Goal: Task Accomplishment & Management: Manage account settings

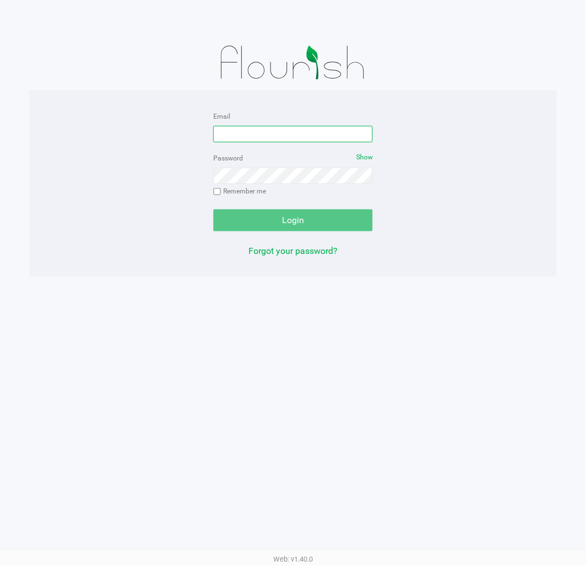
click at [277, 133] on input "Email" at bounding box center [292, 134] width 159 height 16
type input "[EMAIL_ADDRESS][DOMAIN_NAME]"
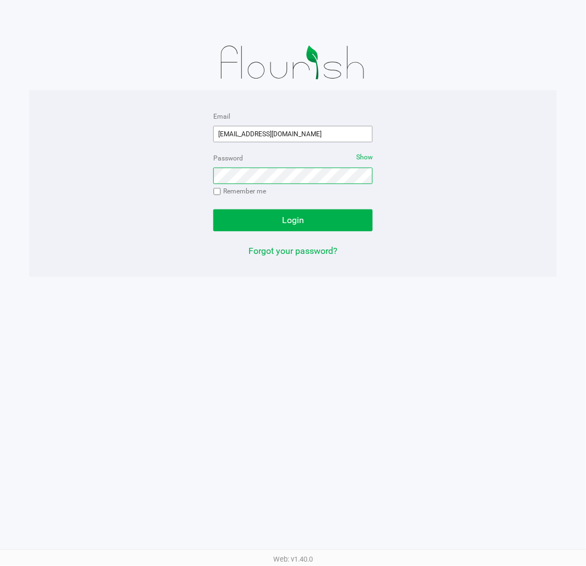
click at [213, 209] on button "Login" at bounding box center [292, 220] width 159 height 22
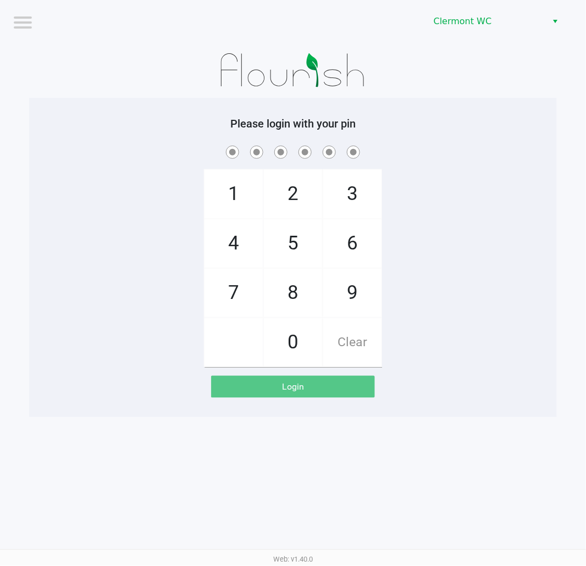
click at [482, 163] on div "1 4 7 2 5 8 0 3 6 9 Clear" at bounding box center [293, 255] width 528 height 224
click at [542, 190] on div "1 4 7 2 5 8 0 3 6 9 Clear" at bounding box center [293, 255] width 528 height 224
checkbox input "true"
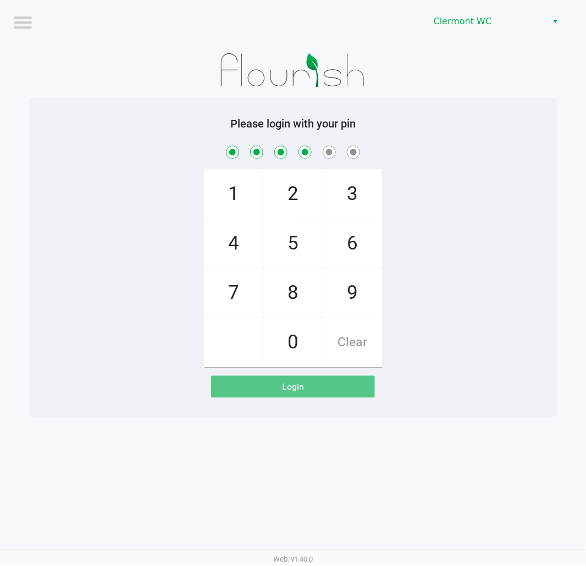
checkbox input "true"
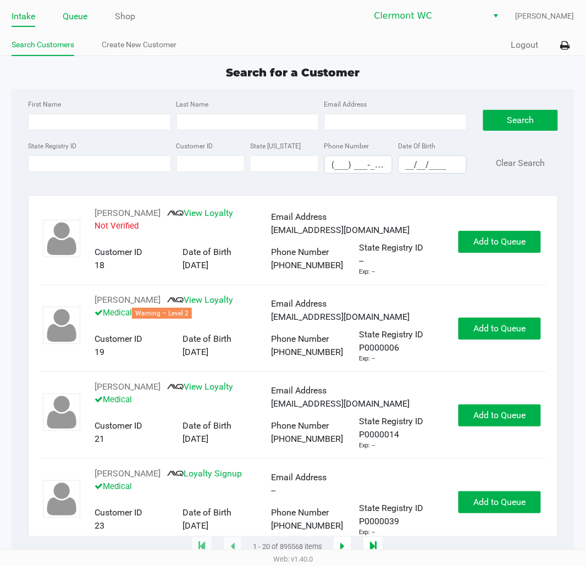
click at [79, 17] on link "Queue" at bounding box center [75, 16] width 25 height 15
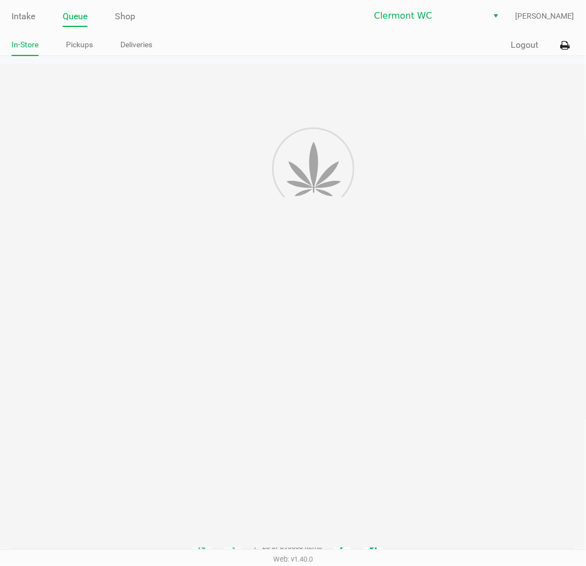
click at [85, 47] on link "Pickups" at bounding box center [79, 45] width 27 height 14
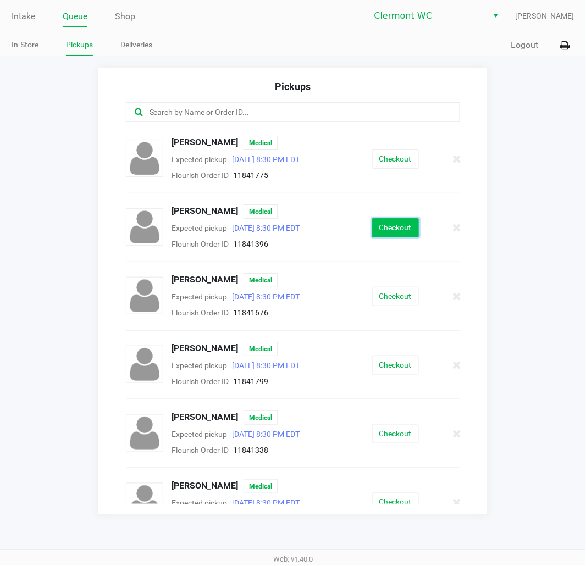
click at [406, 226] on button "Checkout" at bounding box center [395, 227] width 47 height 19
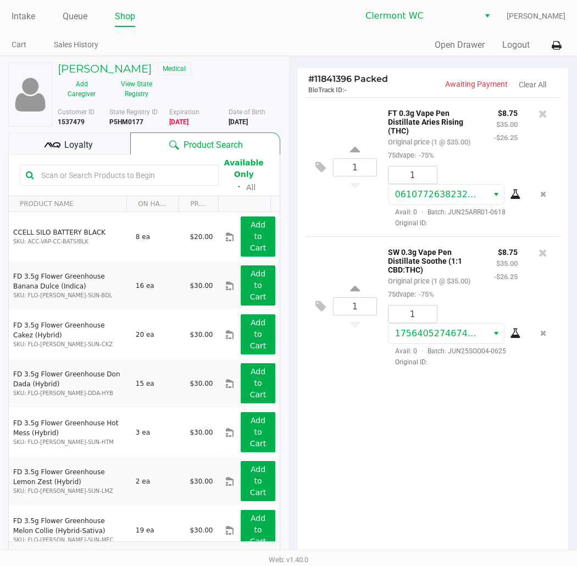
click at [460, 470] on div "1 FT 0.3g Vape Pen Distillate Aries Rising (THC) Original price (1 @ $35.00) 75…" at bounding box center [432, 327] width 271 height 460
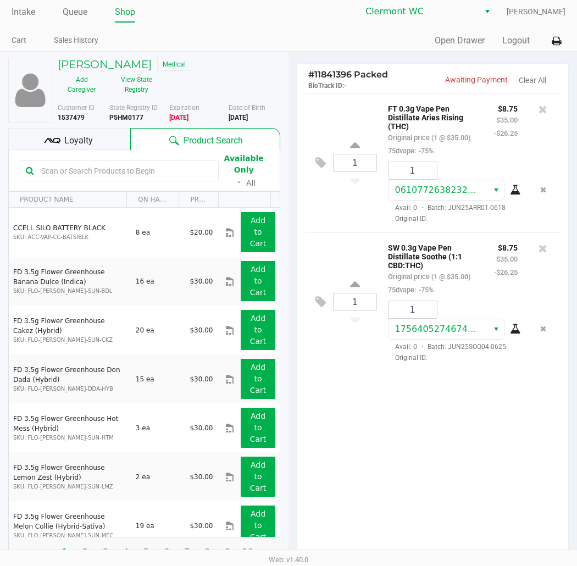
scroll to position [5, 0]
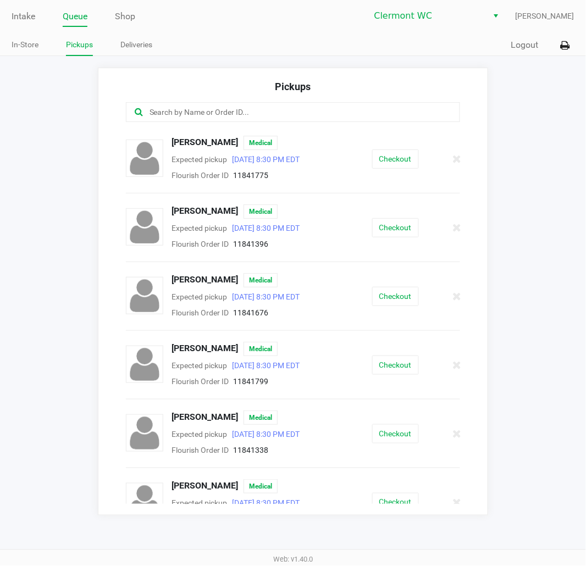
click at [13, 14] on link "Intake" at bounding box center [24, 16] width 24 height 15
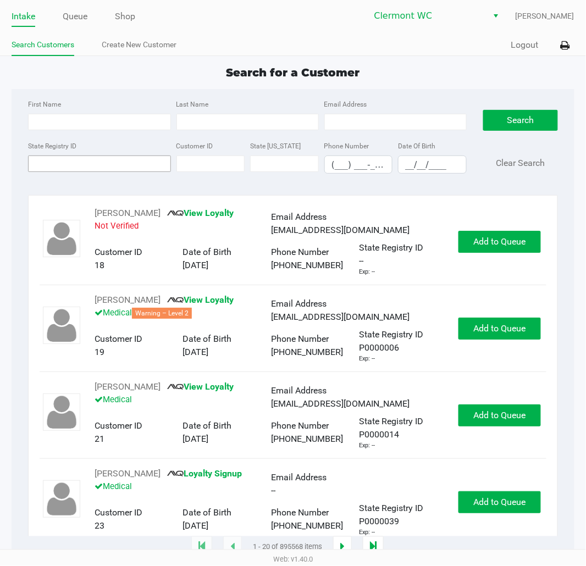
click at [115, 164] on input "State Registry ID" at bounding box center [99, 164] width 142 height 16
click at [110, 119] on input "First Name" at bounding box center [99, 122] width 142 height 16
type input "jennifer"
type input "sherman"
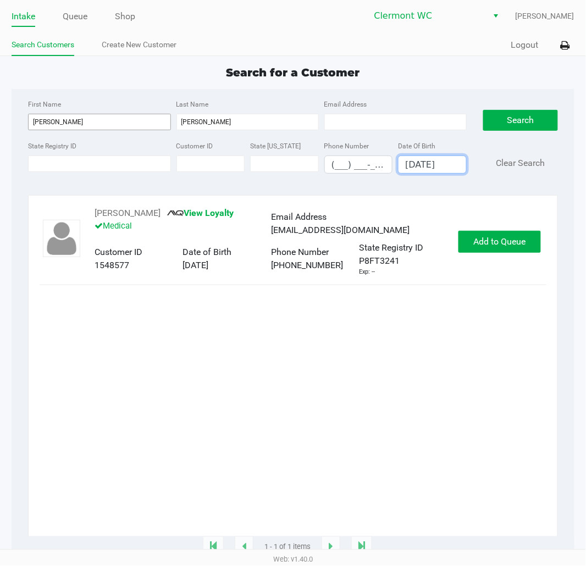
type input "08/21/1982"
click at [503, 245] on span "Add to Queue" at bounding box center [499, 241] width 52 height 10
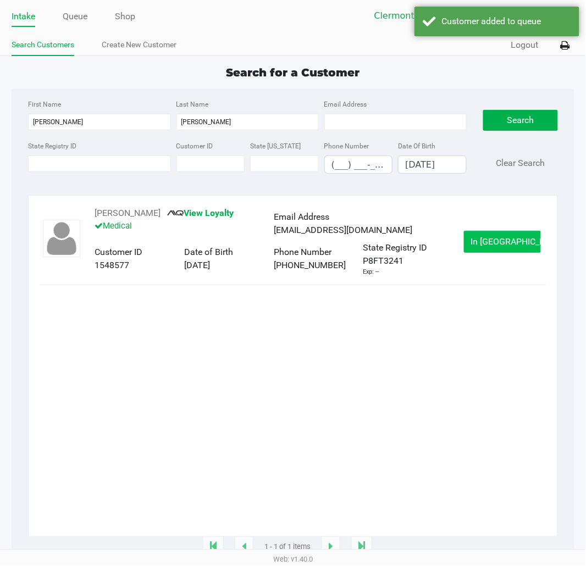
click at [499, 250] on button "In Queue" at bounding box center [502, 242] width 77 height 22
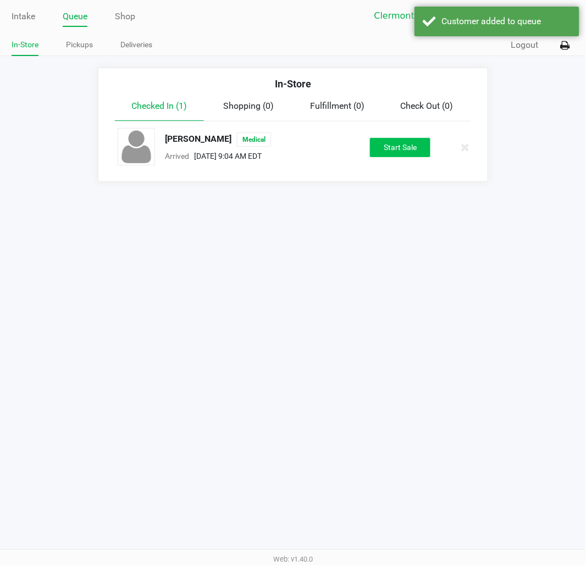
click at [400, 151] on button "Start Sale" at bounding box center [400, 147] width 60 height 19
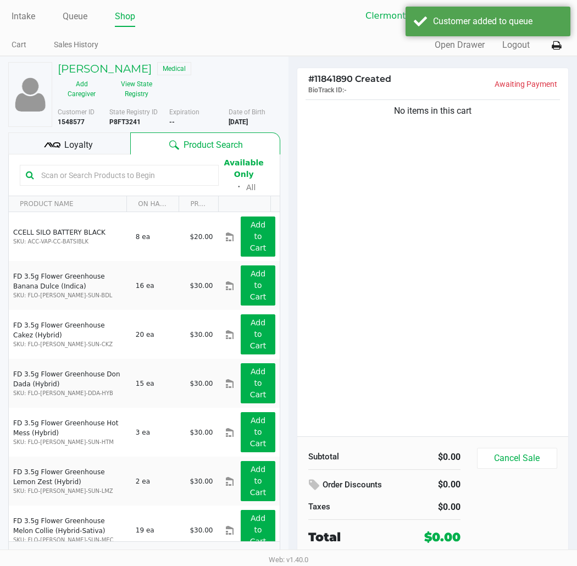
click at [106, 179] on input "text" at bounding box center [125, 175] width 176 height 16
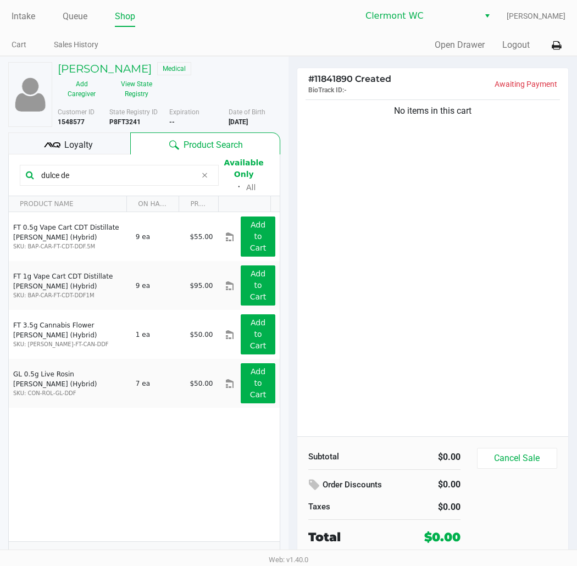
type input "dulce de"
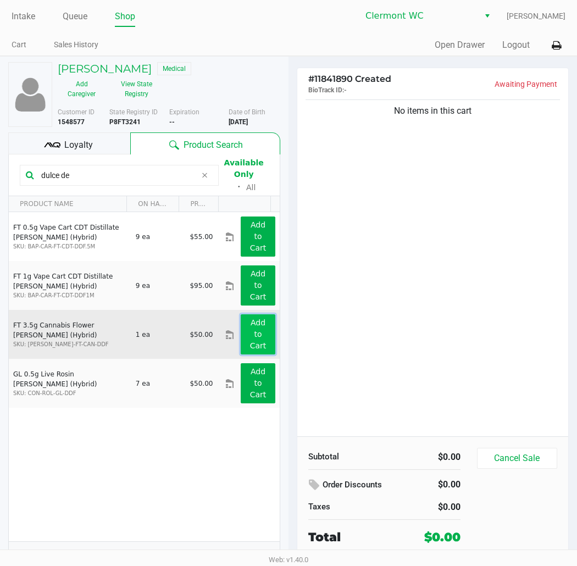
click at [244, 354] on button "Add to Cart" at bounding box center [258, 334] width 35 height 40
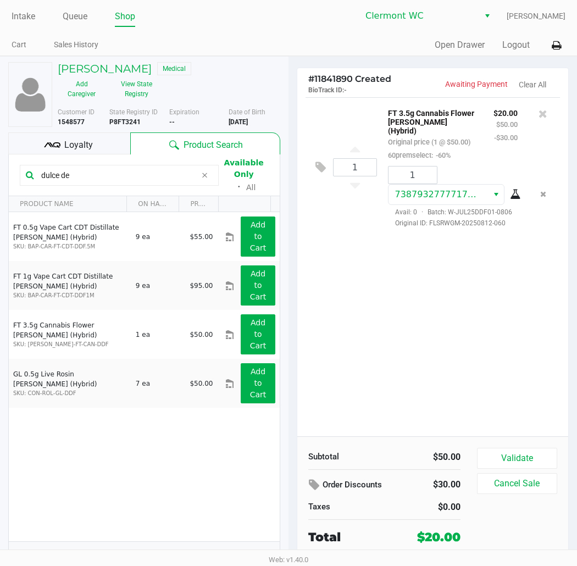
click at [454, 330] on div "1 FT 3.5g Cannabis Flower Dulce De Fresa (Hybrid) Original price (1 @ $50.00) 6…" at bounding box center [432, 266] width 271 height 339
click at [437, 345] on div "1 FT 3.5g Cannabis Flower Dulce De Fresa (Hybrid) Original price (1 @ $50.00) 6…" at bounding box center [432, 266] width 271 height 339
click at [485, 327] on div "1 FT 3.5g Cannabis Flower Dulce De Fresa (Hybrid) Original price (1 @ $50.00) 6…" at bounding box center [432, 266] width 271 height 339
click at [527, 452] on button "Validate" at bounding box center [517, 458] width 80 height 21
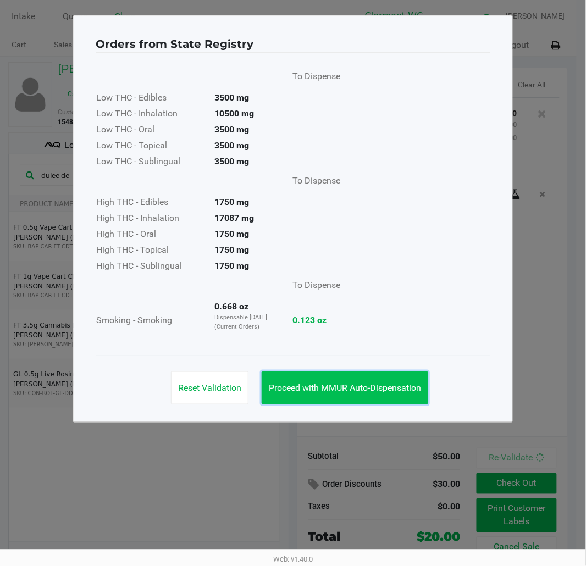
click at [340, 389] on span "Proceed with MMUR Auto-Dispensation" at bounding box center [345, 388] width 152 height 10
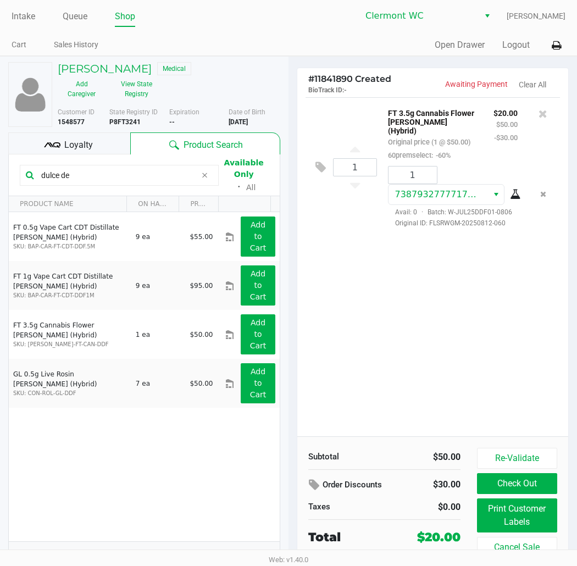
click at [505, 510] on button "Print Customer Labels" at bounding box center [517, 516] width 80 height 34
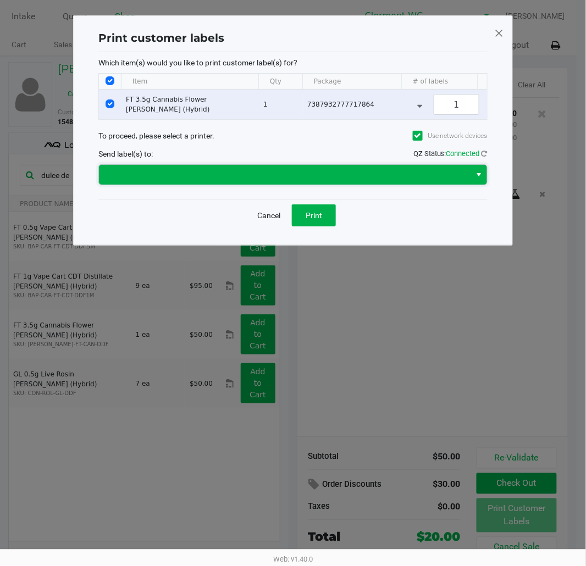
click at [286, 181] on span at bounding box center [285, 174] width 359 height 13
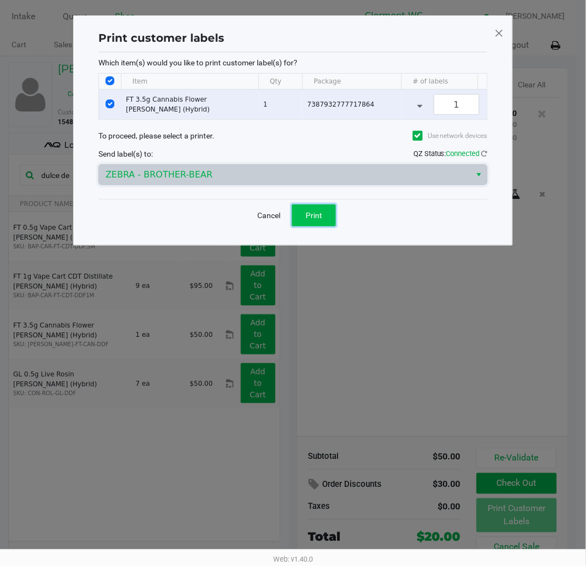
click at [314, 220] on span "Print" at bounding box center [314, 215] width 16 height 9
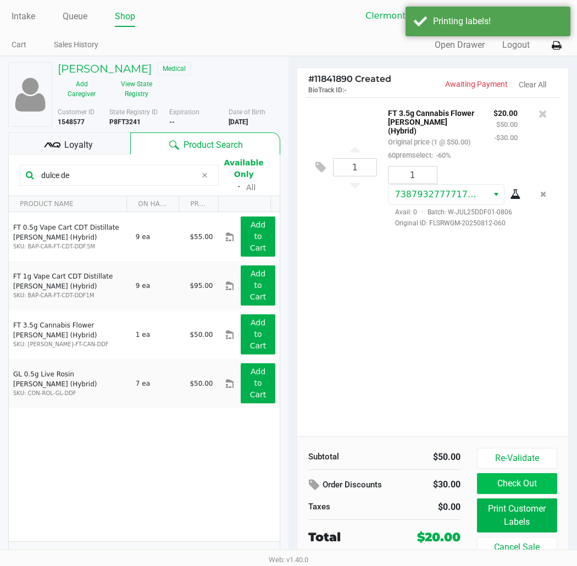
click at [540, 480] on button "Check Out" at bounding box center [517, 483] width 80 height 21
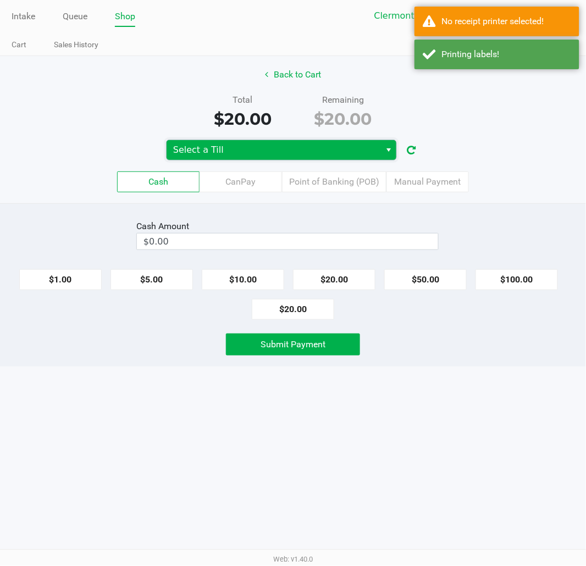
click at [305, 145] on span "Select a Till" at bounding box center [273, 149] width 201 height 13
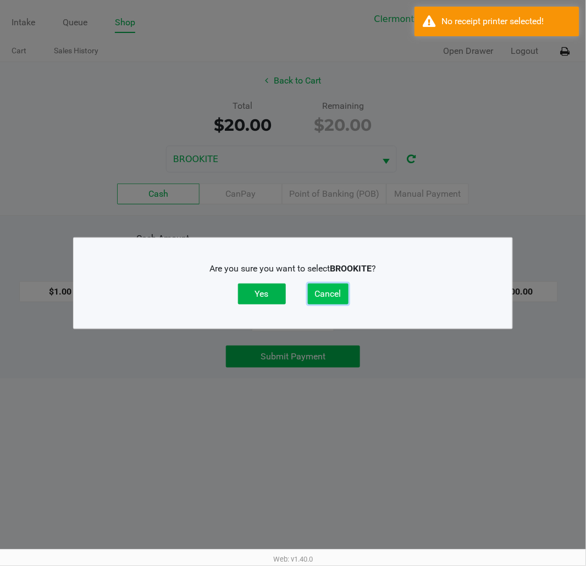
click at [327, 292] on button "Cancel" at bounding box center [328, 294] width 41 height 21
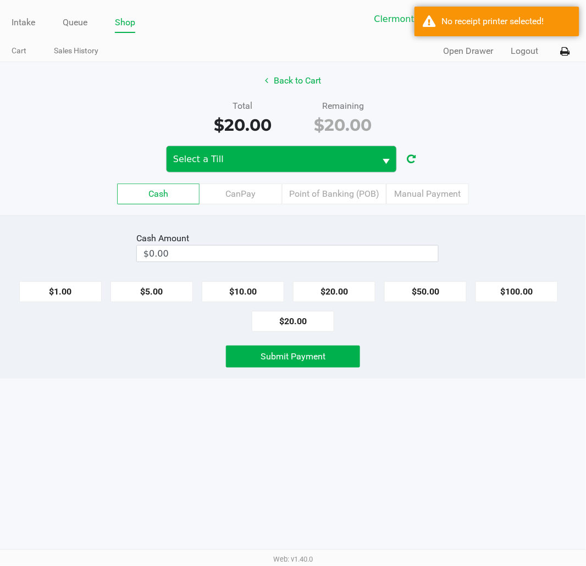
click at [266, 153] on span "Select a Till" at bounding box center [271, 159] width 196 height 13
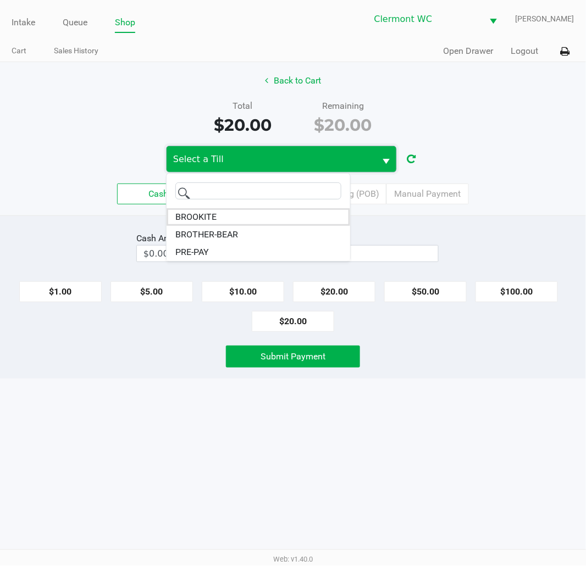
click at [245, 230] on li "BROTHER-BEAR" at bounding box center [259, 235] width 184 height 18
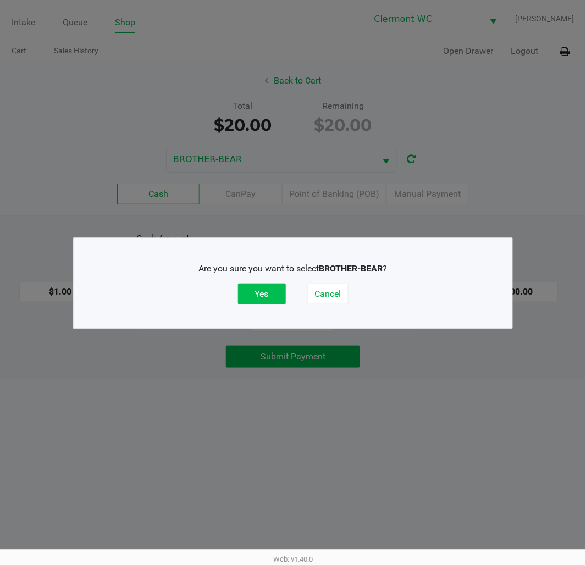
click at [264, 299] on button "Yes" at bounding box center [262, 294] width 48 height 21
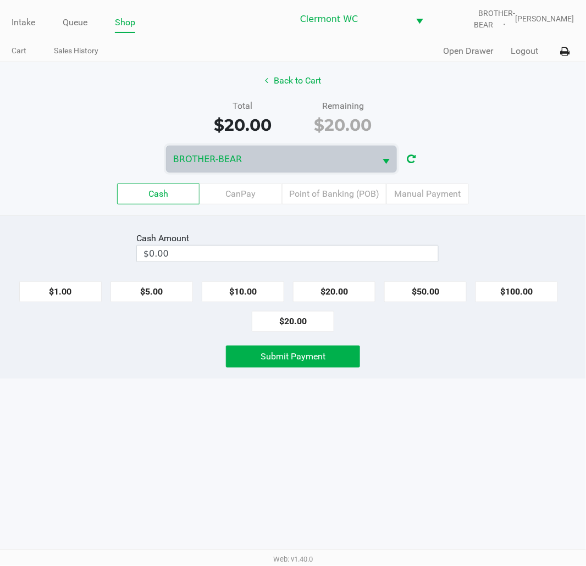
click at [586, 42] on div "Intake Queue Shop Clermont WC BROTHER-BEAR Sharlene Amadio Cart Sales History Q…" at bounding box center [293, 31] width 586 height 62
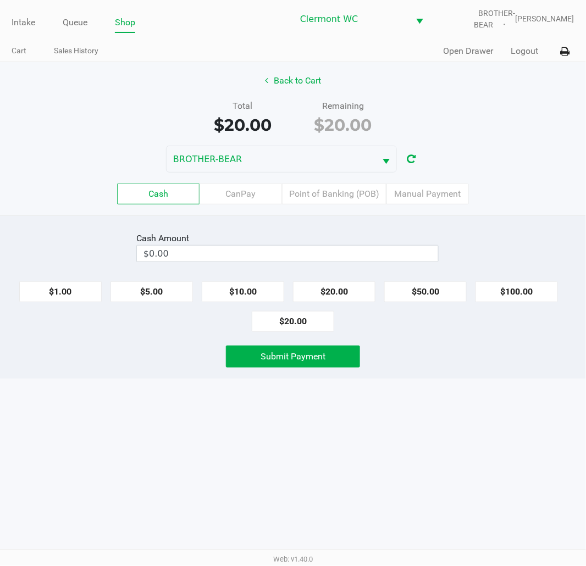
click at [567, 52] on icon at bounding box center [565, 52] width 9 height 8
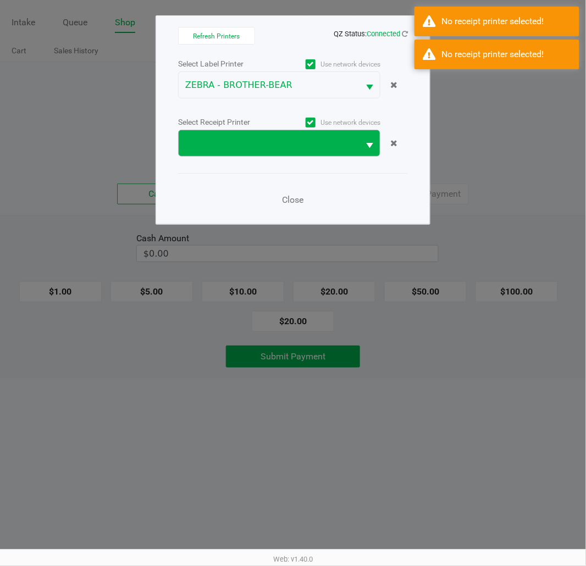
click at [303, 146] on span at bounding box center [268, 143] width 167 height 13
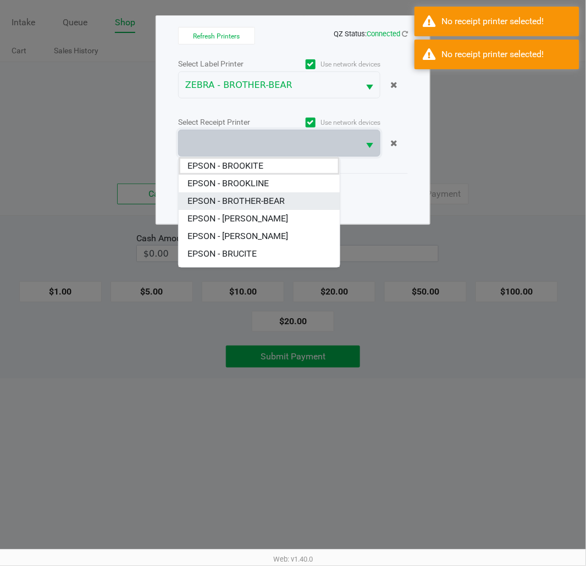
click at [301, 194] on BROTHER-BEAR "EPSON - BROTHER-BEAR" at bounding box center [259, 201] width 161 height 18
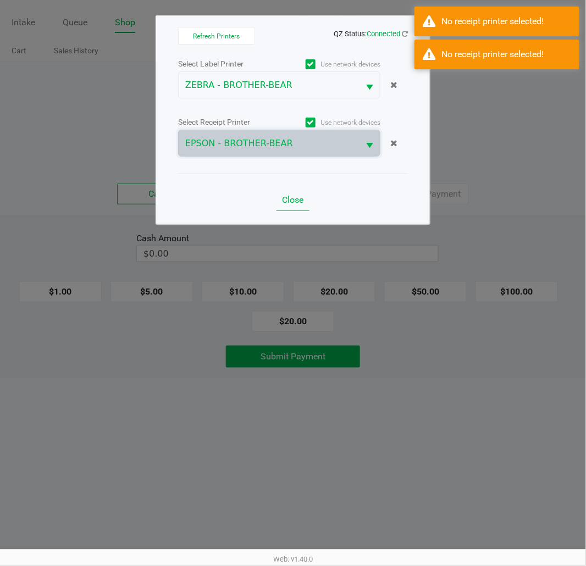
click at [309, 209] on button "Close" at bounding box center [293, 200] width 33 height 22
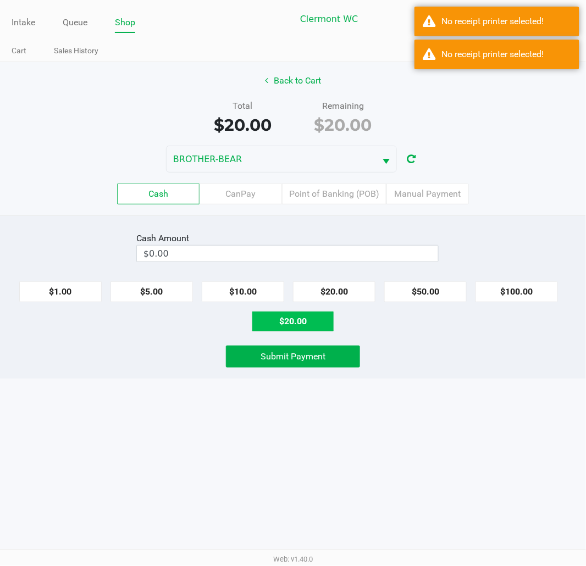
click at [294, 325] on button "$20.00" at bounding box center [293, 321] width 82 height 21
type input "$20.00"
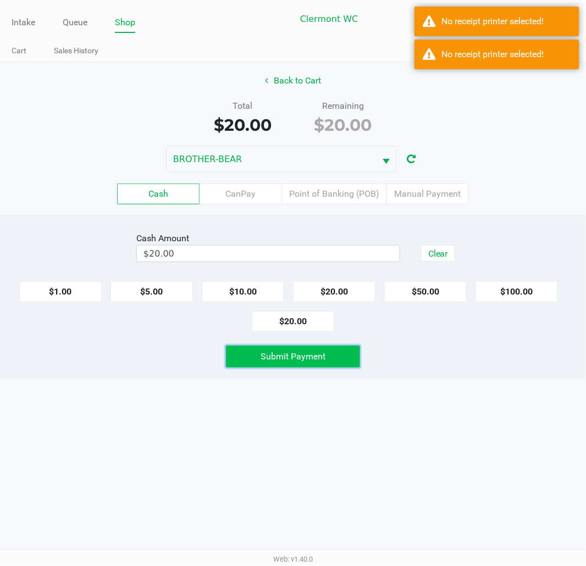
click at [302, 360] on span "Submit Payment" at bounding box center [293, 356] width 65 height 10
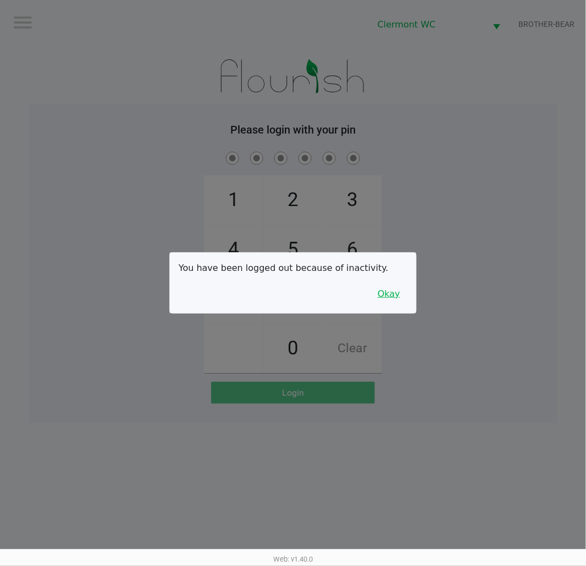
click at [394, 304] on button "Okay" at bounding box center [389, 294] width 37 height 21
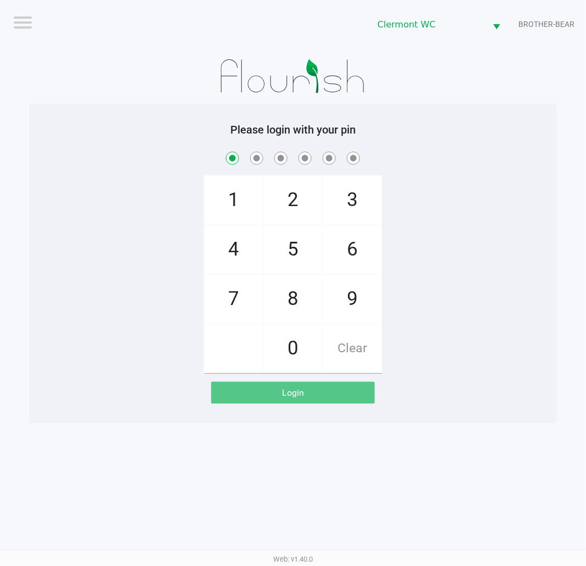
checkbox input "true"
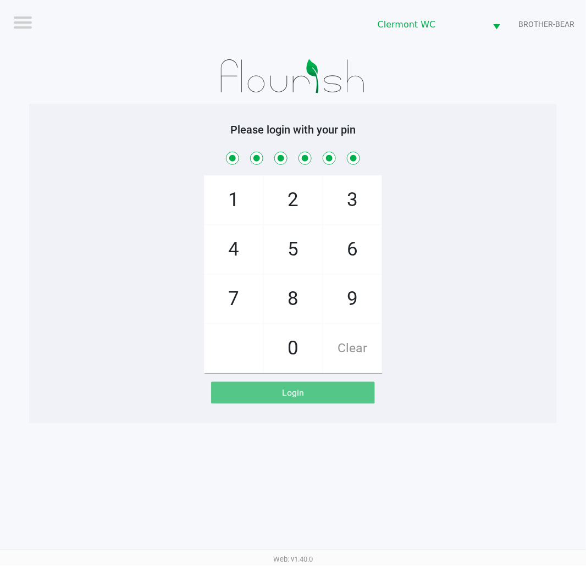
checkbox input "true"
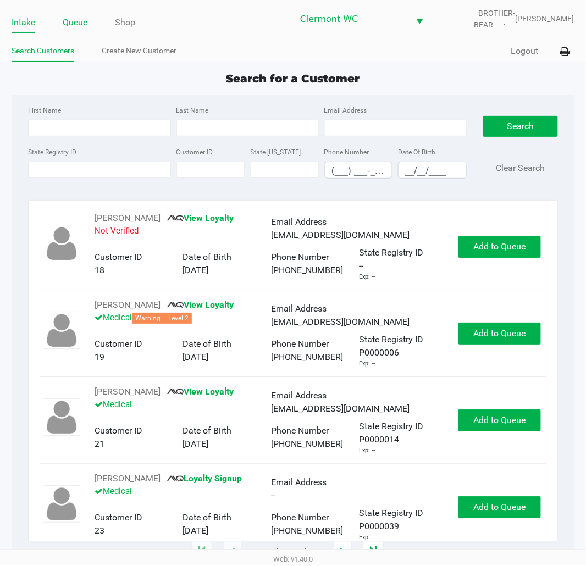
click at [78, 20] on link "Queue" at bounding box center [75, 22] width 25 height 15
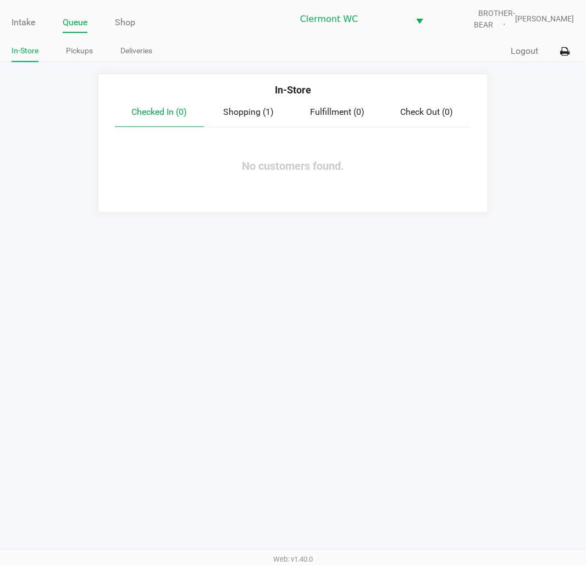
click at [80, 47] on link "Pickups" at bounding box center [79, 51] width 27 height 14
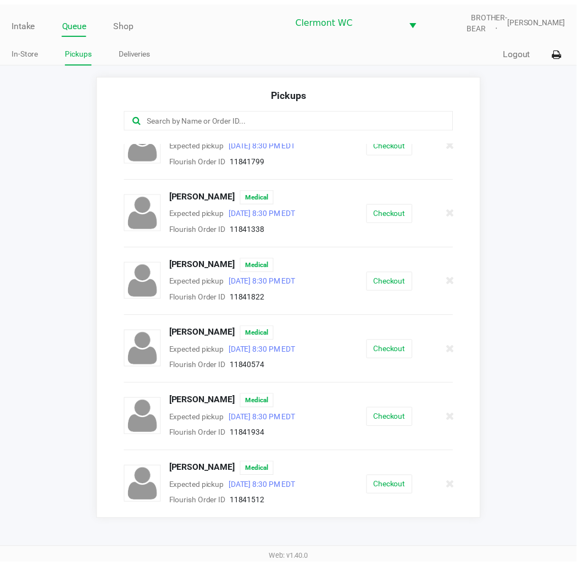
scroll to position [227, 0]
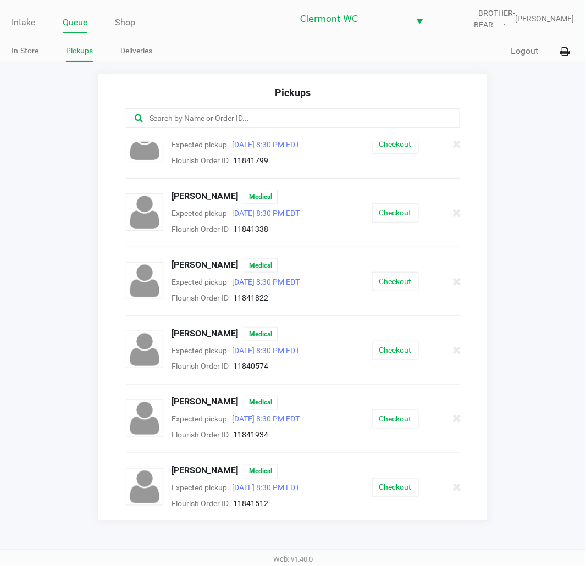
click at [398, 282] on button "Checkout" at bounding box center [395, 281] width 47 height 19
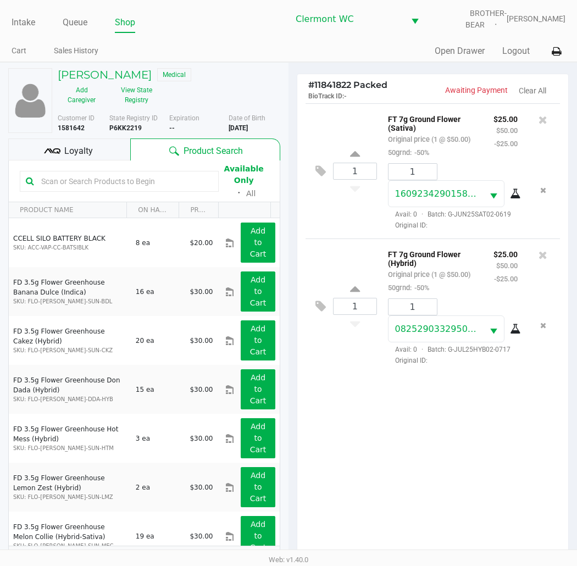
click at [506, 444] on div "1 FT 7g Ground Flower (Sativa) Original price (1 @ $50.00) 50grnd: -50% $25.00 …" at bounding box center [432, 333] width 271 height 460
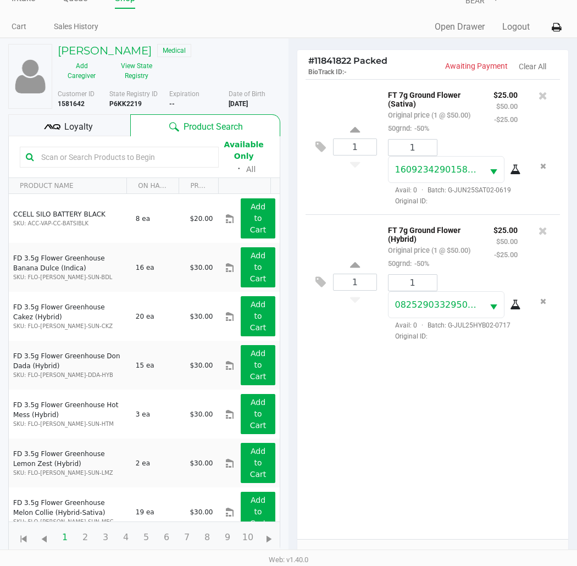
scroll to position [131, 0]
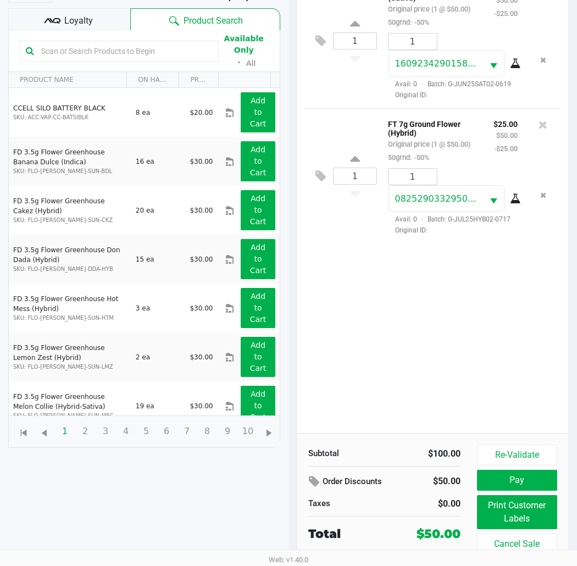
click at [489, 338] on div "1 FT 7g Ground Flower (Sativa) Original price (1 @ $50.00) 50grnd: -50% $25.00 …" at bounding box center [432, 203] width 271 height 460
click at [524, 514] on button "Print Customer Labels" at bounding box center [517, 512] width 80 height 34
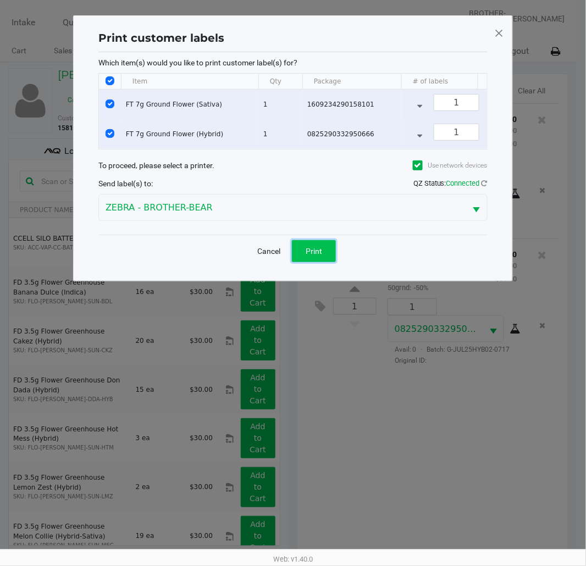
click at [318, 256] on span "Print" at bounding box center [314, 251] width 16 height 9
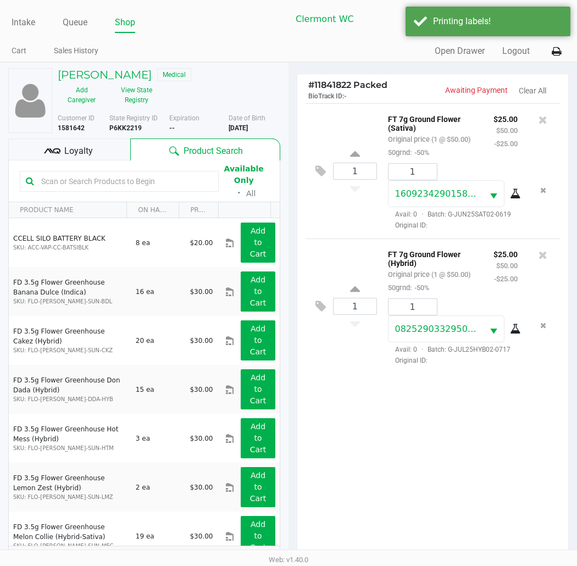
click at [96, 152] on div "Loyalty" at bounding box center [69, 150] width 122 height 22
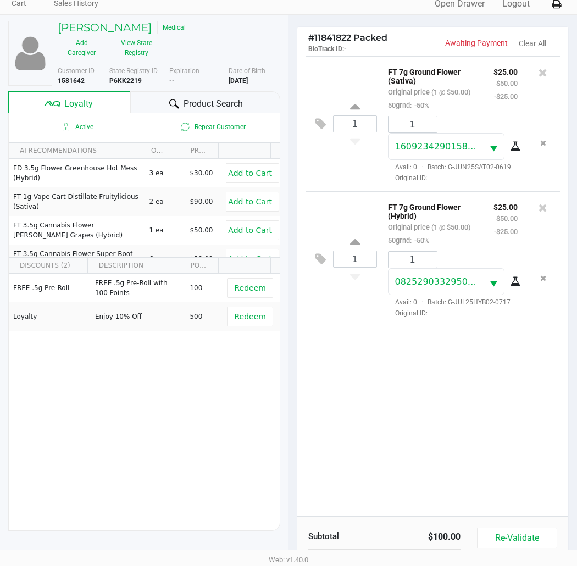
scroll to position [142, 0]
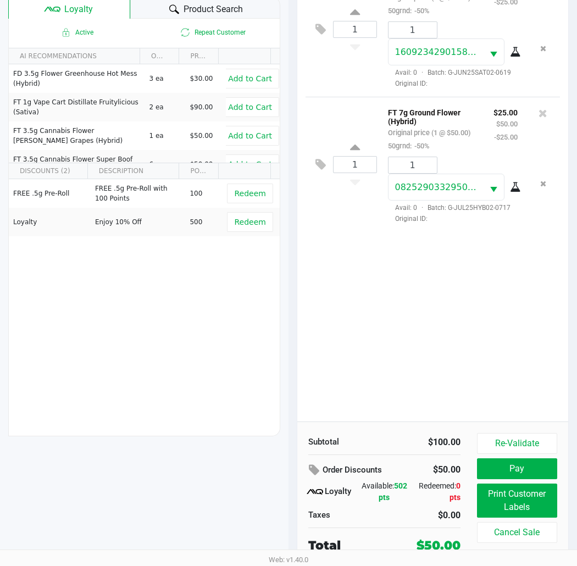
click at [253, 227] on button "Redeem" at bounding box center [250, 222] width 46 height 20
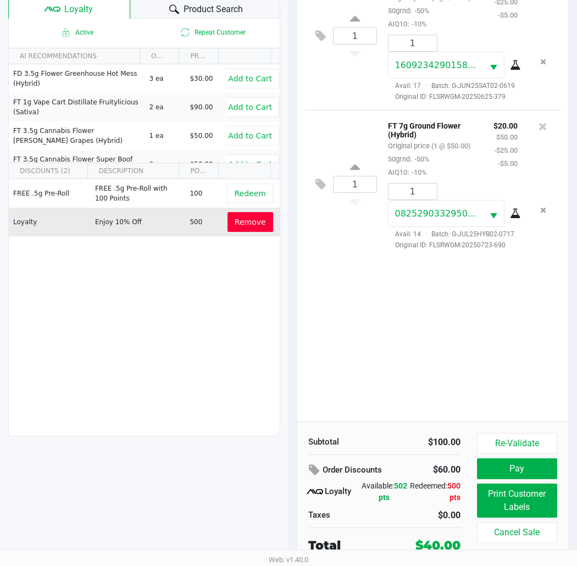
click at [485, 369] on div "1 FT 7g Ground Flower (Sativa) Original price (1 @ $50.00) 50grnd: -50% AIQ10: …" at bounding box center [432, 192] width 271 height 460
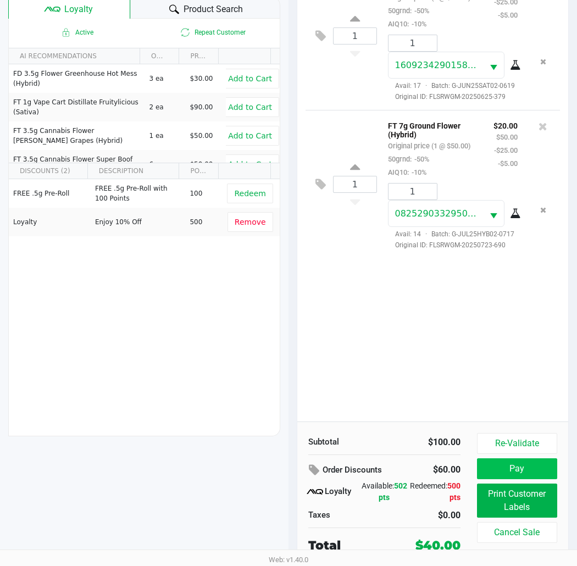
click at [528, 470] on button "Pay" at bounding box center [517, 469] width 80 height 21
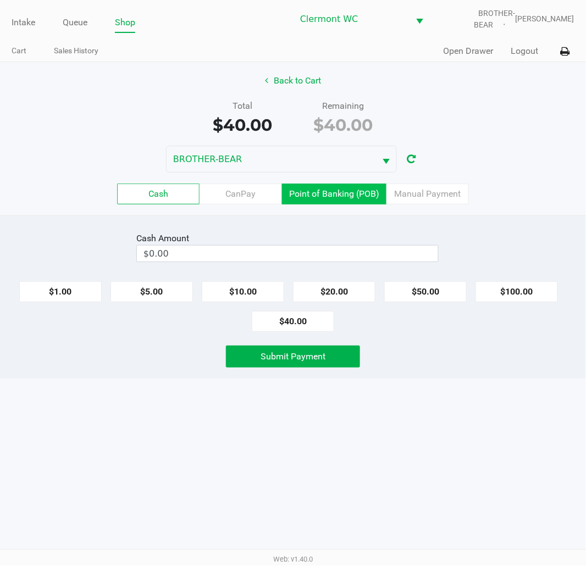
click at [354, 194] on label "Point of Banking (POB)" at bounding box center [334, 194] width 104 height 21
click at [0, 0] on 7 "Point of Banking (POB)" at bounding box center [0, 0] width 0 height 0
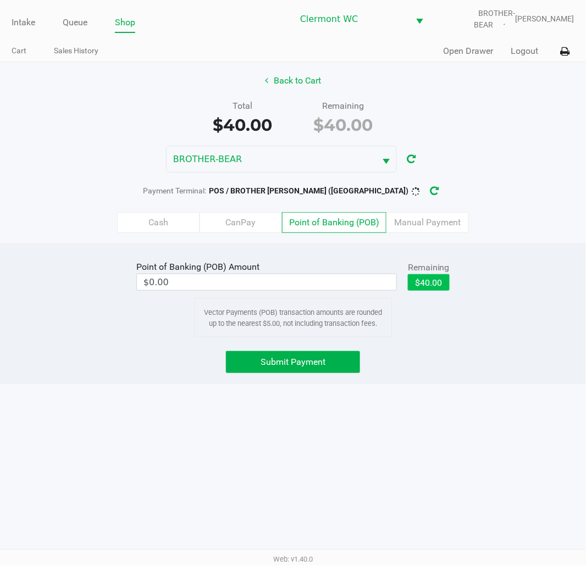
click at [438, 278] on button "$40.00" at bounding box center [429, 282] width 42 height 16
type input "$40.00"
click at [293, 366] on span "Submit Payment" at bounding box center [293, 362] width 65 height 10
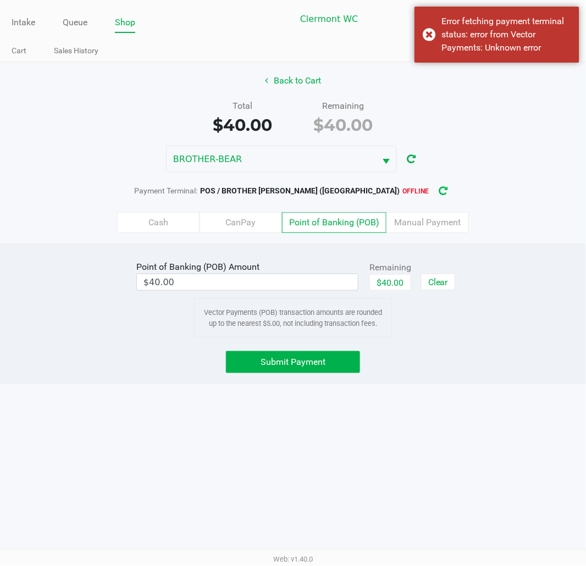
click at [438, 191] on icon "button" at bounding box center [443, 191] width 10 height 10
click at [325, 370] on button "Submit Payment" at bounding box center [293, 362] width 134 height 22
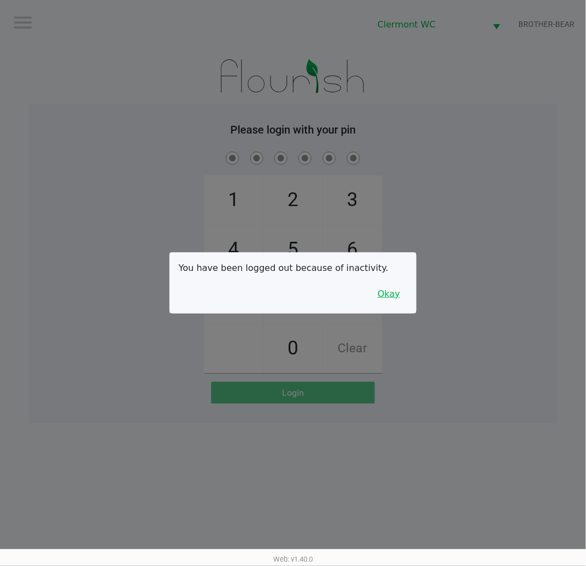
click at [386, 300] on button "Okay" at bounding box center [389, 294] width 37 height 21
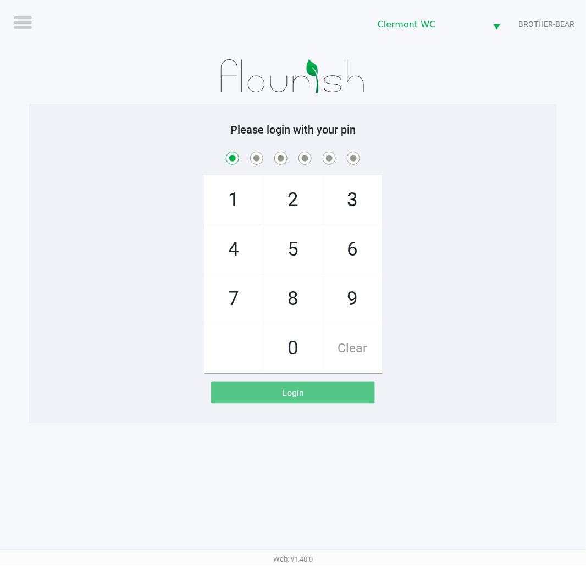
checkbox input "true"
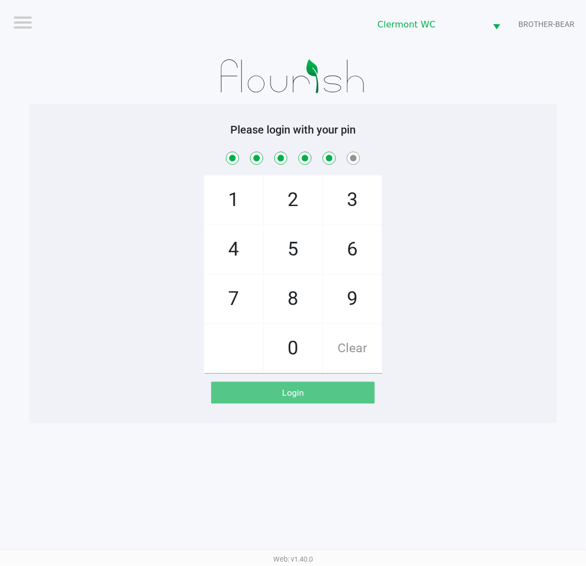
click at [498, 262] on div "1 4 7 2 5 8 0 3 6 9 Clear" at bounding box center [293, 262] width 528 height 224
click at [360, 357] on span "Clear" at bounding box center [352, 348] width 58 height 48
checkbox input "false"
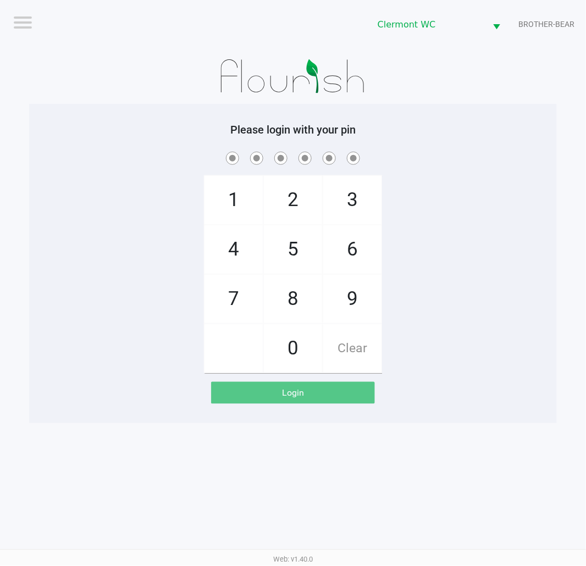
checkbox input "false"
checkbox input "true"
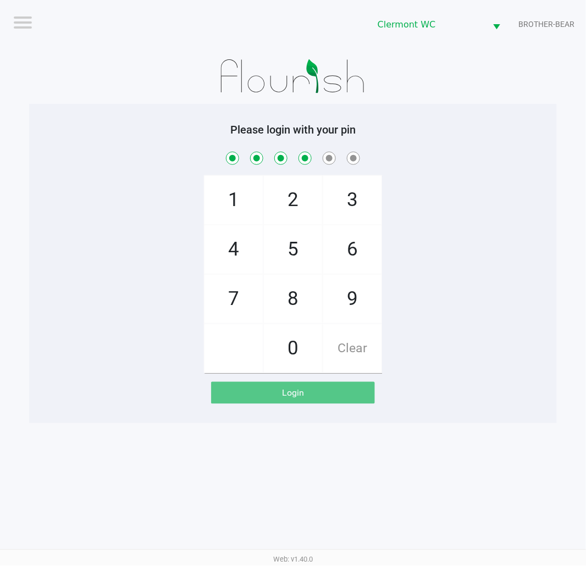
checkbox input "true"
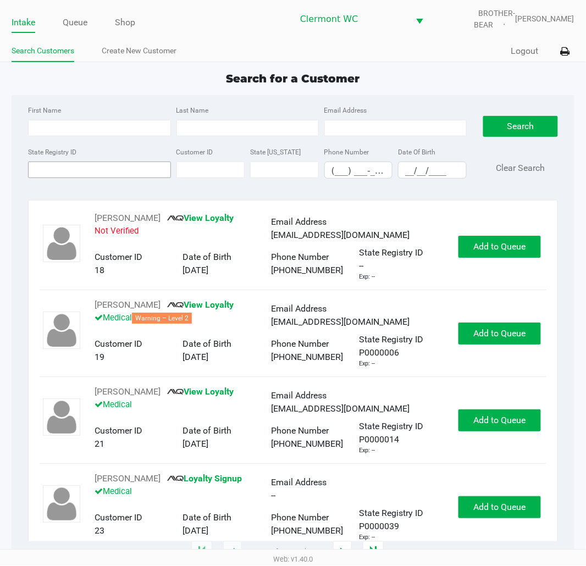
click at [102, 168] on input "State Registry ID" at bounding box center [99, 170] width 142 height 16
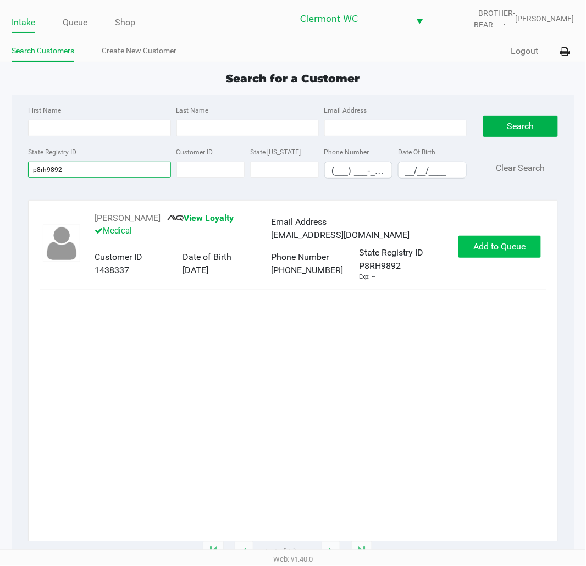
type input "p8rh9892"
click at [484, 255] on button "Add to Queue" at bounding box center [500, 247] width 82 height 22
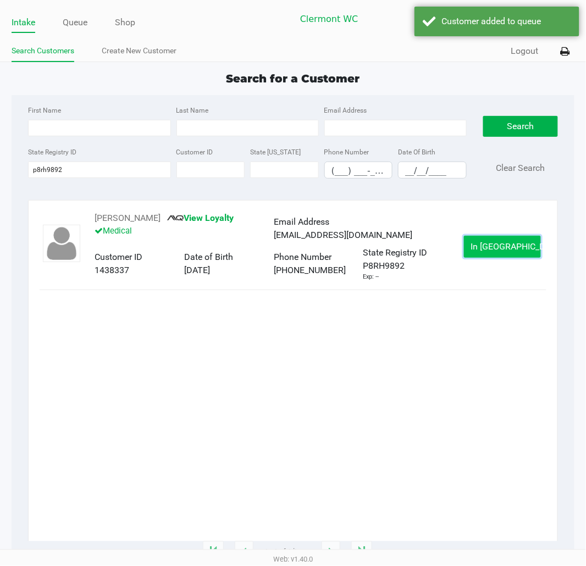
click at [490, 248] on span "In Queue" at bounding box center [517, 246] width 92 height 10
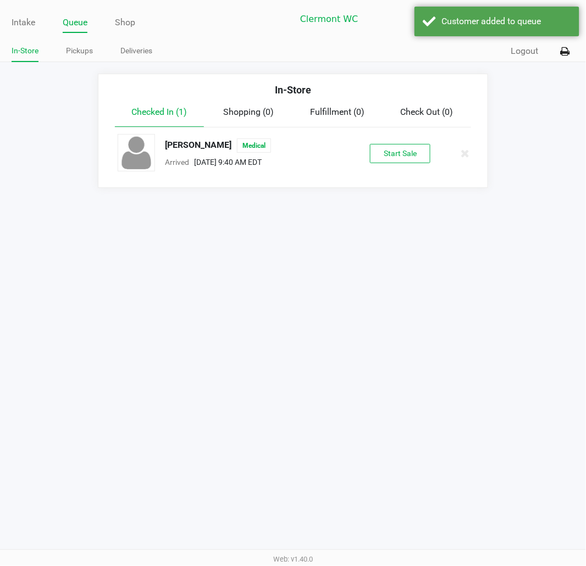
click at [413, 158] on button "Start Sale" at bounding box center [400, 153] width 60 height 19
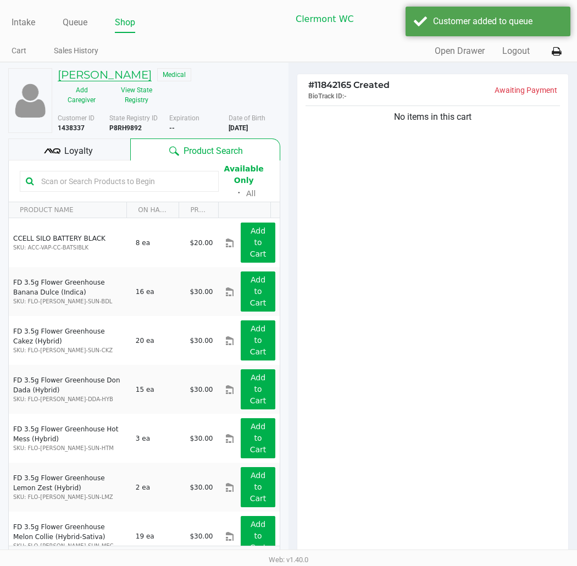
click at [106, 69] on h5 "JOHNNY MYERS" at bounding box center [105, 74] width 94 height 13
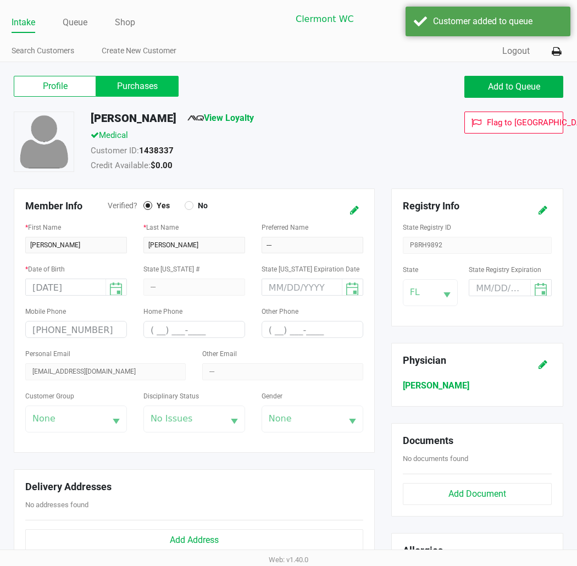
click at [151, 81] on label "Purchases" at bounding box center [137, 86] width 82 height 21
click at [0, 0] on 1 "Purchases" at bounding box center [0, 0] width 0 height 0
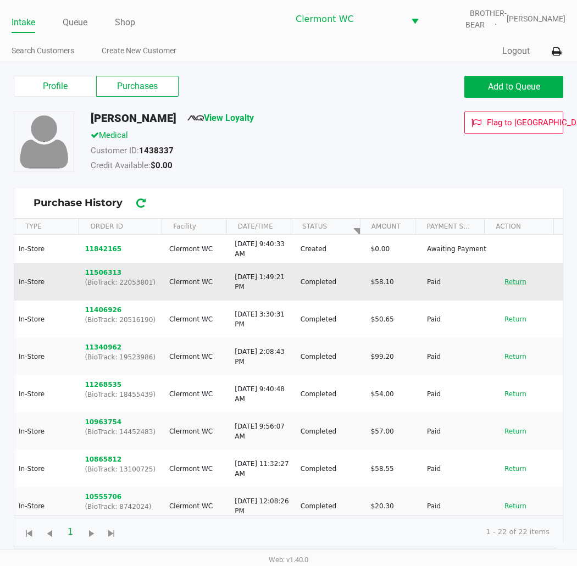
click at [503, 278] on button "Return" at bounding box center [516, 282] width 36 height 18
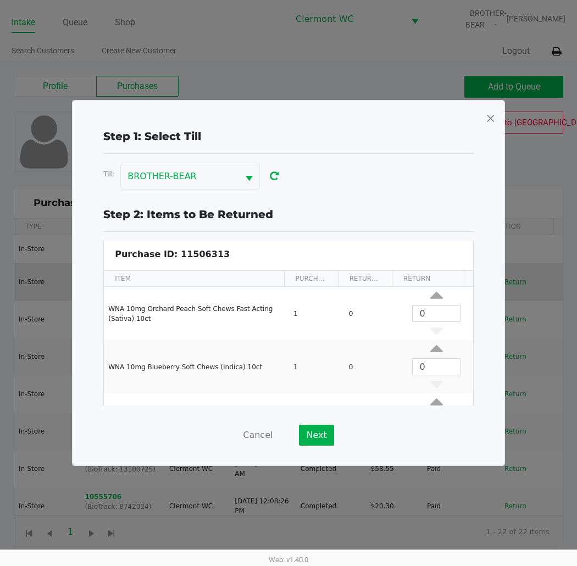
scroll to position [41, 0]
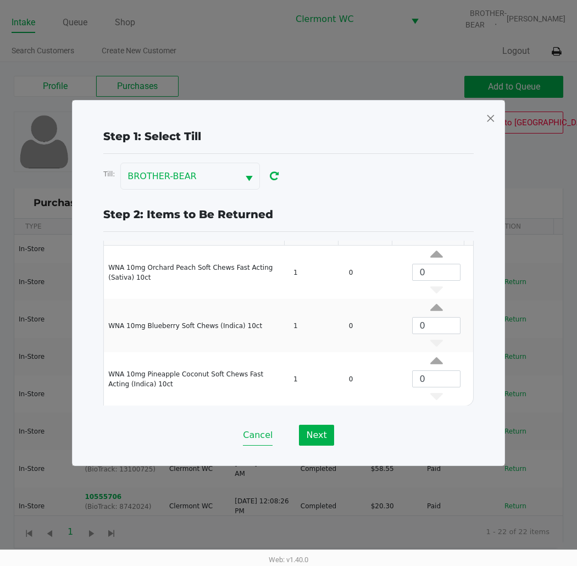
click at [259, 440] on button "Cancel" at bounding box center [258, 435] width 30 height 21
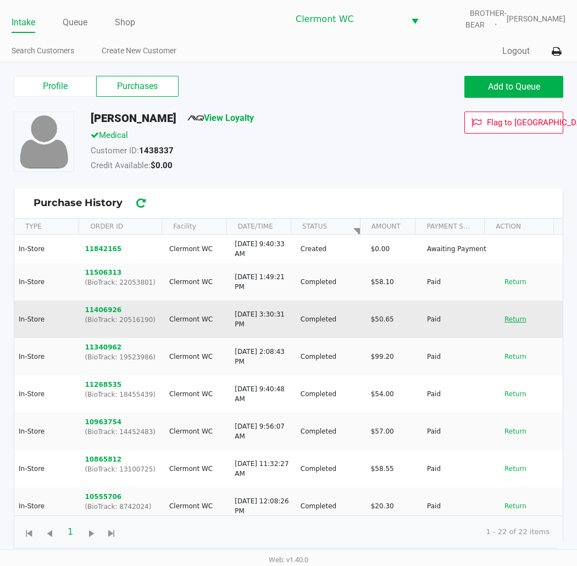
click at [508, 319] on button "Return" at bounding box center [516, 320] width 36 height 18
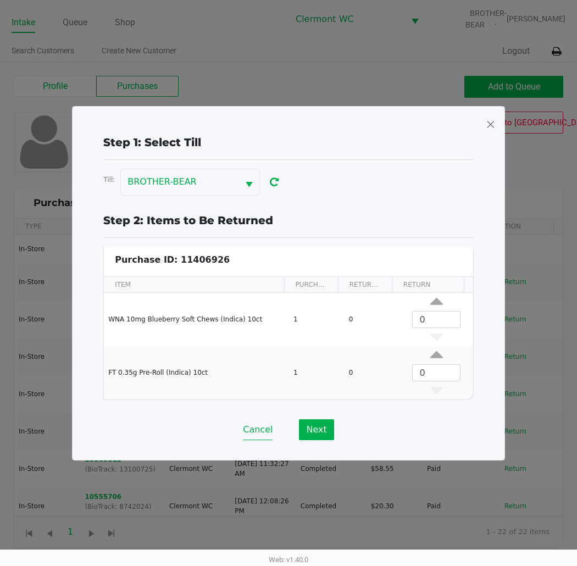
click at [255, 436] on button "Cancel" at bounding box center [258, 429] width 30 height 21
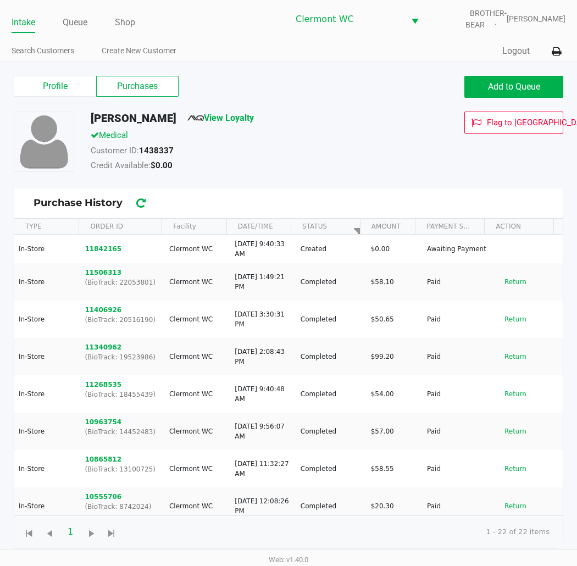
click at [515, 362] on button "Return" at bounding box center [516, 357] width 36 height 18
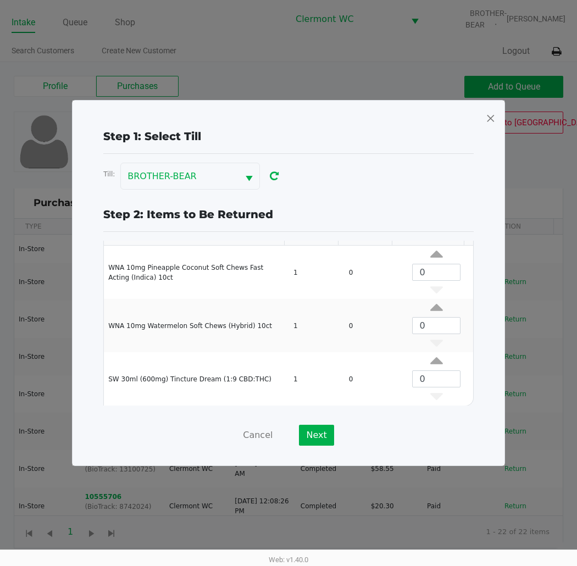
click at [489, 121] on span at bounding box center [491, 118] width 10 height 18
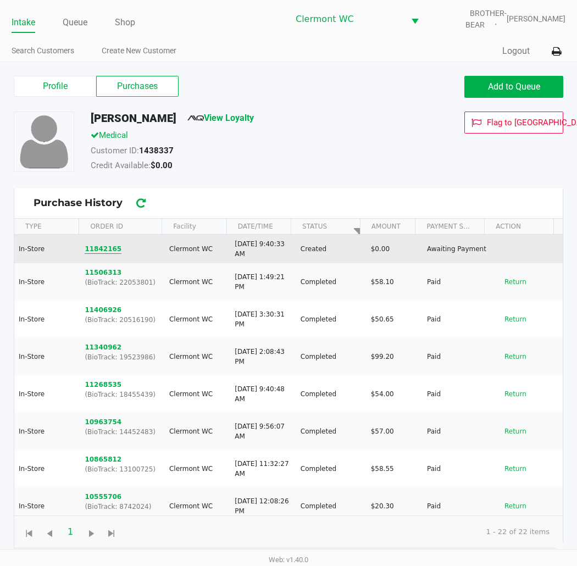
click at [102, 244] on button "11842165" at bounding box center [103, 249] width 37 height 10
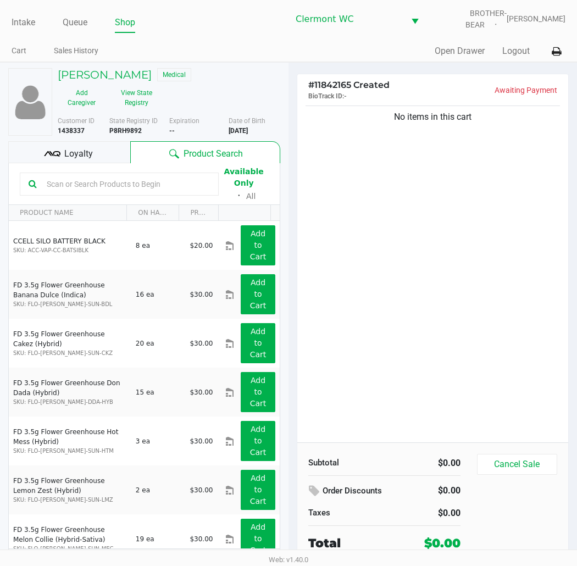
click at [455, 326] on div "No items in this cart" at bounding box center [432, 272] width 271 height 339
click at [137, 161] on div "Product Search" at bounding box center [205, 152] width 151 height 22
click at [437, 379] on div "No items in this cart" at bounding box center [432, 272] width 271 height 339
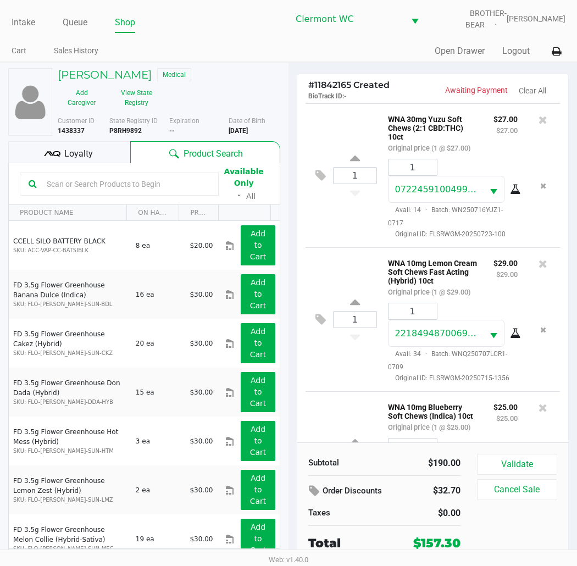
click at [489, 299] on div "$29.00 $29.00" at bounding box center [505, 277] width 41 height 42
drag, startPoint x: 532, startPoint y: 280, endPoint x: 586, endPoint y: 343, distance: 82.7
click at [539, 269] on icon at bounding box center [543, 263] width 9 height 11
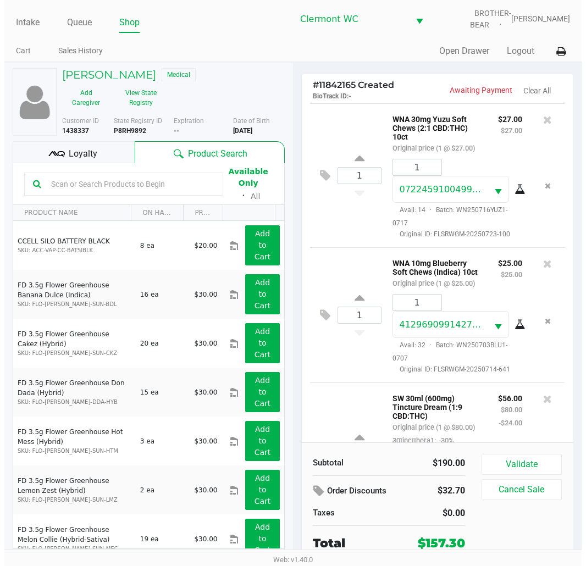
scroll to position [1, 0]
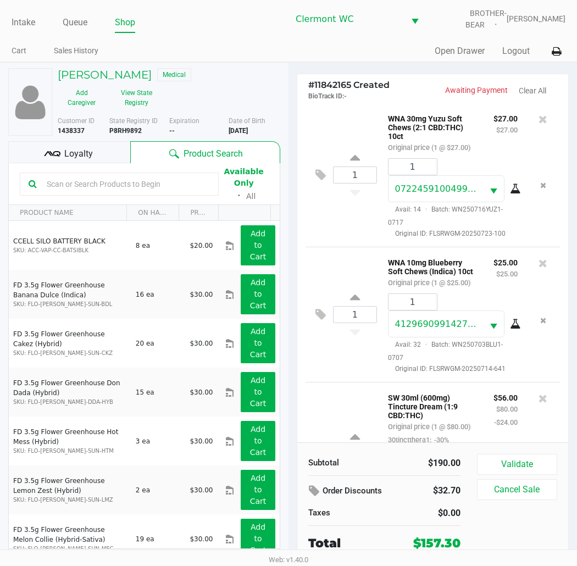
click at [84, 146] on div "Loyalty" at bounding box center [69, 152] width 122 height 22
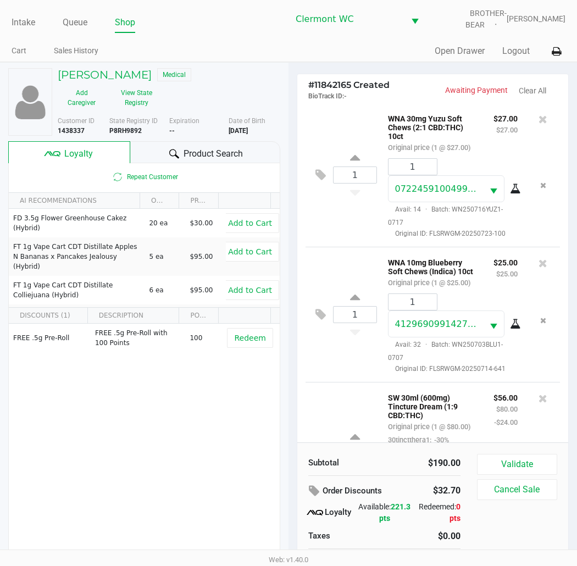
click at [535, 472] on button "Validate" at bounding box center [517, 464] width 80 height 21
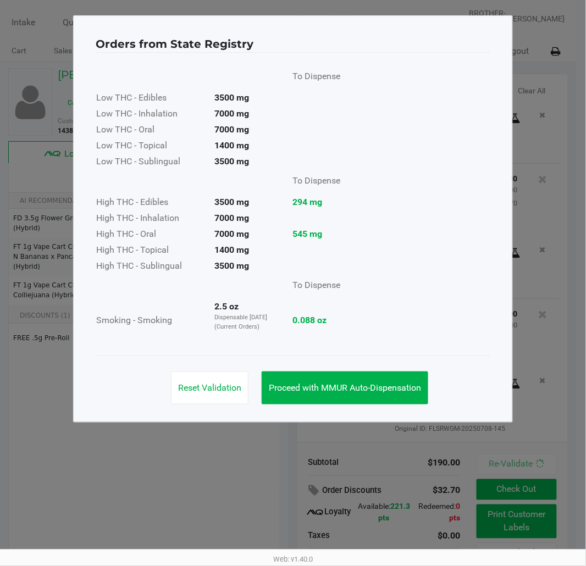
click at [350, 374] on button "Proceed with MMUR Auto-Dispensation" at bounding box center [345, 388] width 167 height 33
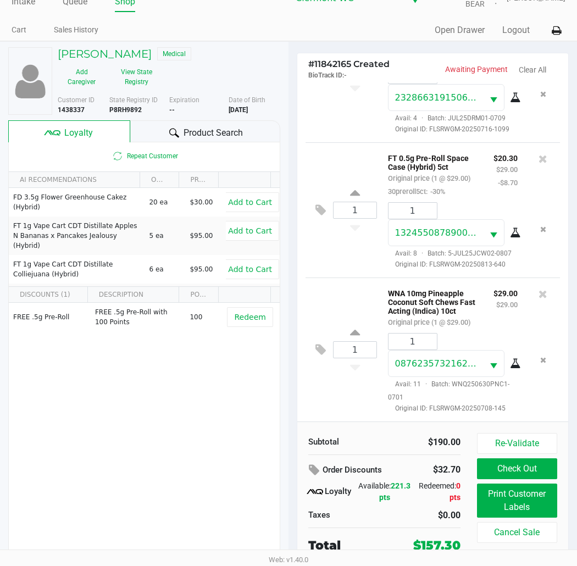
scroll to position [439, 0]
click at [320, 204] on icon at bounding box center [321, 210] width 10 height 13
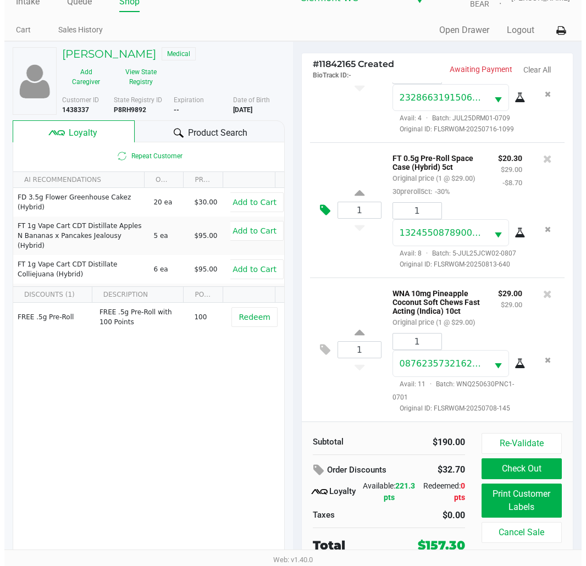
scroll to position [0, 0]
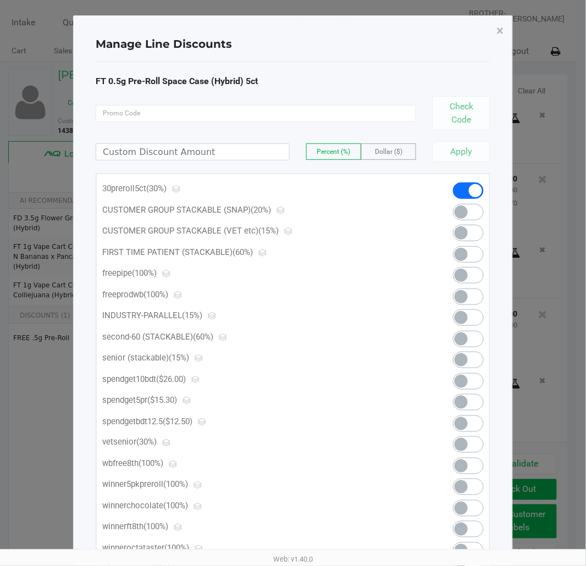
click at [476, 404] on span at bounding box center [468, 402] width 31 height 16
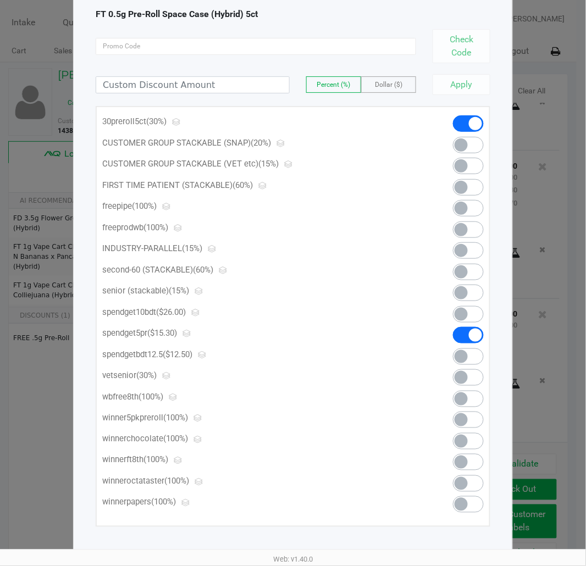
click at [466, 90] on div "Apply" at bounding box center [457, 84] width 66 height 21
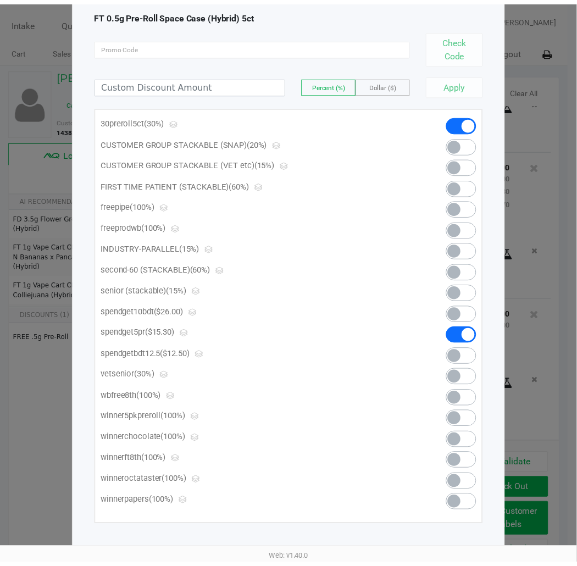
scroll to position [0, 0]
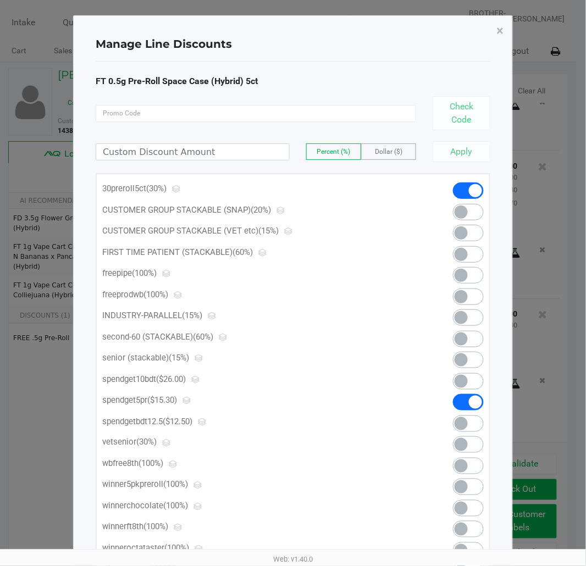
click at [504, 29] on span "×" at bounding box center [500, 30] width 7 height 15
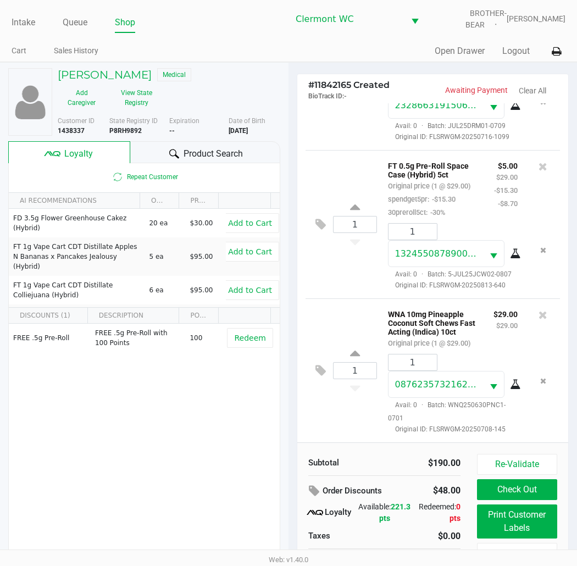
scroll to position [21, 0]
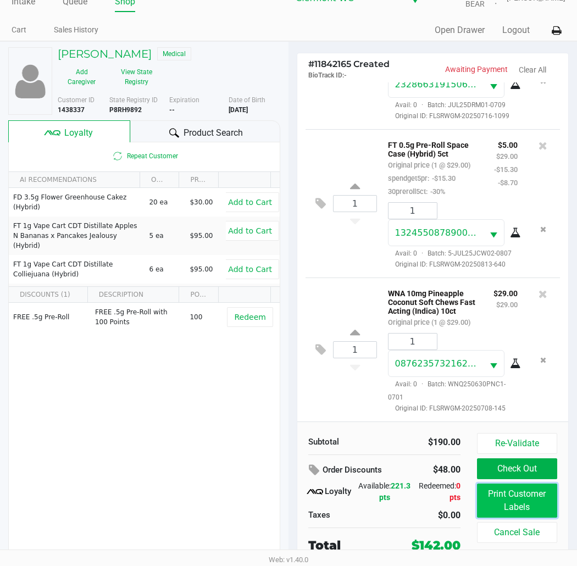
click at [512, 517] on button "Print Customer Labels" at bounding box center [517, 501] width 80 height 34
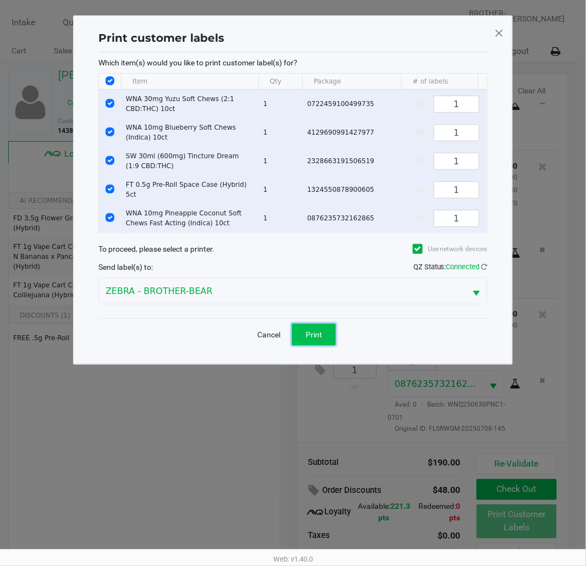
click at [321, 338] on span "Print" at bounding box center [314, 334] width 16 height 9
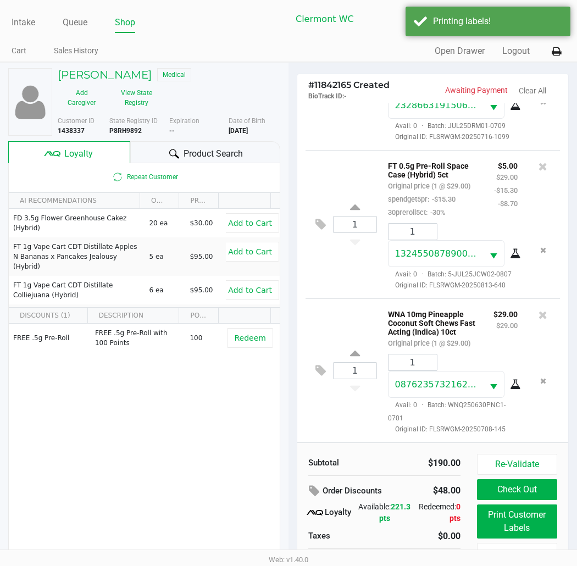
scroll to position [21, 0]
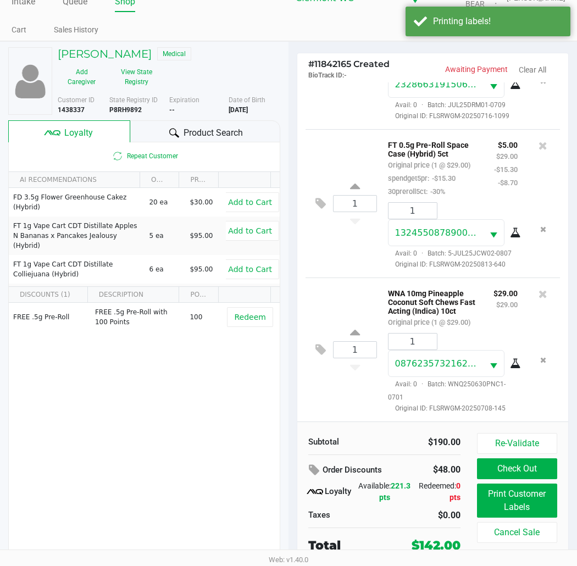
click at [530, 469] on button "Check Out" at bounding box center [517, 469] width 80 height 21
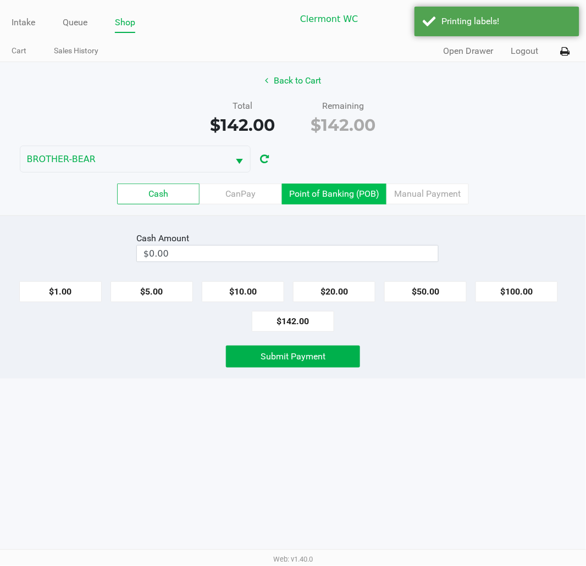
click at [322, 196] on label "Point of Banking (POB)" at bounding box center [334, 194] width 104 height 21
click at [0, 0] on 7 "Point of Banking (POB)" at bounding box center [0, 0] width 0 height 0
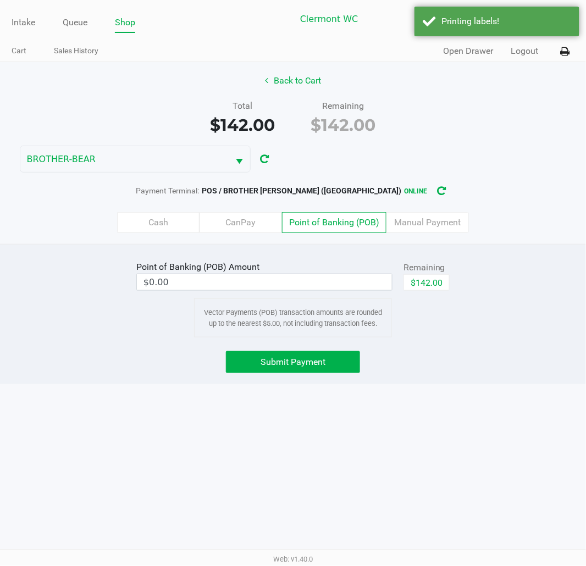
click at [419, 281] on button "$142.00" at bounding box center [427, 282] width 46 height 16
type input "$142.00"
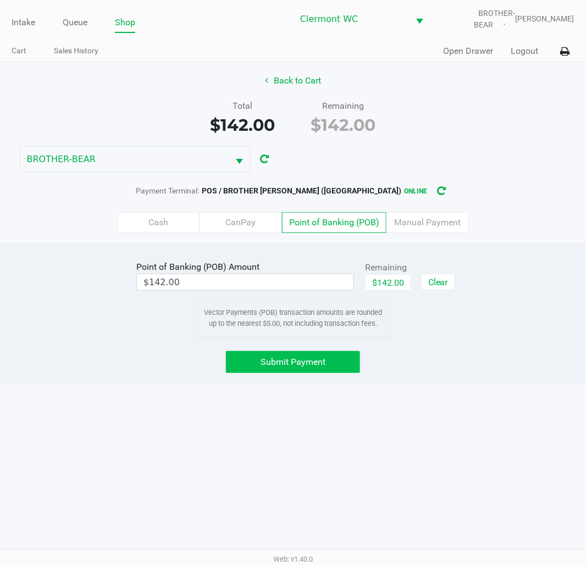
click at [317, 367] on span "Submit Payment" at bounding box center [293, 362] width 65 height 10
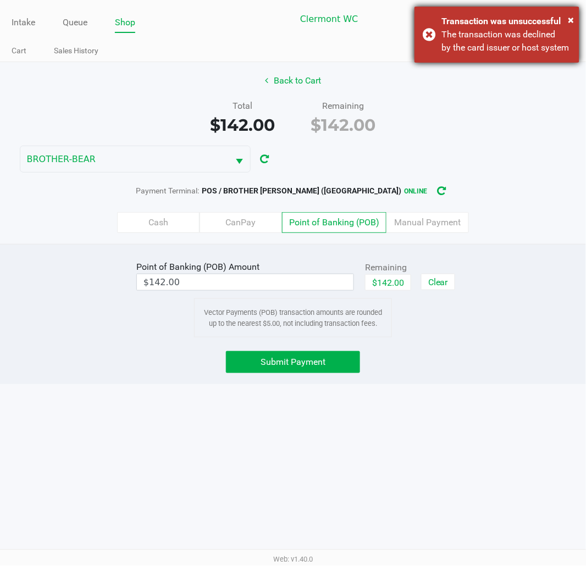
click at [440, 37] on div "× Transaction was unsuccessful The transaction was declined by the card issuer …" at bounding box center [497, 35] width 165 height 56
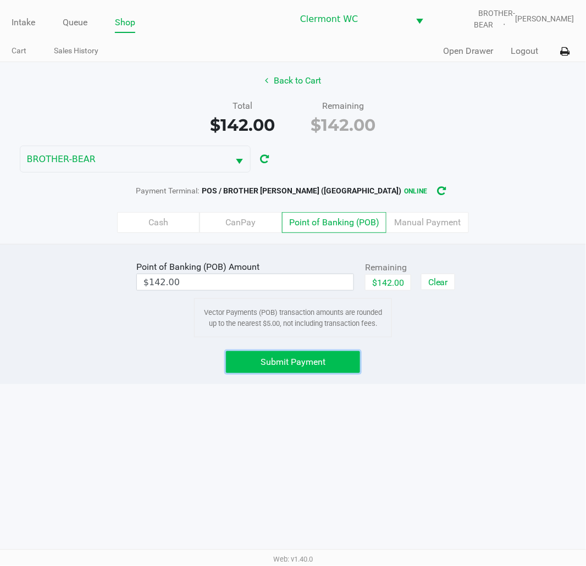
click at [319, 360] on span "Submit Payment" at bounding box center [293, 362] width 65 height 10
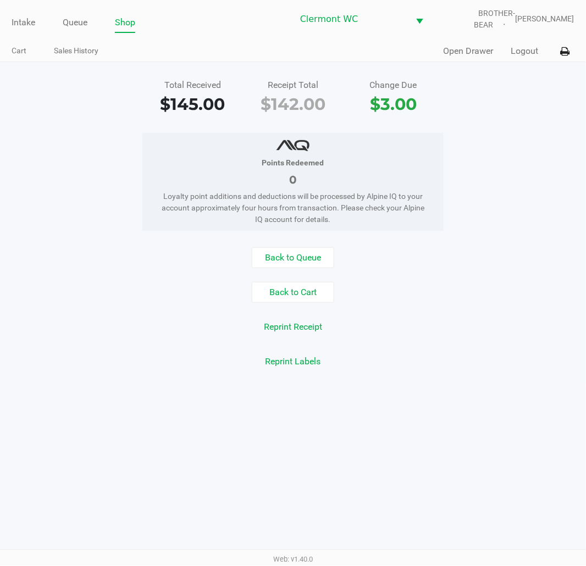
click at [31, 20] on link "Intake" at bounding box center [24, 22] width 24 height 15
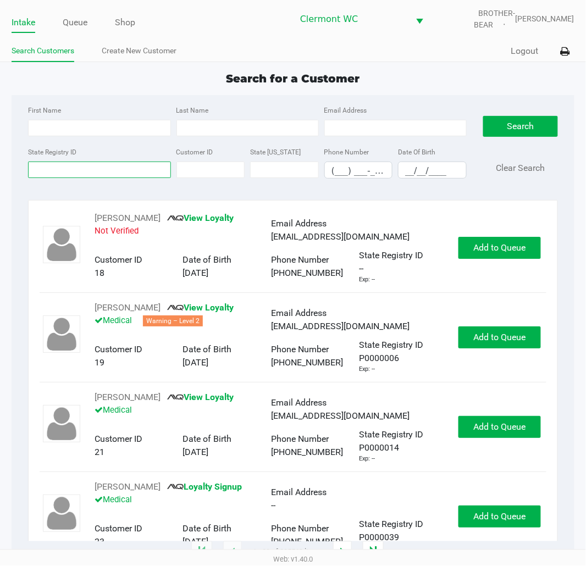
click at [59, 163] on input "State Registry ID" at bounding box center [99, 170] width 142 height 16
click at [436, 77] on div "Search for a Customer" at bounding box center [292, 78] width 579 height 16
click at [88, 170] on input "State Registry ID" at bounding box center [99, 170] width 142 height 16
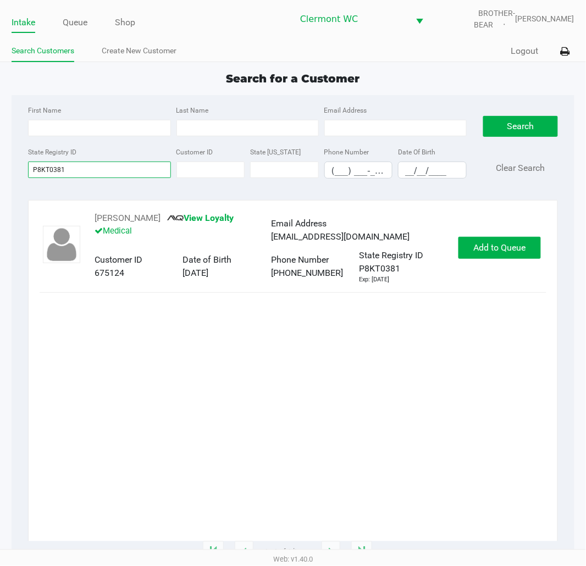
type input "P8KT0381"
click at [499, 244] on span "Add to Queue" at bounding box center [499, 247] width 52 height 10
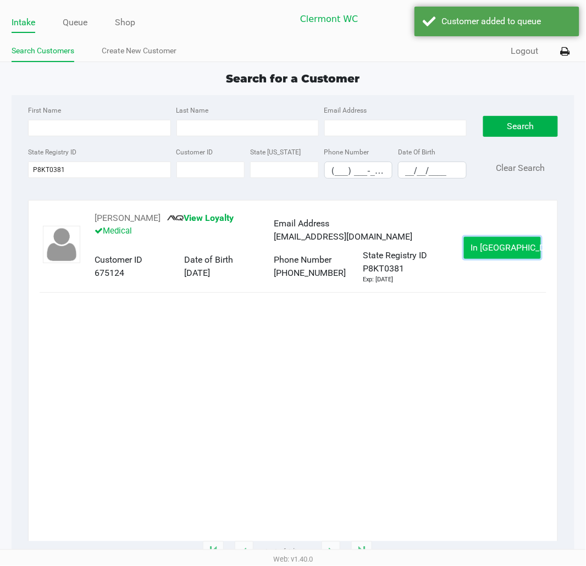
click at [515, 255] on button "In Queue" at bounding box center [502, 248] width 77 height 22
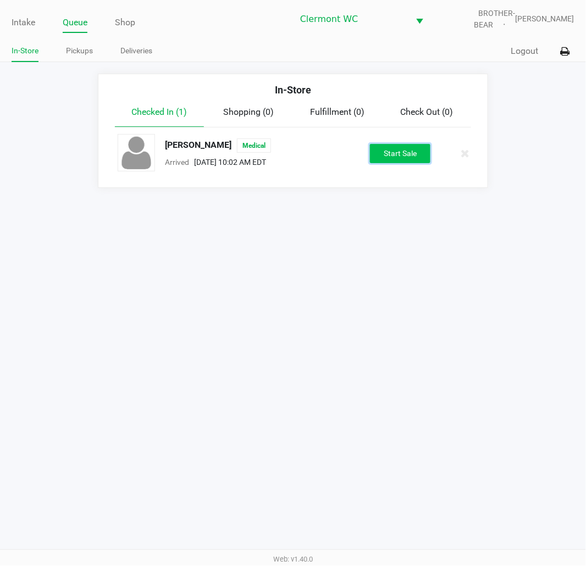
click at [408, 157] on button "Start Sale" at bounding box center [400, 153] width 60 height 19
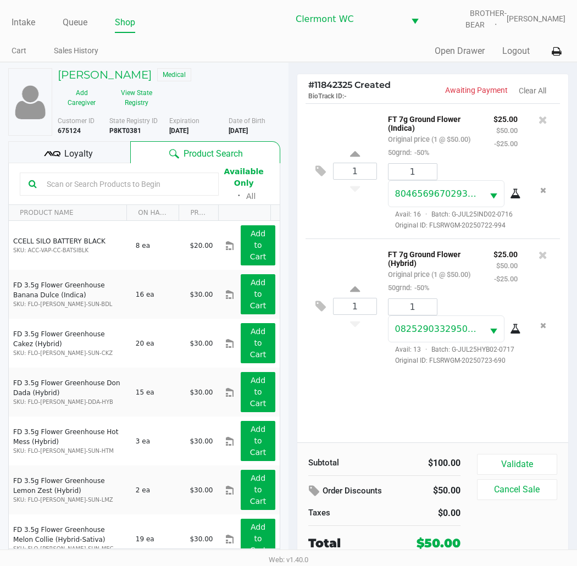
click at [86, 147] on span "Loyalty" at bounding box center [78, 153] width 29 height 13
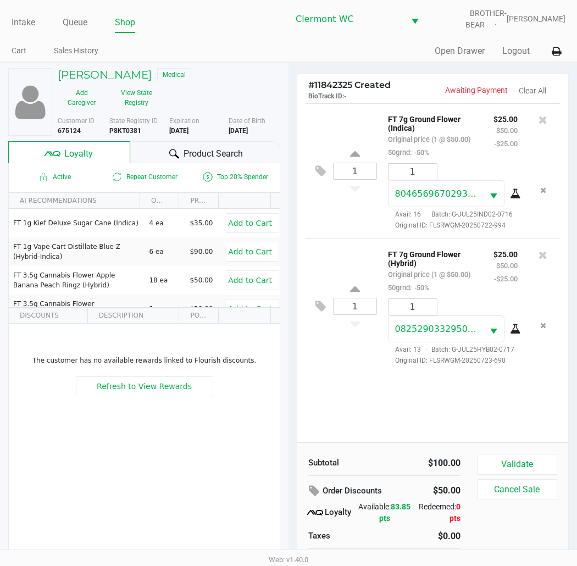
scroll to position [21, 0]
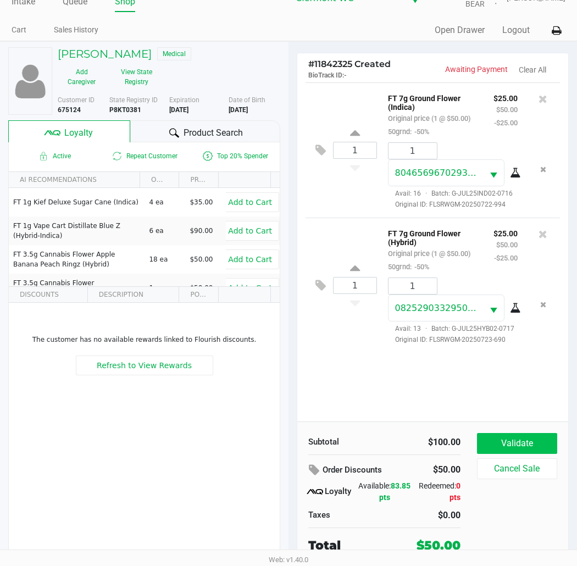
click at [531, 443] on button "Validate" at bounding box center [517, 443] width 80 height 21
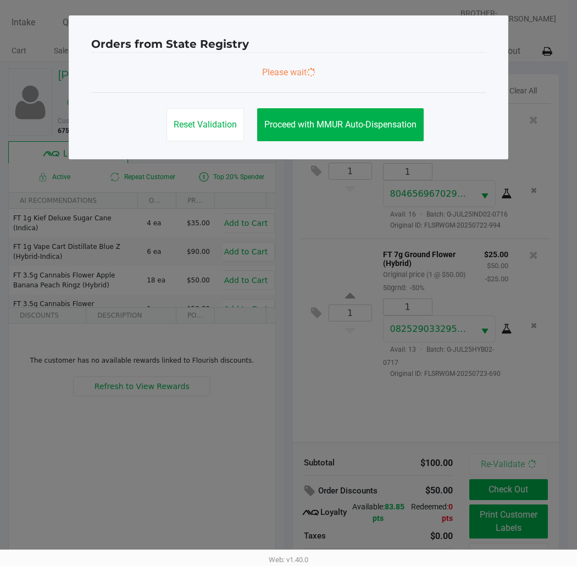
scroll to position [0, 0]
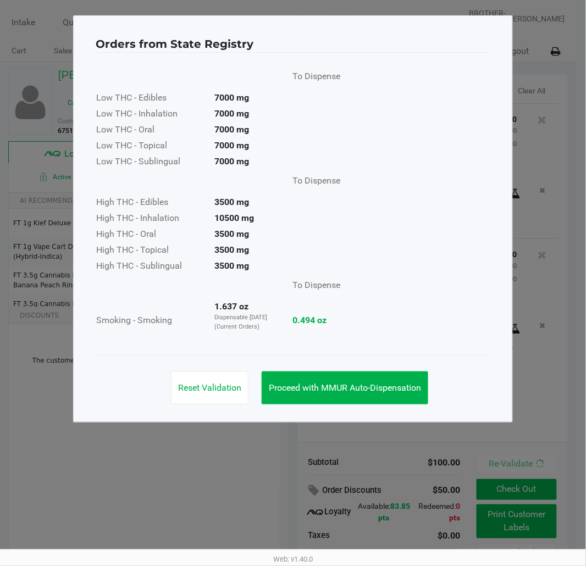
click at [329, 398] on button "Proceed with MMUR Auto-Dispensation" at bounding box center [345, 388] width 167 height 33
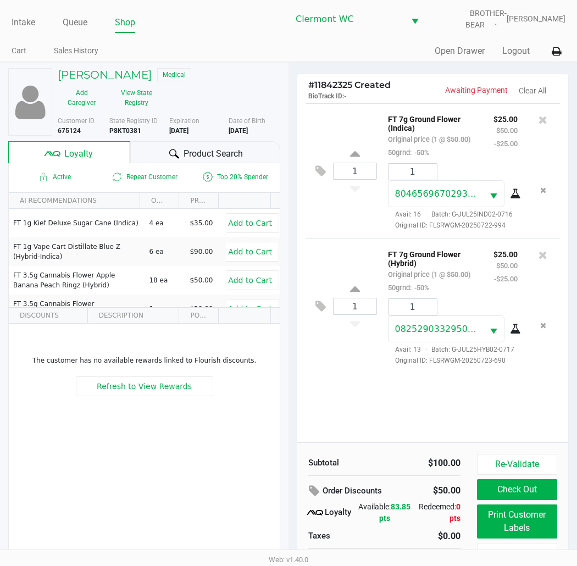
click at [515, 528] on button "Print Customer Labels" at bounding box center [517, 522] width 80 height 34
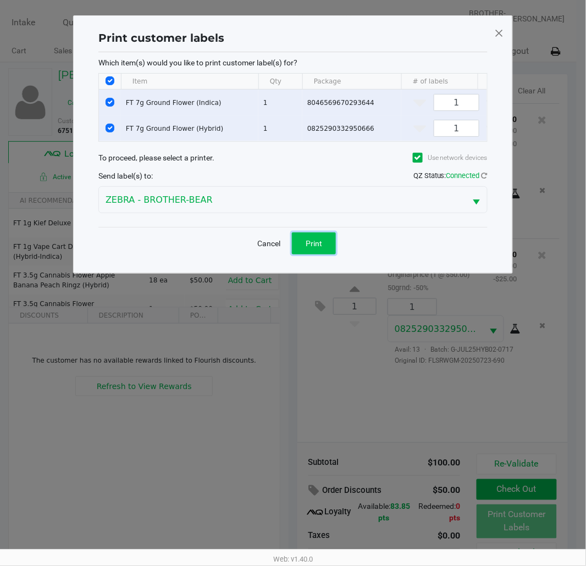
click at [321, 246] on button "Print" at bounding box center [314, 244] width 44 height 22
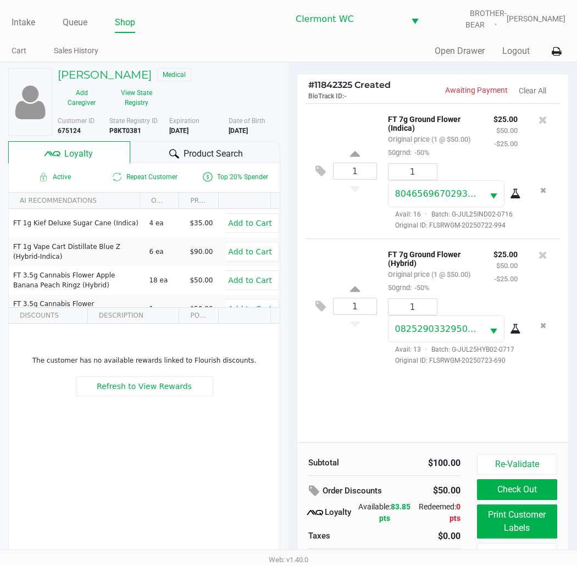
scroll to position [21, 0]
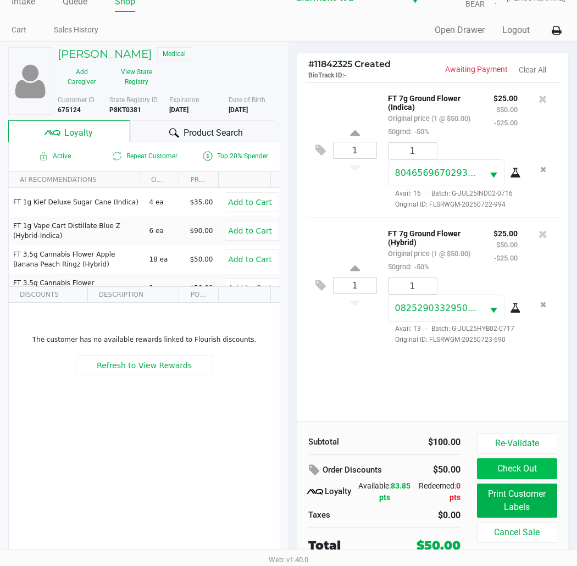
click at [532, 473] on button "Check Out" at bounding box center [517, 469] width 80 height 21
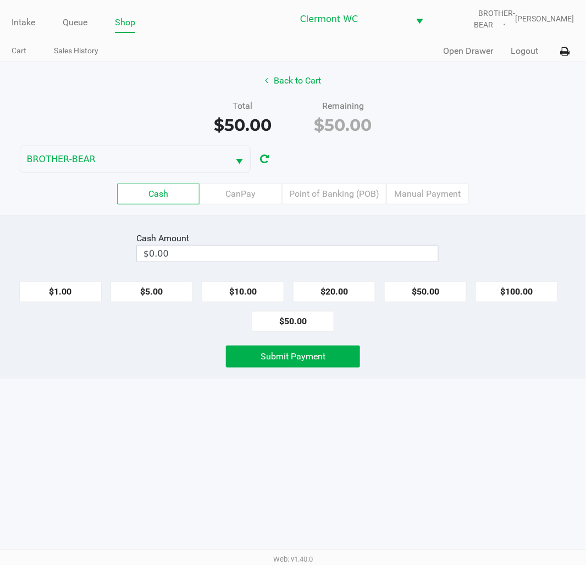
click at [529, 117] on div "Total $50.00 Remaining $50.00" at bounding box center [293, 119] width 603 height 38
click at [300, 327] on button "$50.00" at bounding box center [293, 321] width 82 height 21
type input "$50.00"
click at [321, 360] on span "Submit Payment" at bounding box center [293, 356] width 65 height 10
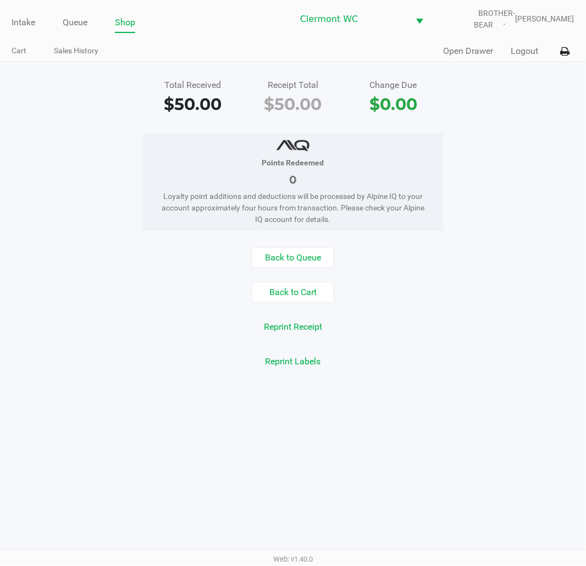
drag, startPoint x: 132, startPoint y: 443, endPoint x: 186, endPoint y: 7, distance: 439.2
click at [132, 443] on div "Intake Queue Shop Clermont WC BROTHER-BEAR Sharlene Amadio Cart Sales History Q…" at bounding box center [293, 283] width 586 height 566
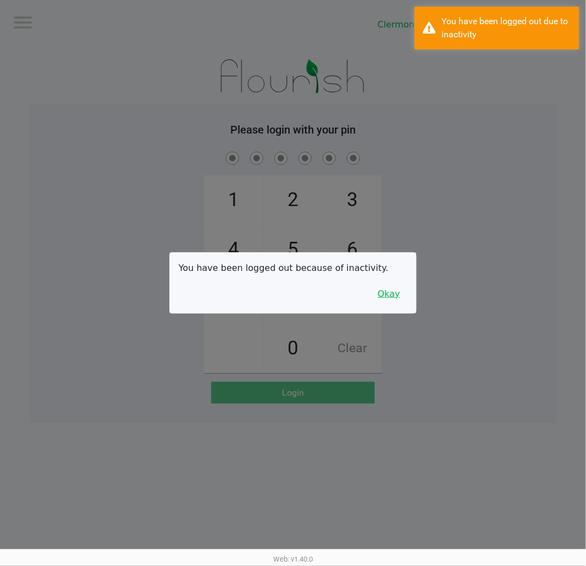
click at [399, 290] on button "Okay" at bounding box center [389, 294] width 37 height 21
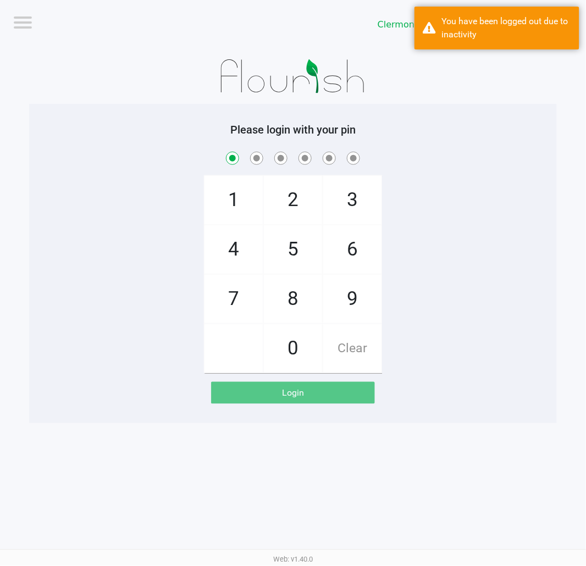
checkbox input "true"
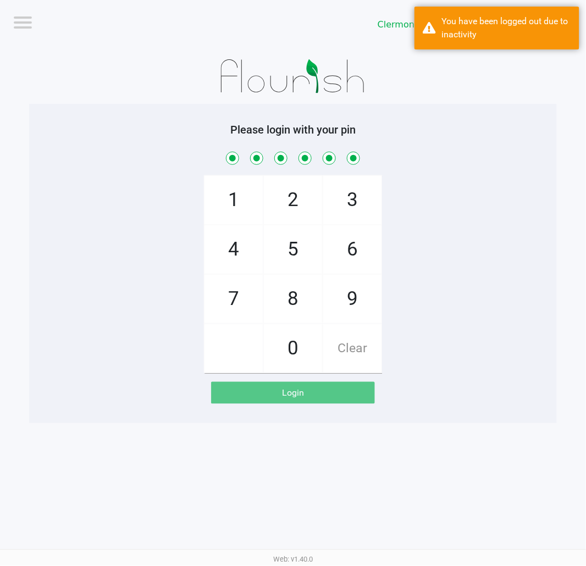
checkbox input "true"
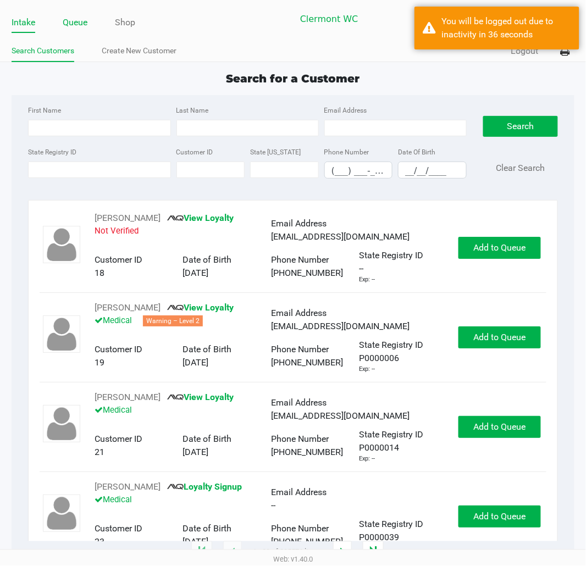
click at [80, 26] on link "Queue" at bounding box center [75, 22] width 25 height 15
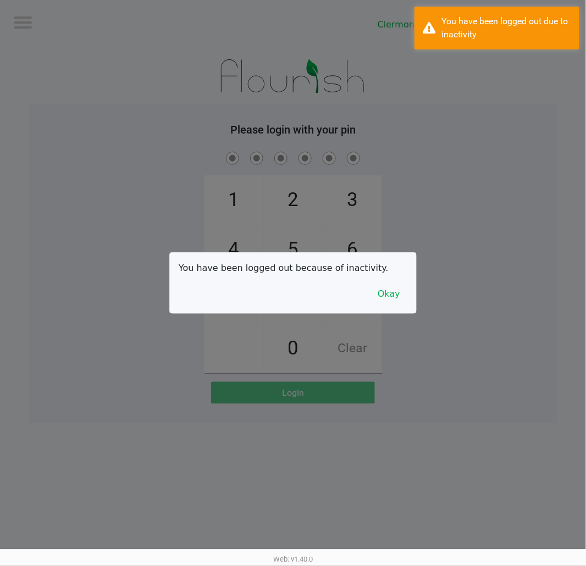
click at [377, 297] on button "Okay" at bounding box center [389, 294] width 37 height 21
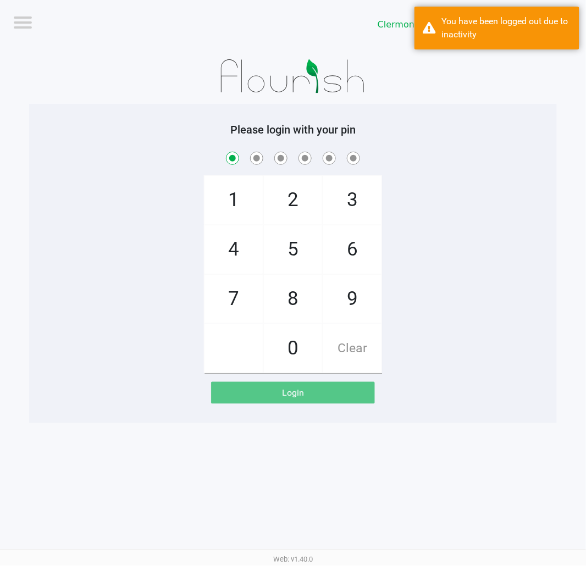
checkbox input "true"
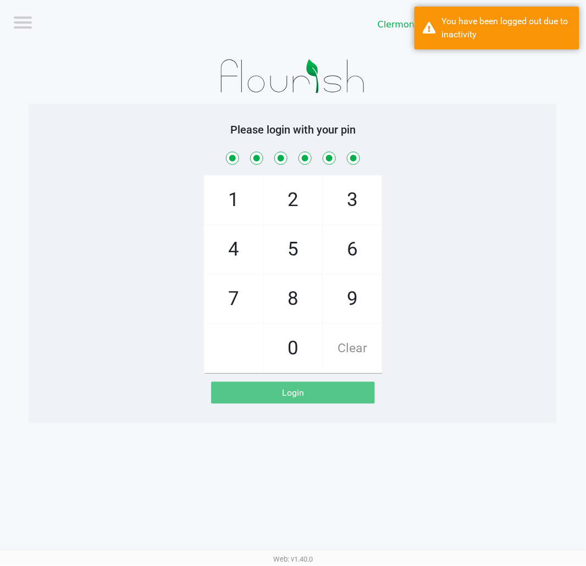
checkbox input "true"
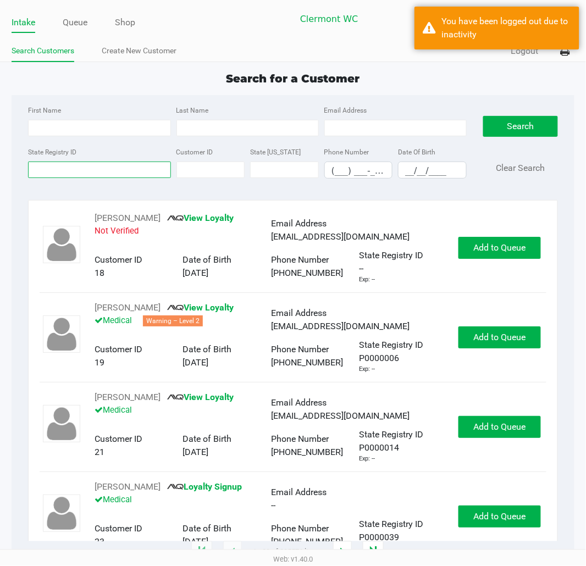
click at [90, 174] on input "State Registry ID" at bounding box center [99, 170] width 142 height 16
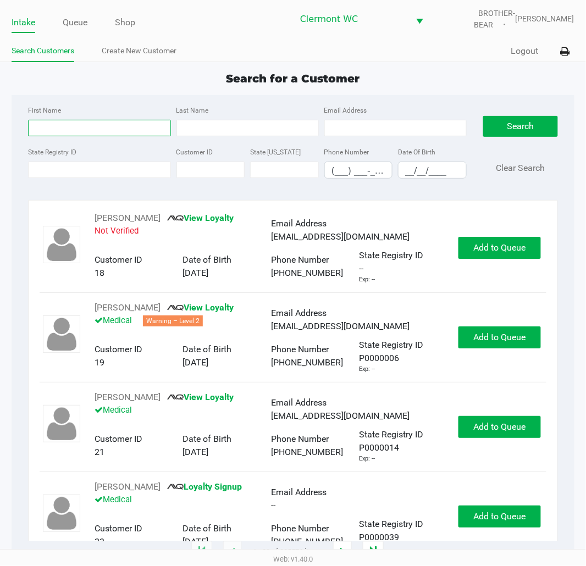
click at [101, 127] on input "First Name" at bounding box center [99, 128] width 142 height 16
type input "carl"
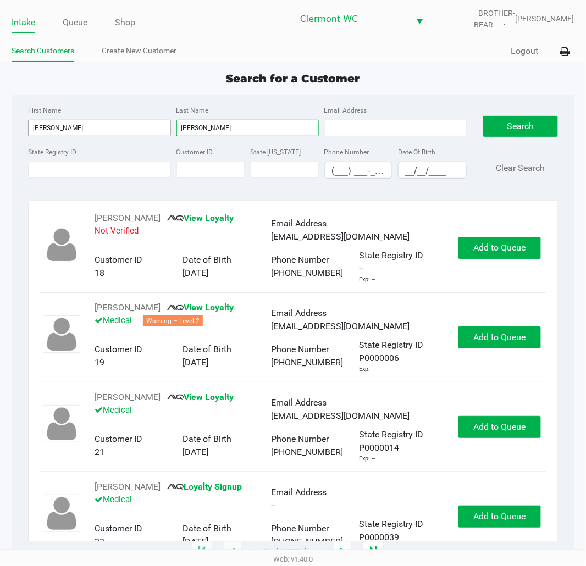
type input "paulson"
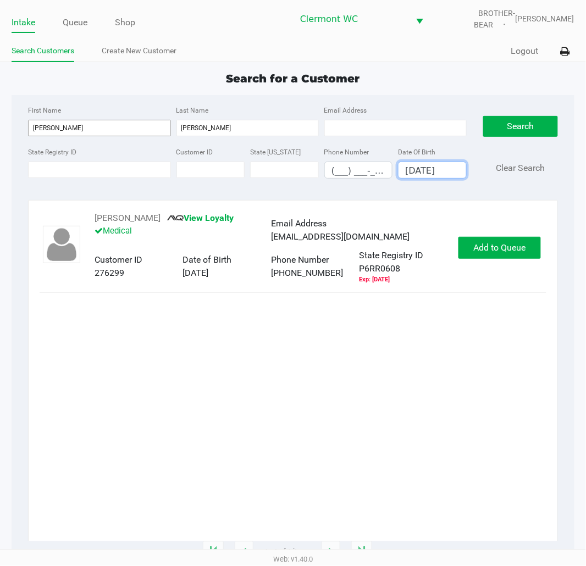
type input "12/29/1970"
click at [491, 256] on button "Add to Queue" at bounding box center [500, 248] width 82 height 22
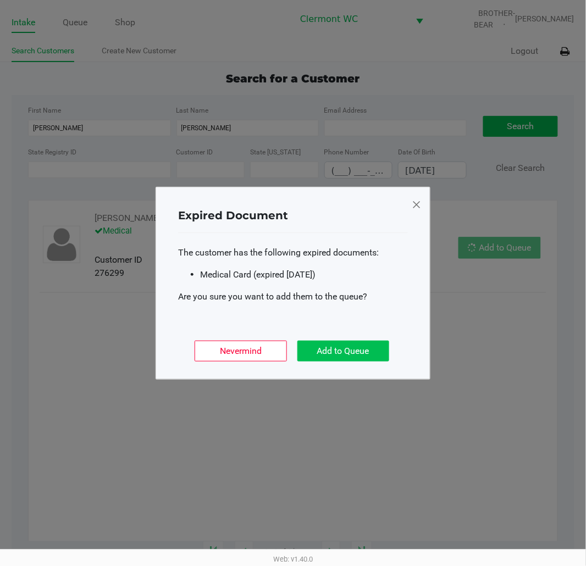
click at [373, 352] on button "Add to Queue" at bounding box center [343, 351] width 92 height 21
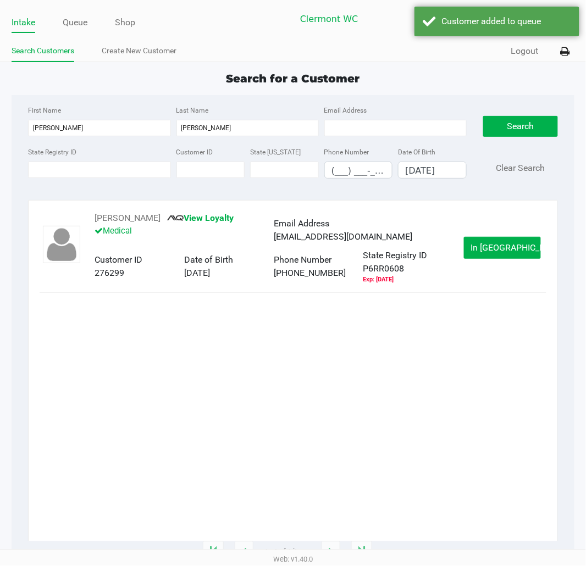
click at [513, 255] on button "In Queue" at bounding box center [502, 248] width 77 height 22
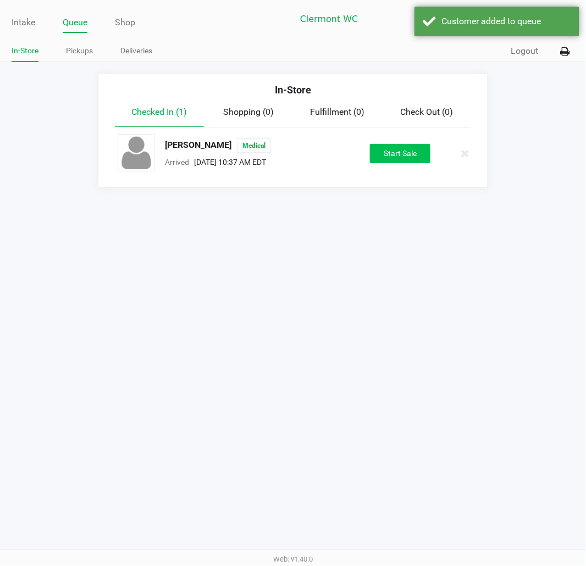
click at [392, 153] on button "Start Sale" at bounding box center [400, 153] width 60 height 19
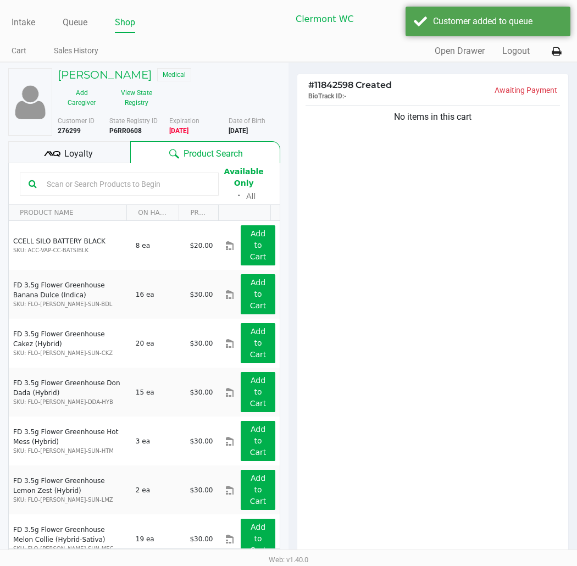
click at [113, 179] on input "text" at bounding box center [126, 184] width 168 height 16
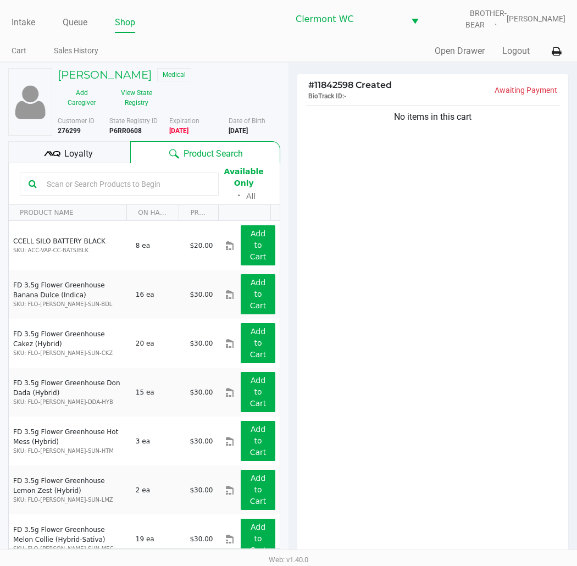
click at [141, 180] on input "text" at bounding box center [126, 184] width 168 height 16
click at [82, 185] on input "text" at bounding box center [126, 184] width 168 height 16
click at [81, 156] on span "Loyalty" at bounding box center [78, 153] width 29 height 13
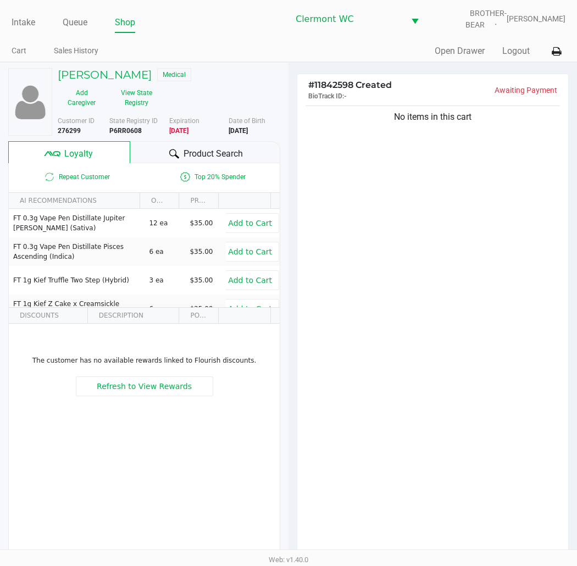
click at [196, 144] on div "Product Search" at bounding box center [205, 152] width 150 height 22
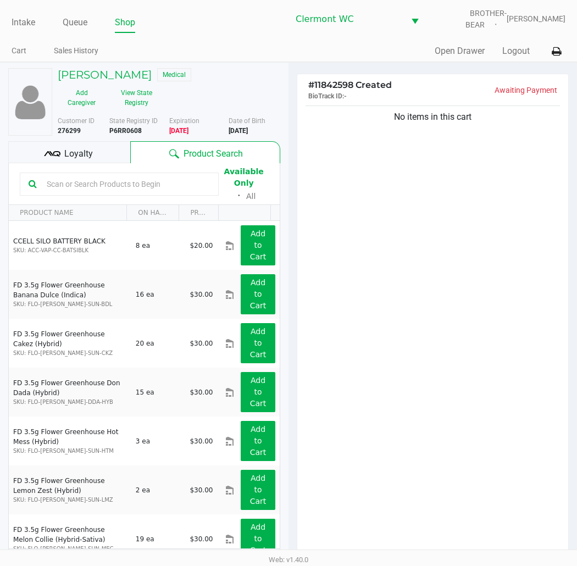
click at [162, 180] on input "text" at bounding box center [126, 184] width 168 height 16
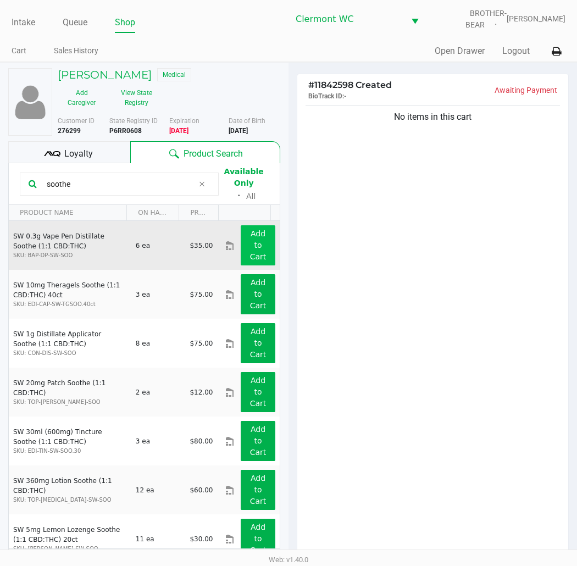
type input "soothe"
click at [252, 242] on app-button-loader "Add to Cart" at bounding box center [258, 245] width 16 height 32
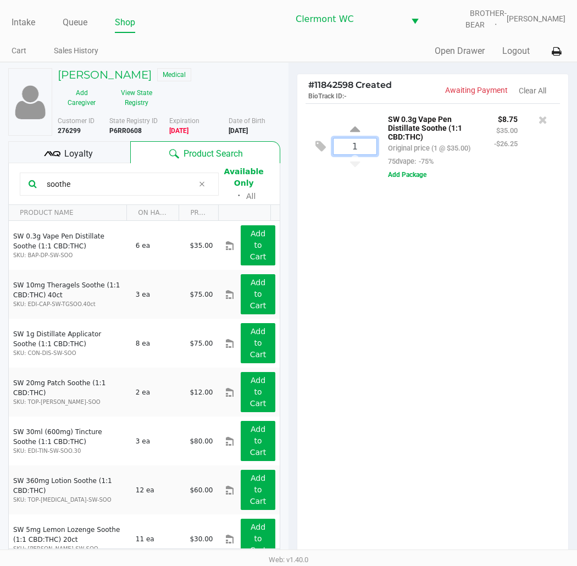
click at [362, 153] on input "1" at bounding box center [355, 147] width 43 height 16
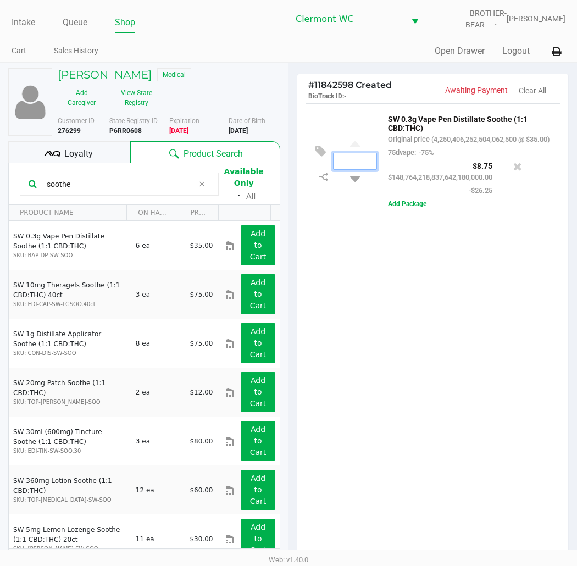
scroll to position [0, 89]
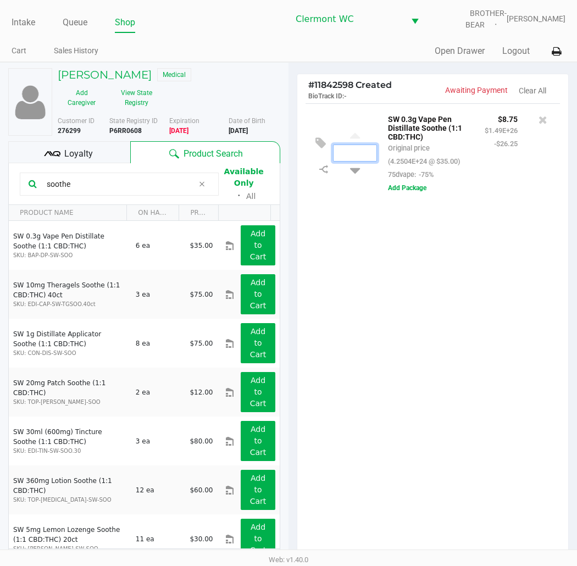
click at [476, 470] on div "4250406252504062525040625 SW 0.3g Vape Pen Distillate Soothe (1:1 CBD:THC) Orig…" at bounding box center [432, 333] width 271 height 460
type input "1"
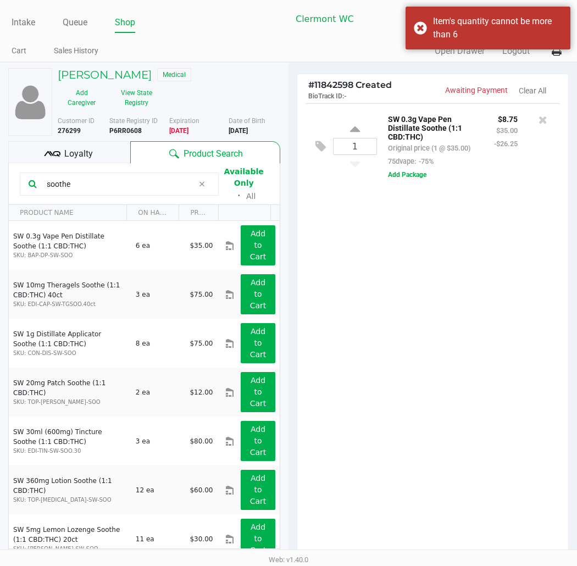
scroll to position [0, 0]
click at [387, 409] on div "1 SW 0.3g Vape Pen Distillate Soothe (1:1 CBD:THC) Original price (1 @ $35.00) …" at bounding box center [432, 333] width 271 height 460
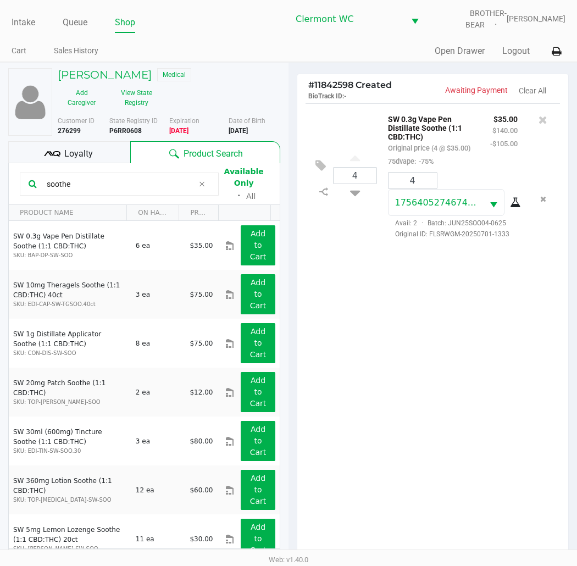
click at [129, 182] on input "soothe" at bounding box center [117, 184] width 151 height 16
type input "s"
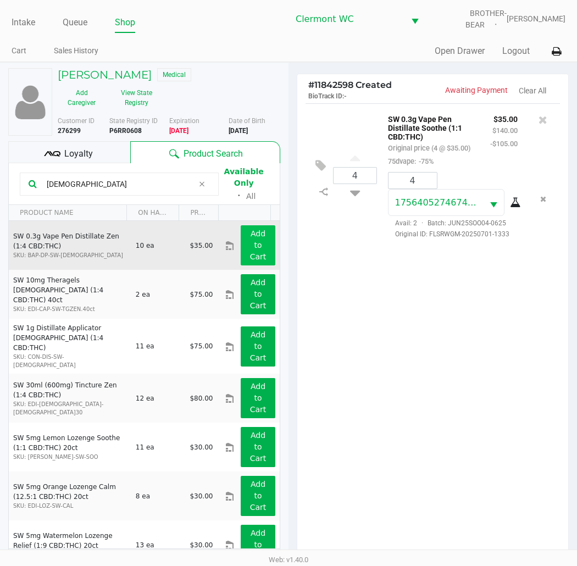
type input "zen"
click at [250, 256] on app-button-loader "Add to Cart" at bounding box center [258, 245] width 16 height 32
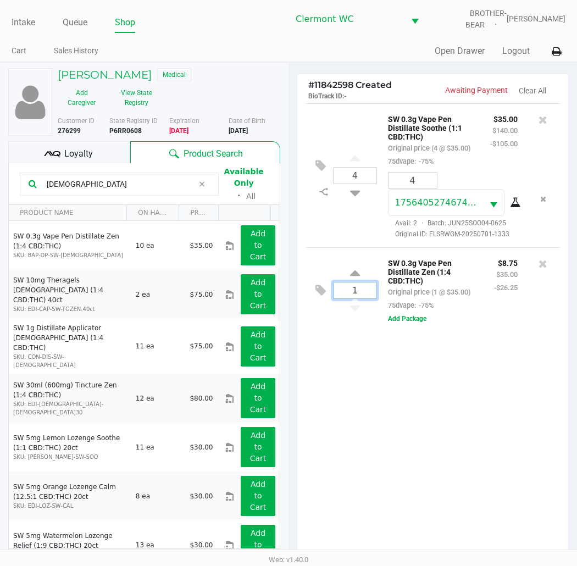
click at [359, 294] on input "1" at bounding box center [355, 291] width 43 height 16
type input "4"
click at [410, 409] on div "Loading Carl Paulson Medical Add Caregiver View State Registry Customer ID 2762…" at bounding box center [288, 385] width 577 height 646
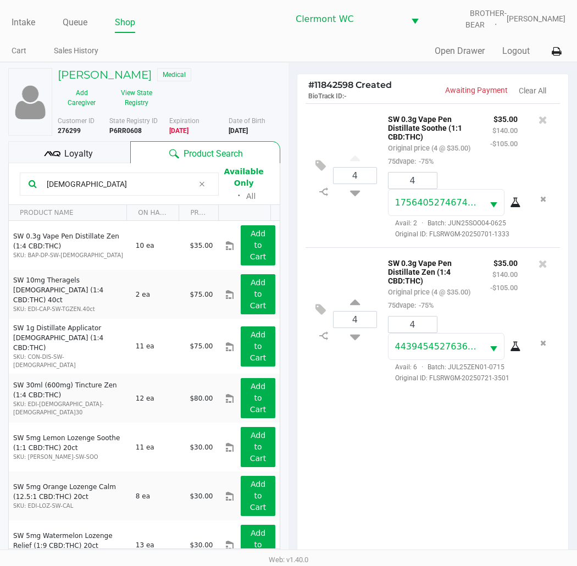
click at [395, 468] on div "4 SW 0.3g Vape Pen Distillate Soothe (1:1 CBD:THC) Original price (4 @ $35.00) …" at bounding box center [432, 333] width 271 height 460
click at [108, 184] on input "zen" at bounding box center [117, 184] width 151 height 16
type input "z"
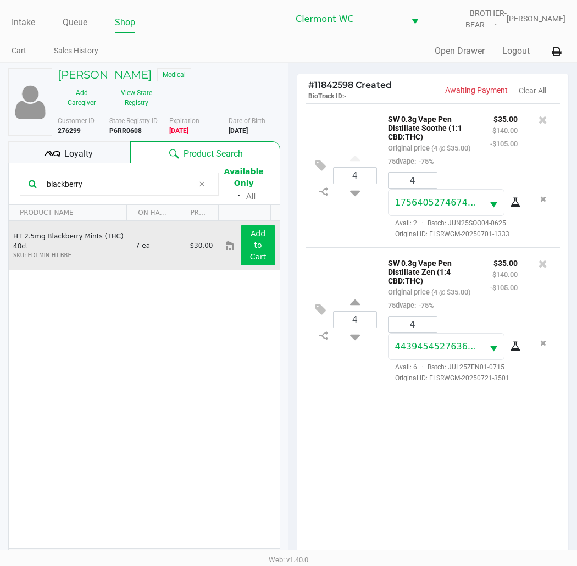
type input "blackberry"
click at [242, 235] on button "Add to Cart" at bounding box center [258, 245] width 35 height 40
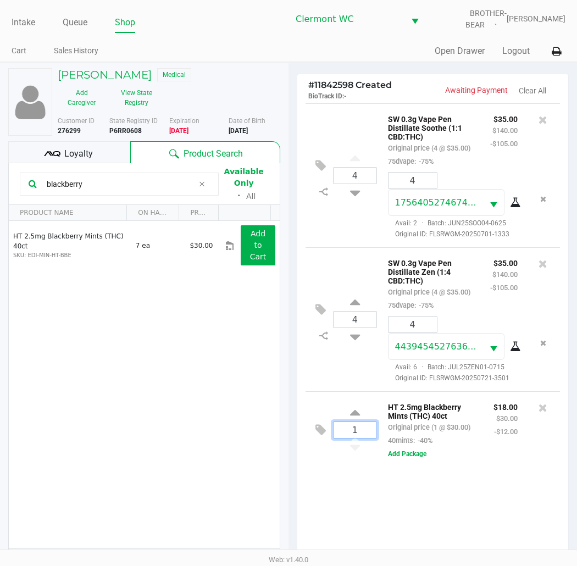
click at [365, 430] on input "1" at bounding box center [355, 430] width 43 height 16
type input "2"
click at [394, 493] on div "Carl Paulson Medical Add Caregiver View State Registry Customer ID 276299 State…" at bounding box center [288, 385] width 577 height 646
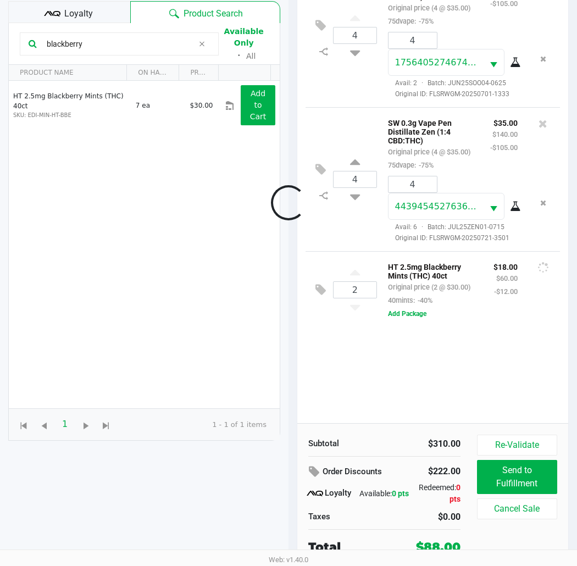
scroll to position [142, 0]
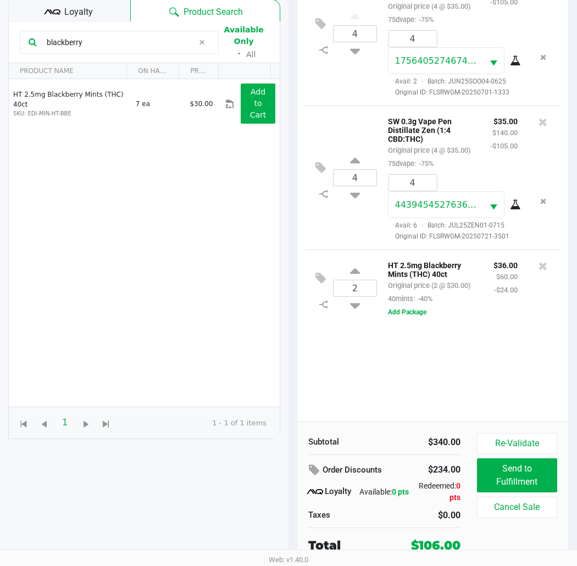
click at [497, 346] on div "4 SW 0.3g Vape Pen Distillate Soothe (1:1 CBD:THC) Original price (4 @ $35.00) …" at bounding box center [432, 192] width 271 height 460
click at [138, 41] on input "blackberry" at bounding box center [117, 42] width 151 height 16
type input "b"
type input "mixed berry"
click at [546, 267] on icon at bounding box center [543, 266] width 9 height 11
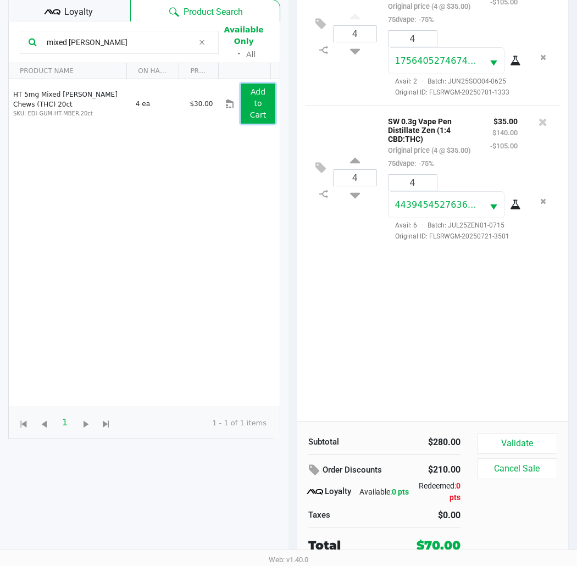
click at [250, 114] on app-button-loader "Add to Cart" at bounding box center [258, 103] width 16 height 32
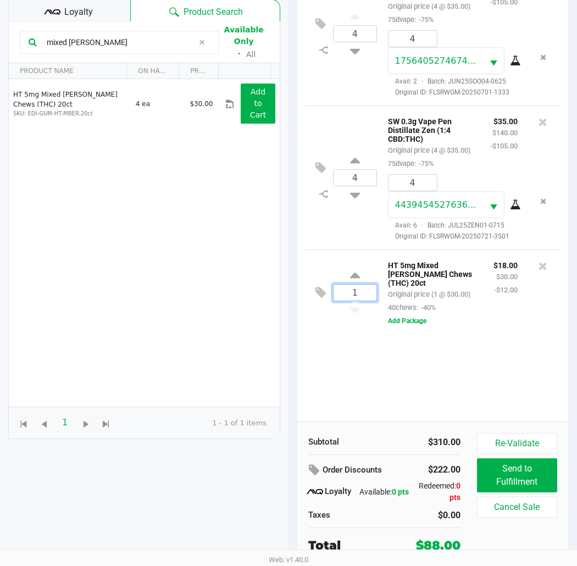
click at [366, 292] on input "1" at bounding box center [355, 293] width 43 height 16
click at [545, 268] on icon at bounding box center [543, 266] width 9 height 11
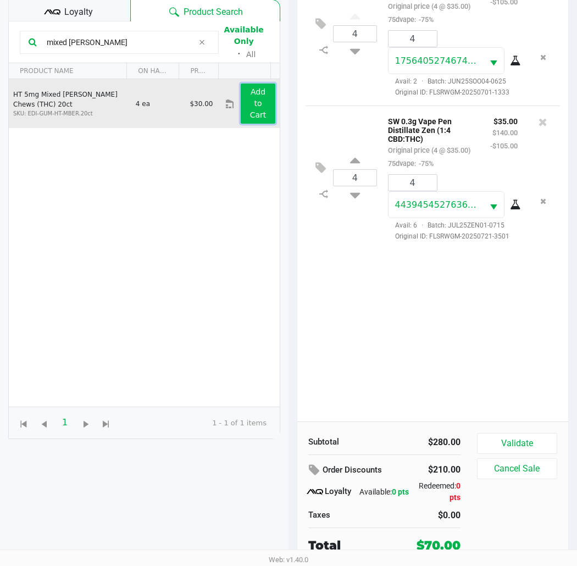
click at [264, 107] on button "Add to Cart" at bounding box center [258, 104] width 35 height 40
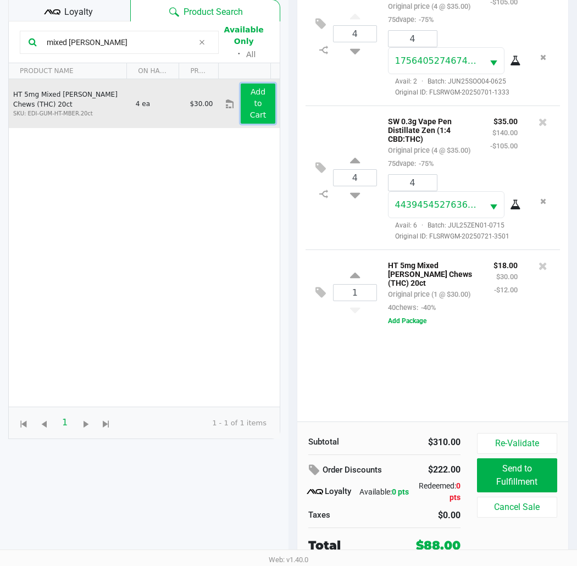
click at [253, 107] on button "Add to Cart" at bounding box center [258, 104] width 35 height 40
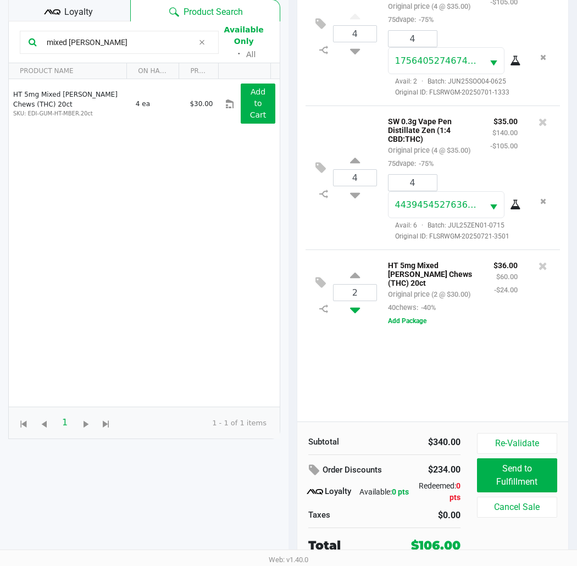
click at [358, 306] on icon at bounding box center [355, 308] width 10 height 14
type input "1"
click at [368, 297] on input "1" at bounding box center [355, 293] width 43 height 16
type input "3"
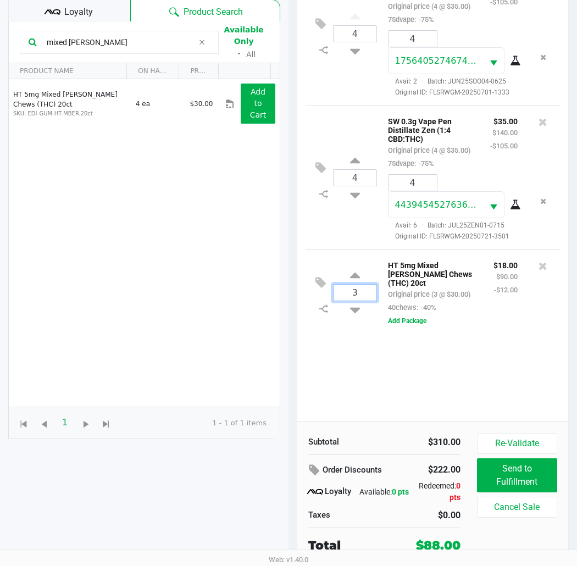
click at [380, 376] on div "Carl Paulson Medical Add Caregiver View State Registry Customer ID 276299 State…" at bounding box center [288, 243] width 577 height 646
click at [384, 394] on div "4 SW 0.3g Vape Pen Distillate Soothe (1:1 CBD:THC) Original price (4 @ $35.00) …" at bounding box center [432, 192] width 271 height 460
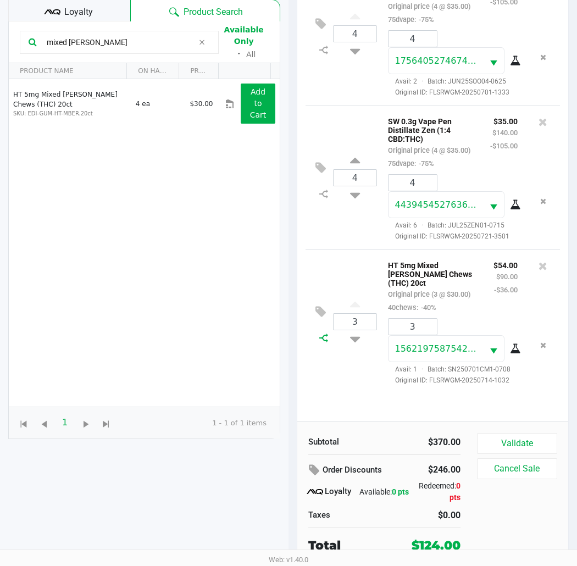
click at [322, 340] on icon at bounding box center [323, 338] width 9 height 9
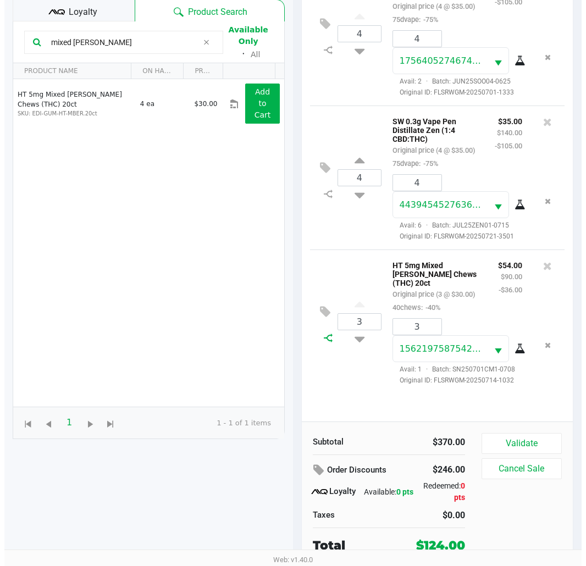
scroll to position [0, 0]
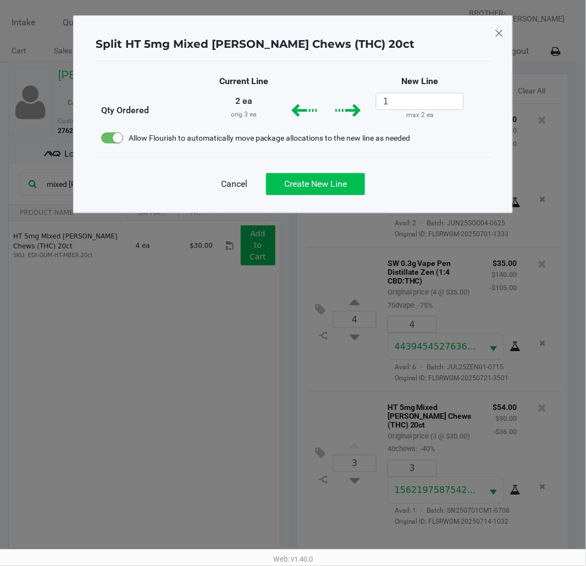
click at [341, 182] on span "Create New Line" at bounding box center [315, 184] width 63 height 10
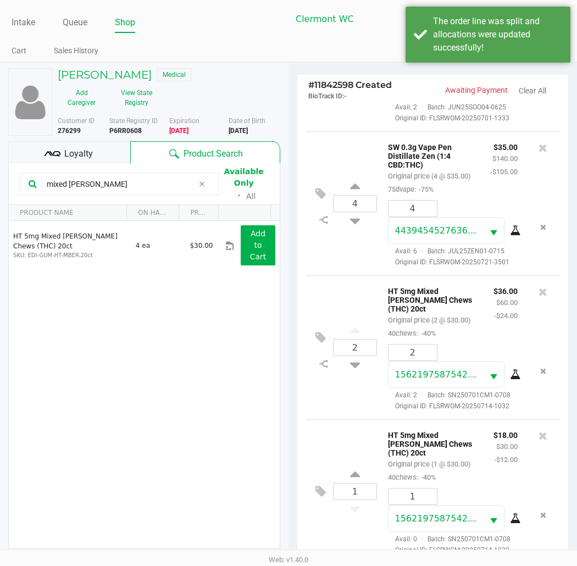
scroll to position [182, 0]
click at [319, 485] on icon at bounding box center [321, 491] width 10 height 13
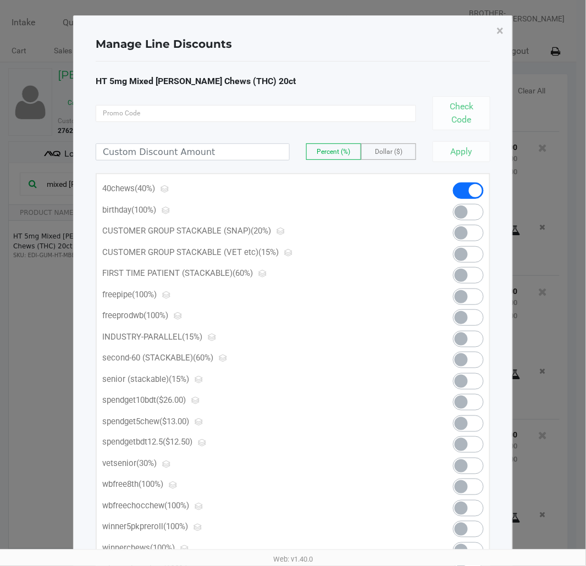
click at [472, 426] on span at bounding box center [468, 424] width 31 height 16
click at [510, 35] on button "×" at bounding box center [500, 30] width 25 height 31
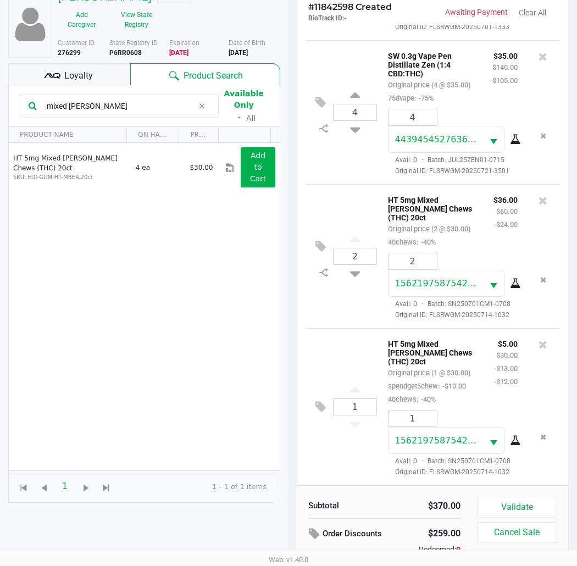
scroll to position [142, 0]
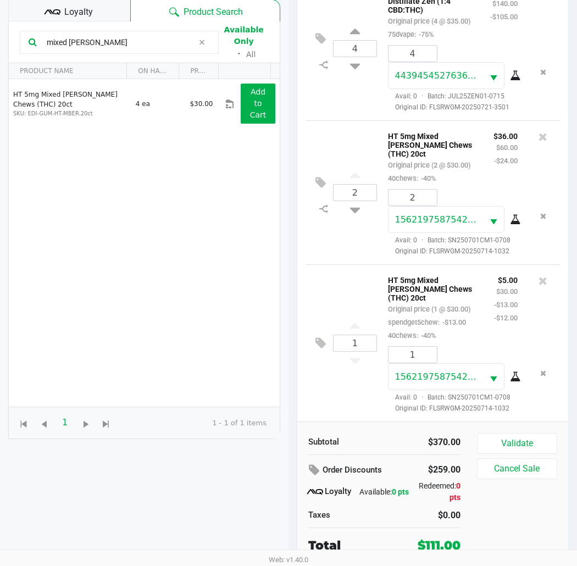
click at [524, 444] on button "Validate" at bounding box center [517, 443] width 80 height 21
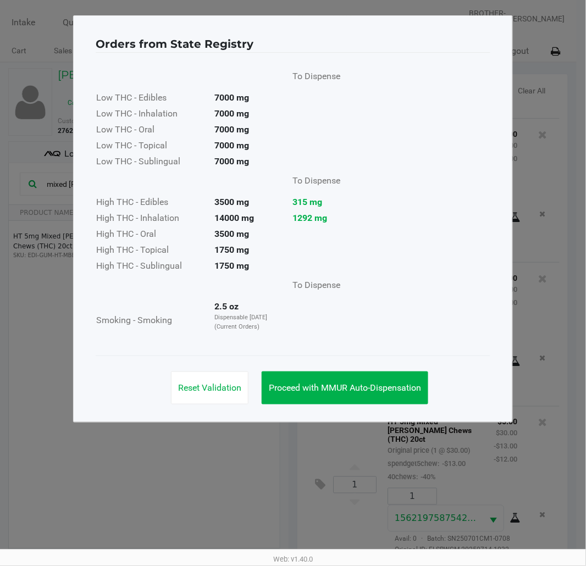
click at [350, 355] on div "To Dispense Low THC - Edibles 7000 mg Low THC - Inhalation 7000 mg Low THC - Or…" at bounding box center [293, 204] width 395 height 303
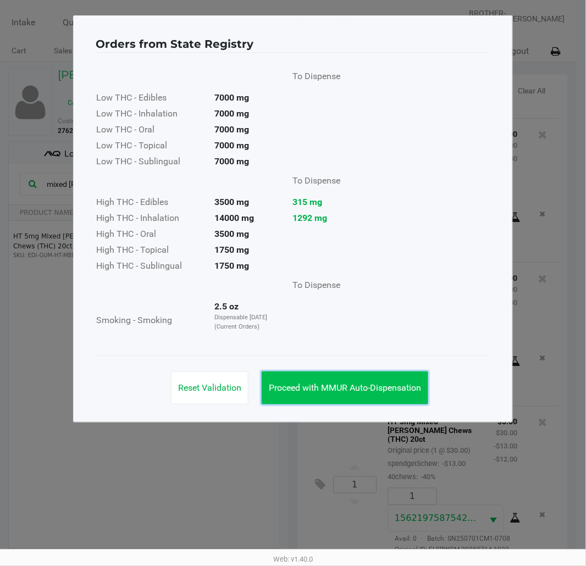
click at [393, 387] on span "Proceed with MMUR Auto-Dispensation" at bounding box center [345, 388] width 152 height 10
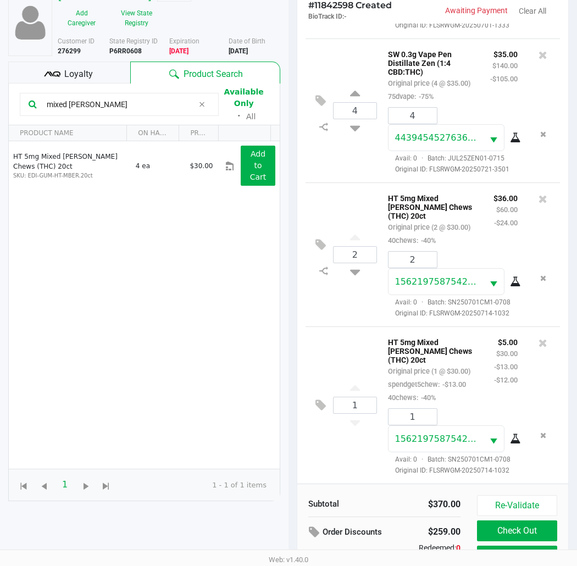
scroll to position [142, 0]
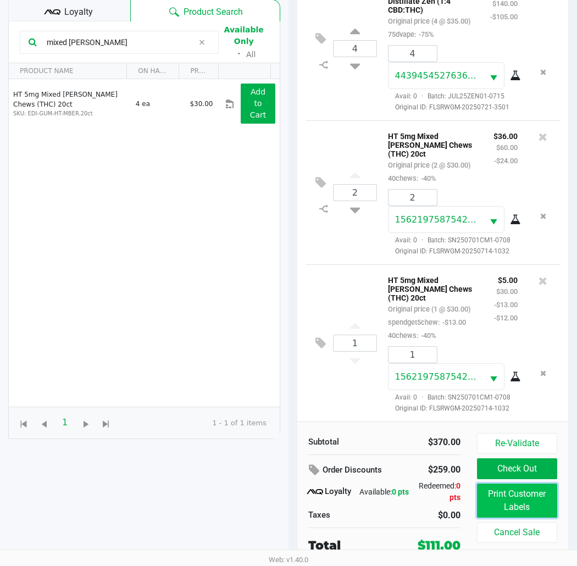
click at [524, 510] on button "Print Customer Labels" at bounding box center [517, 501] width 80 height 34
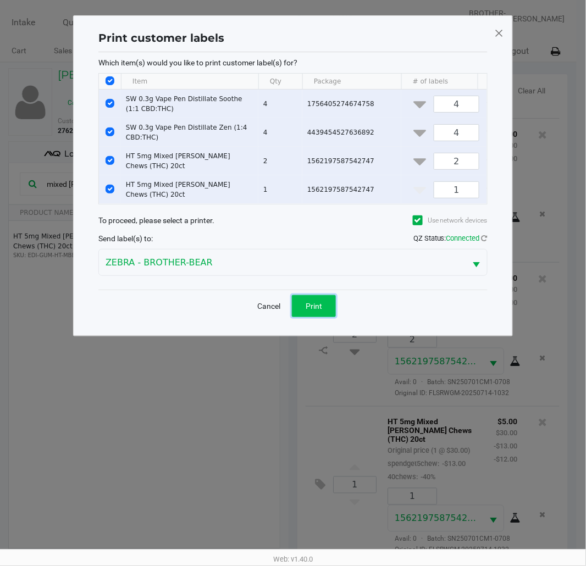
click at [332, 313] on button "Print" at bounding box center [314, 306] width 44 height 22
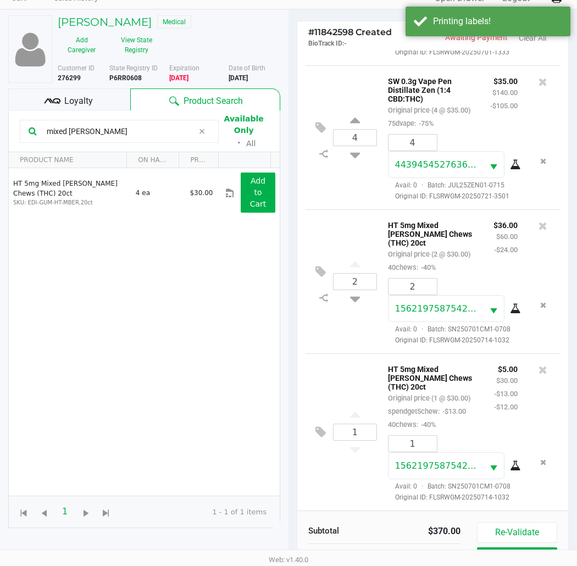
scroll to position [142, 0]
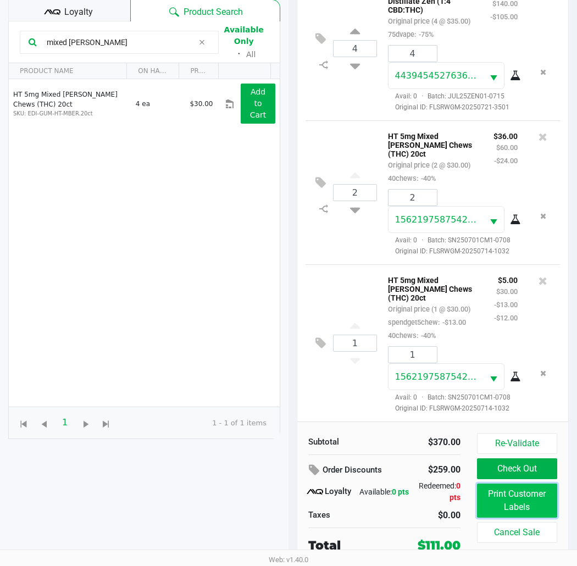
click at [531, 492] on button "Print Customer Labels" at bounding box center [517, 501] width 80 height 34
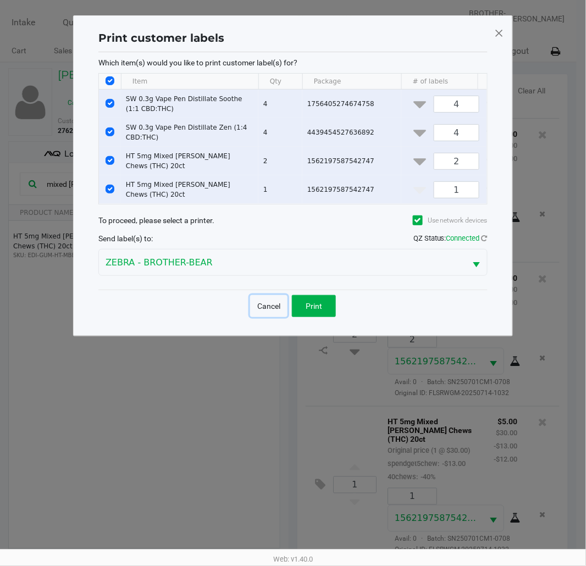
click at [255, 311] on button "Cancel" at bounding box center [268, 306] width 37 height 22
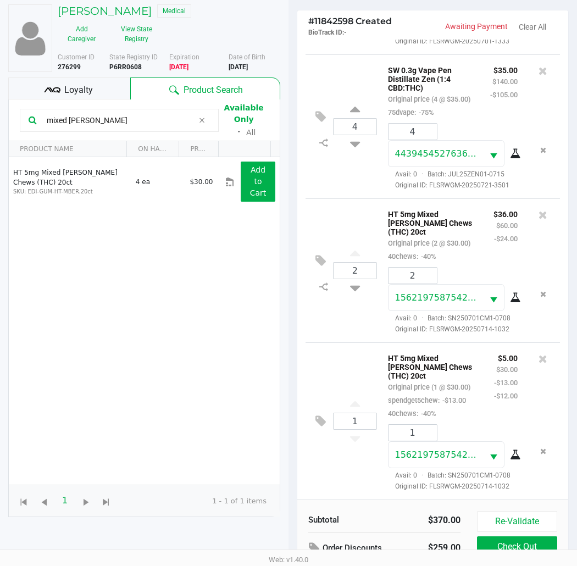
scroll to position [142, 0]
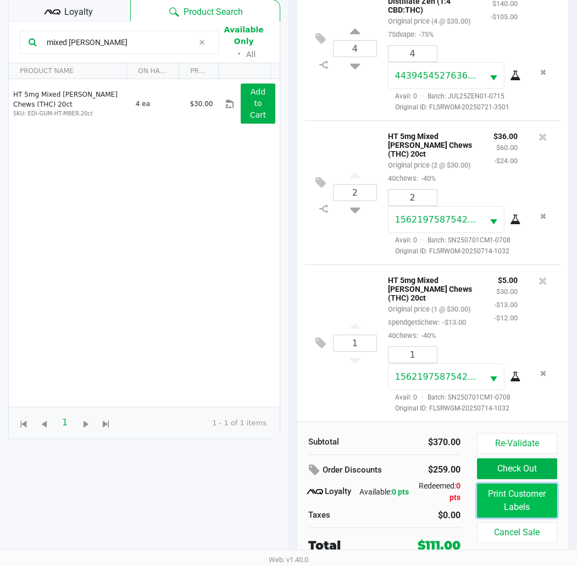
click at [518, 506] on button "Print Customer Labels" at bounding box center [517, 501] width 80 height 34
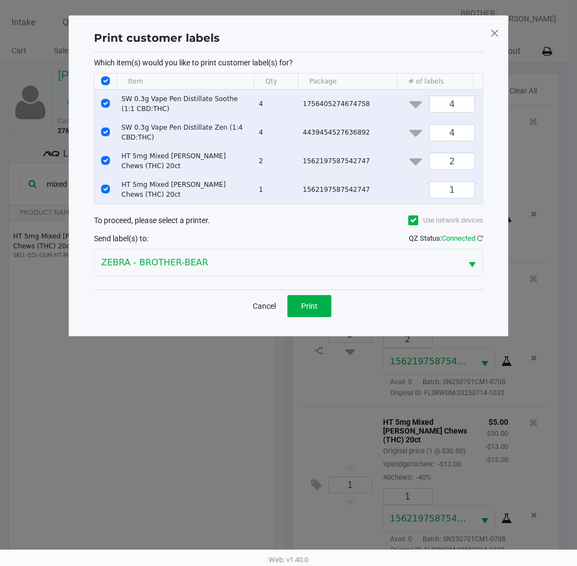
scroll to position [0, 0]
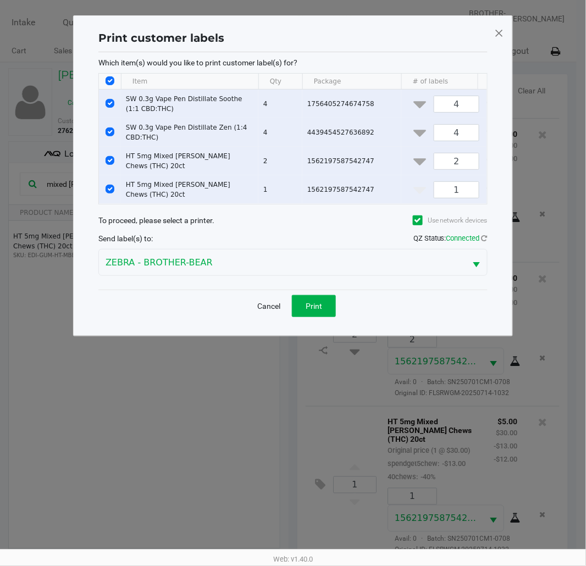
click at [274, 304] on button "Cancel" at bounding box center [268, 306] width 37 height 22
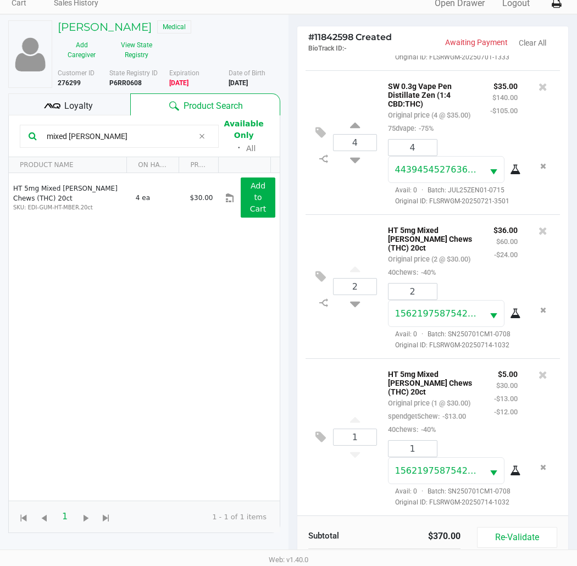
scroll to position [142, 0]
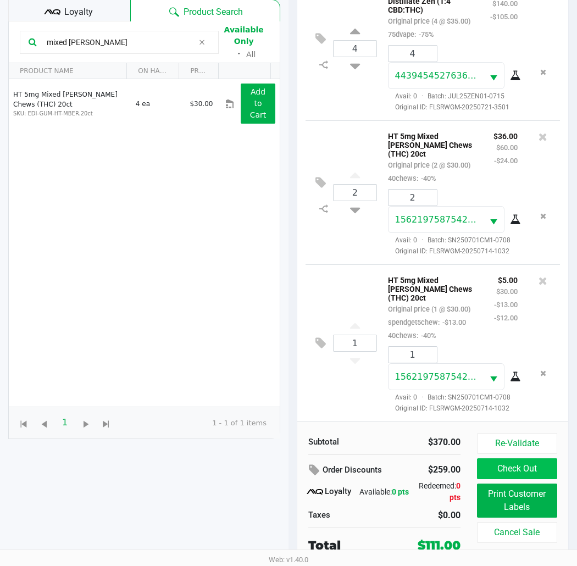
click at [517, 473] on button "Check Out" at bounding box center [517, 469] width 80 height 21
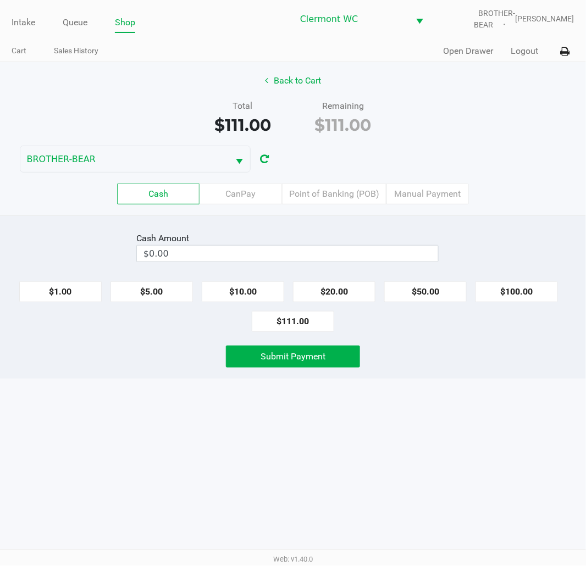
click at [330, 195] on label "Point of Banking (POB)" at bounding box center [334, 194] width 104 height 21
click at [0, 0] on 7 "Point of Banking (POB)" at bounding box center [0, 0] width 0 height 0
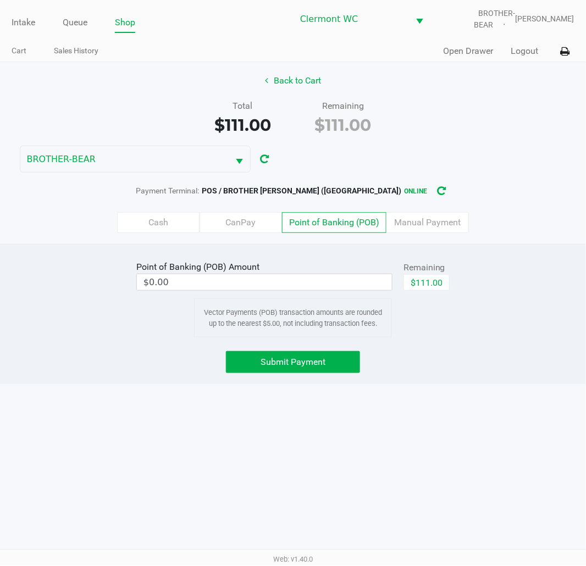
click at [421, 281] on button "$111.00" at bounding box center [427, 282] width 46 height 16
type input "$111.00"
click at [289, 365] on span "Submit Payment" at bounding box center [293, 362] width 65 height 10
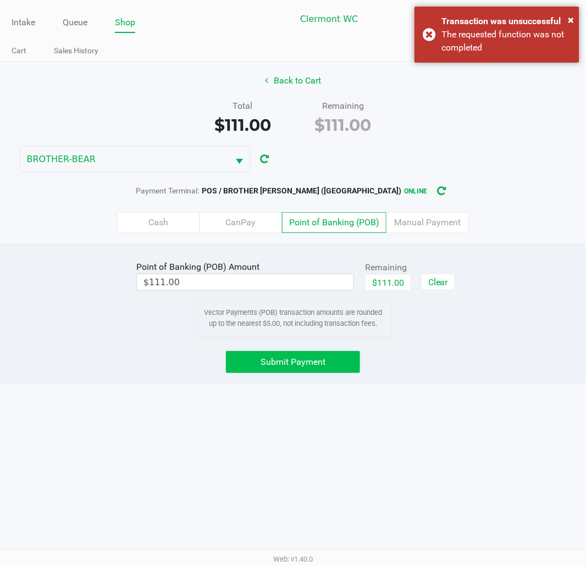
click at [431, 33] on div "× Transaction was unsuccessful The requested function was not completed" at bounding box center [497, 35] width 165 height 56
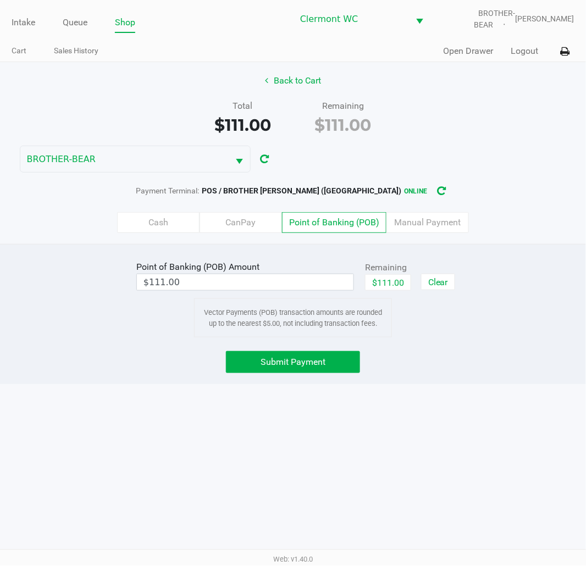
click at [325, 359] on button "Submit Payment" at bounding box center [293, 362] width 134 height 22
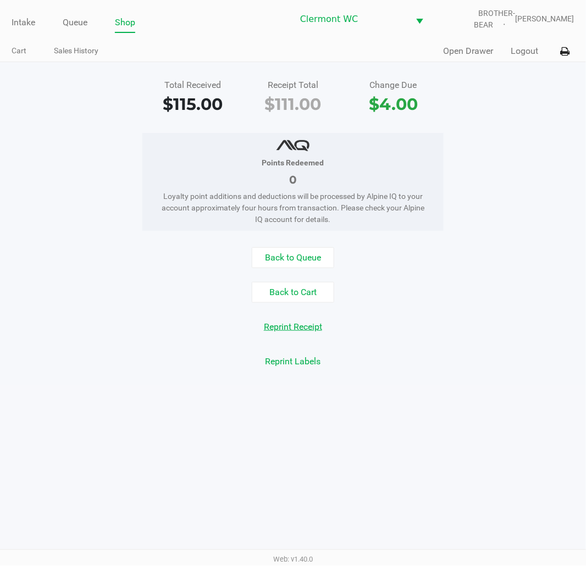
click at [311, 318] on button "Reprint Receipt" at bounding box center [293, 327] width 73 height 21
click at [301, 293] on button "Back to Cart" at bounding box center [293, 292] width 82 height 21
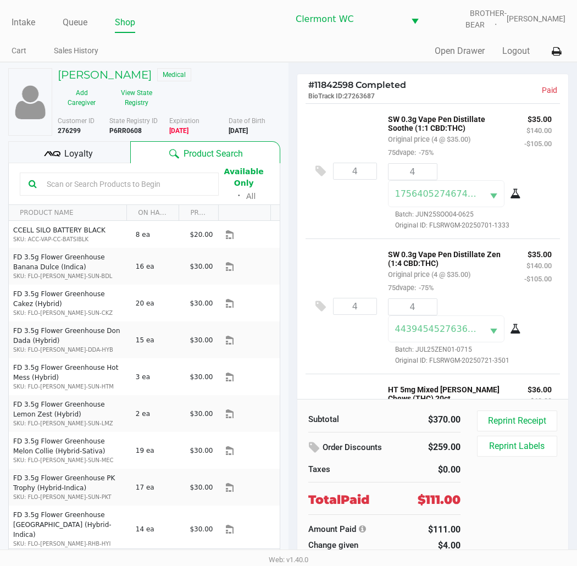
click at [530, 449] on button "Reprint Labels" at bounding box center [517, 446] width 80 height 21
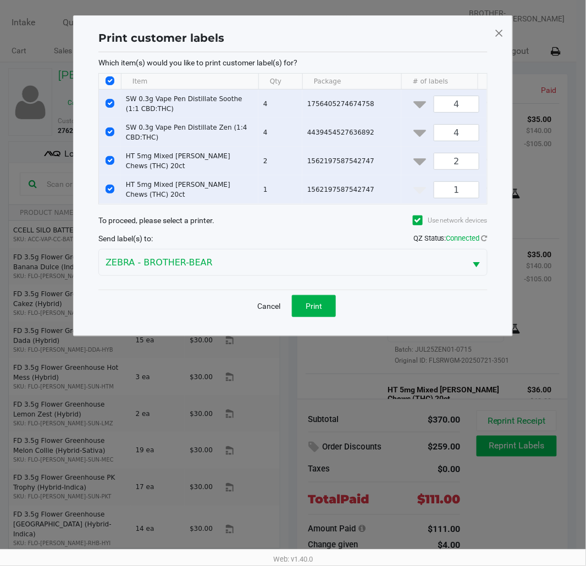
click at [111, 81] on input "Select All Rows" at bounding box center [110, 80] width 9 height 9
checkbox input "false"
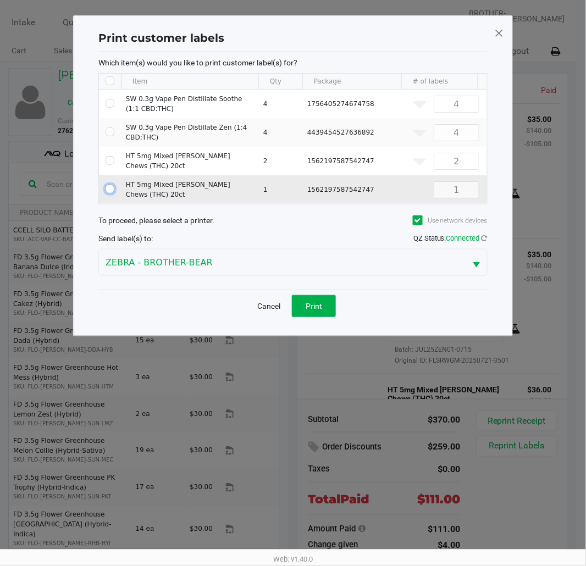
click at [110, 185] on input "Select Row" at bounding box center [110, 189] width 9 height 9
checkbox input "true"
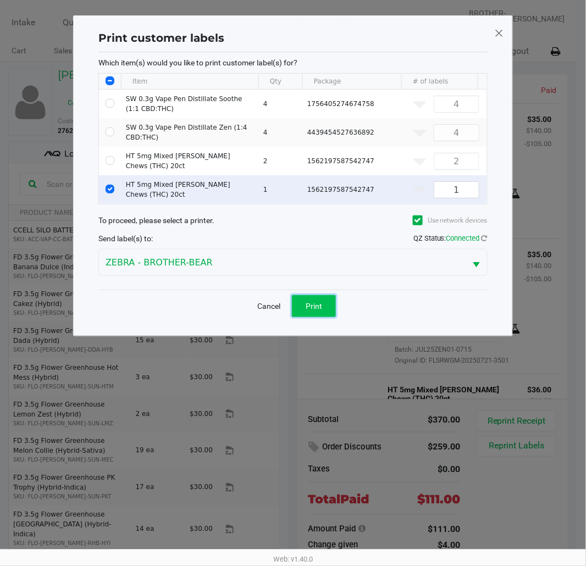
click at [316, 317] on button "Print" at bounding box center [314, 306] width 44 height 22
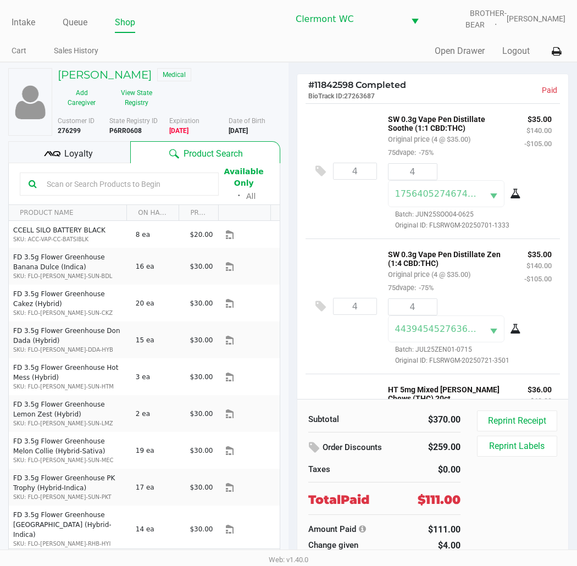
click at [213, 52] on ul "Cart Sales History" at bounding box center [150, 52] width 277 height 19
click at [71, 22] on link "Queue" at bounding box center [75, 22] width 25 height 15
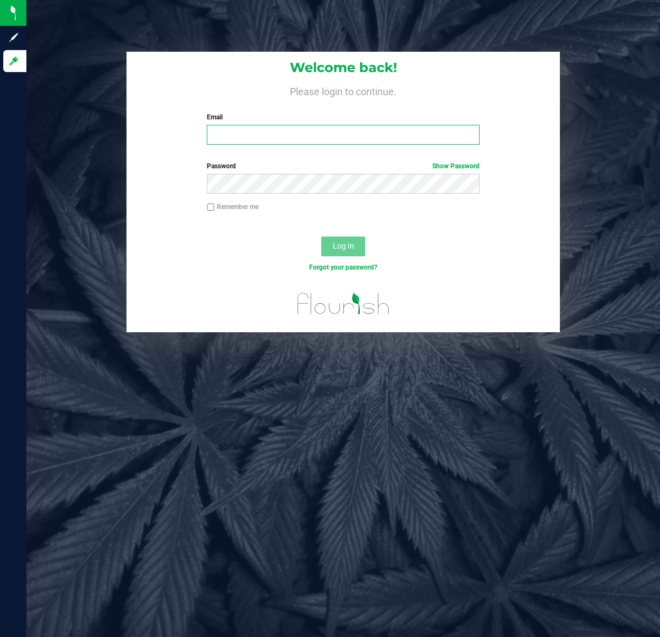
click at [317, 125] on input "Email" at bounding box center [343, 135] width 272 height 20
type input "[EMAIL_ADDRESS][DOMAIN_NAME]"
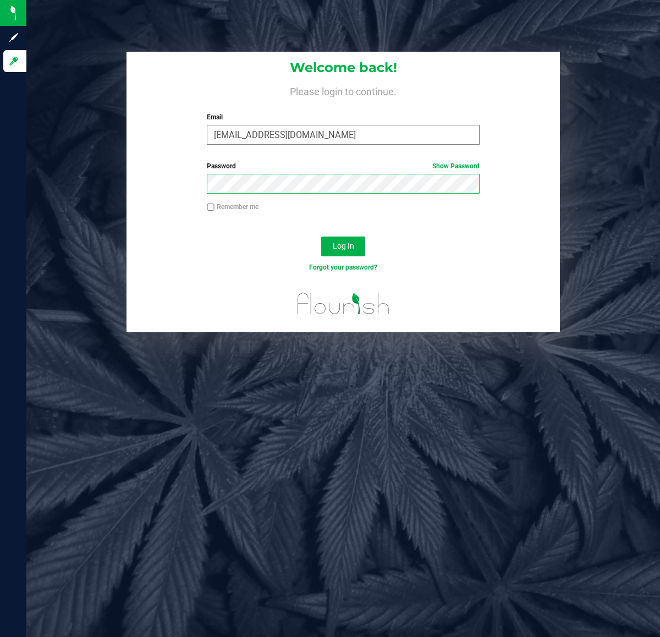
click at [321, 236] on button "Log In" at bounding box center [343, 246] width 44 height 20
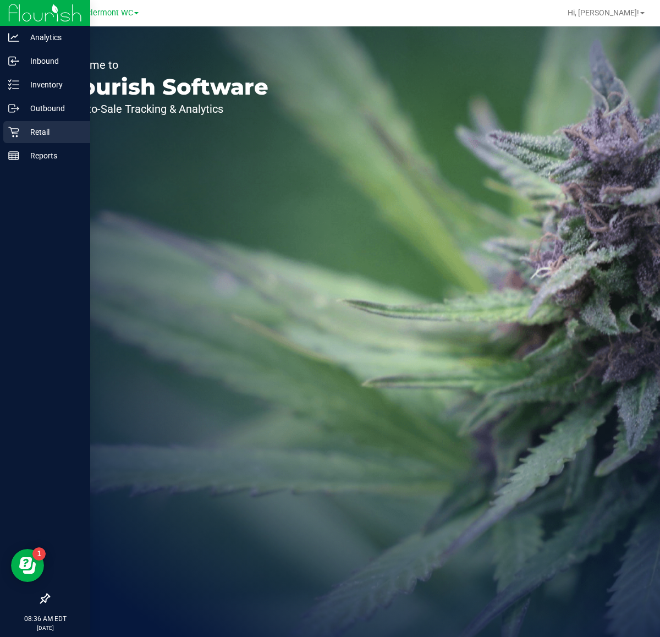
click at [24, 121] on div "Retail" at bounding box center [46, 132] width 87 height 22
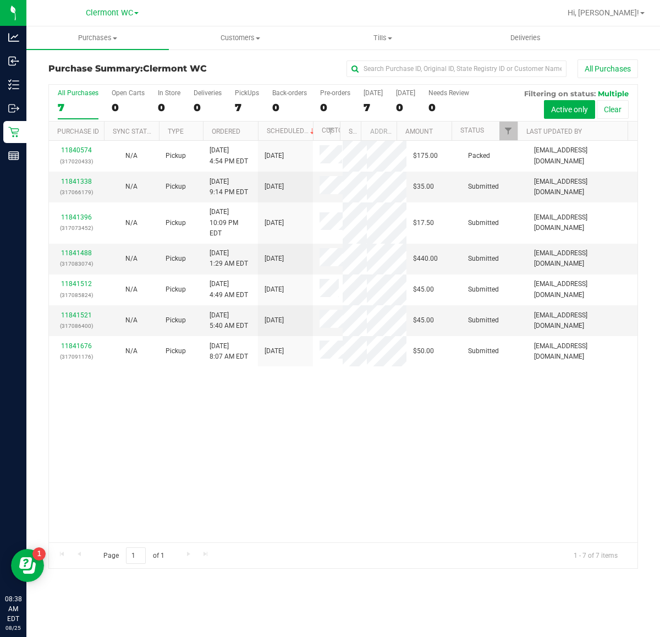
click at [298, 456] on div "11840574 (317020433) N/A Pickup 8/24/2025 4:54 PM EDT 8/25/2025 $175.00 Packed …" at bounding box center [343, 341] width 588 height 401
click at [77, 183] on link "11841338" at bounding box center [76, 182] width 31 height 8
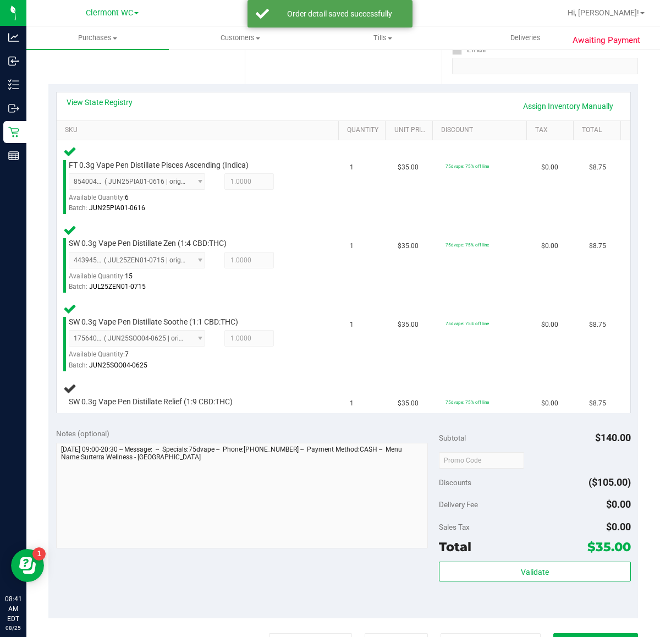
scroll to position [282, 0]
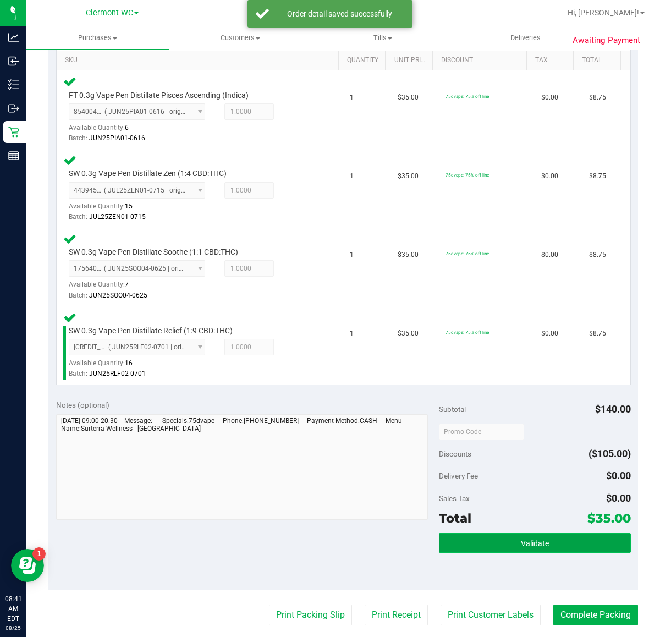
click at [539, 539] on span "Validate" at bounding box center [535, 543] width 28 height 9
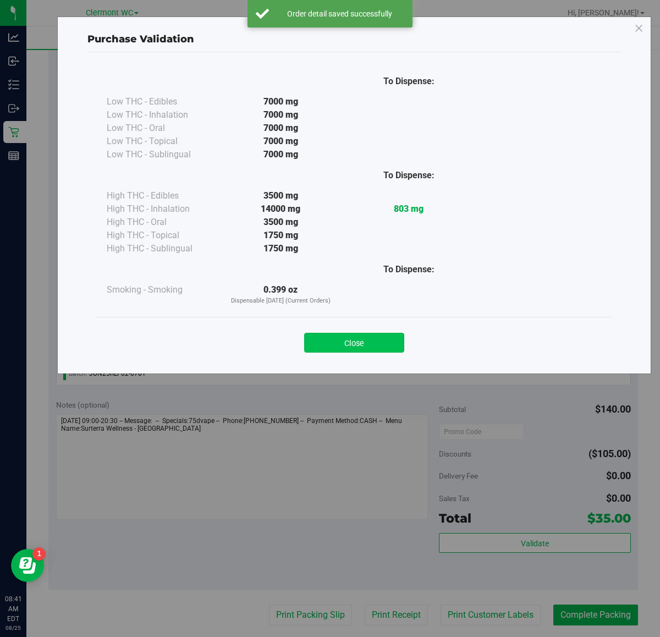
click at [366, 339] on button "Close" at bounding box center [354, 343] width 100 height 20
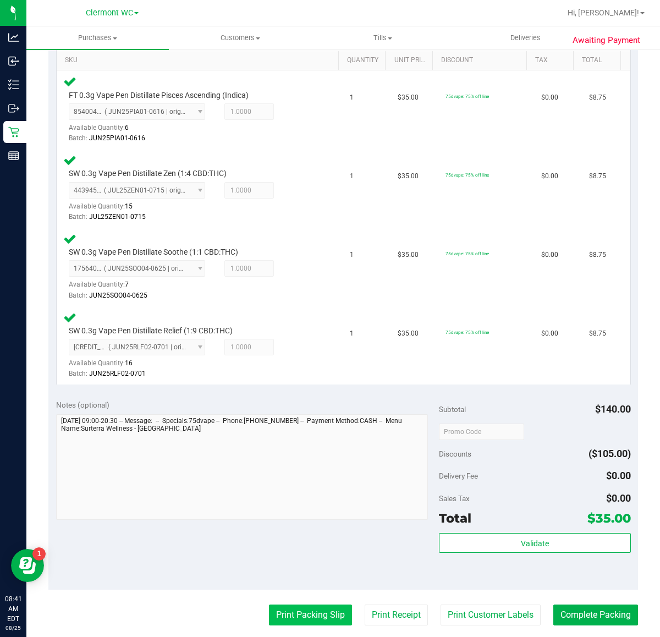
click at [324, 616] on button "Print Packing Slip" at bounding box center [310, 614] width 83 height 21
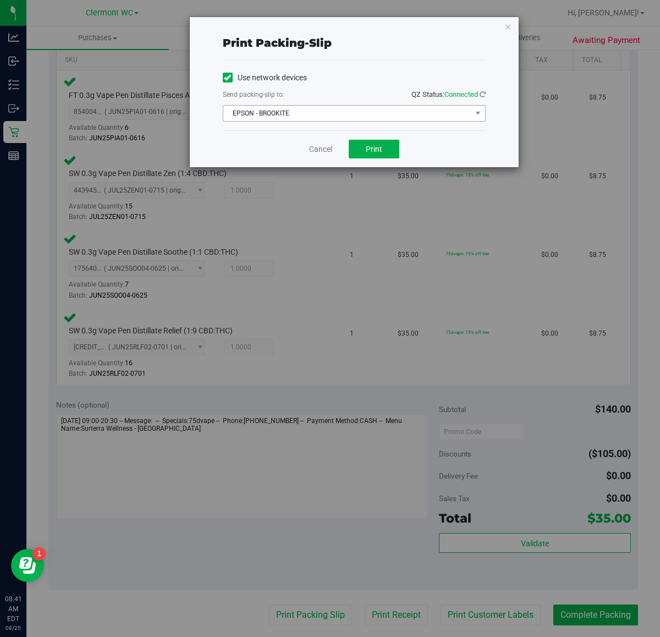
click at [303, 120] on span "EPSON - BROOKITE" at bounding box center [347, 113] width 248 height 15
click at [383, 154] on button "Print" at bounding box center [374, 149] width 51 height 19
click at [325, 148] on link "Cancel" at bounding box center [320, 149] width 23 height 12
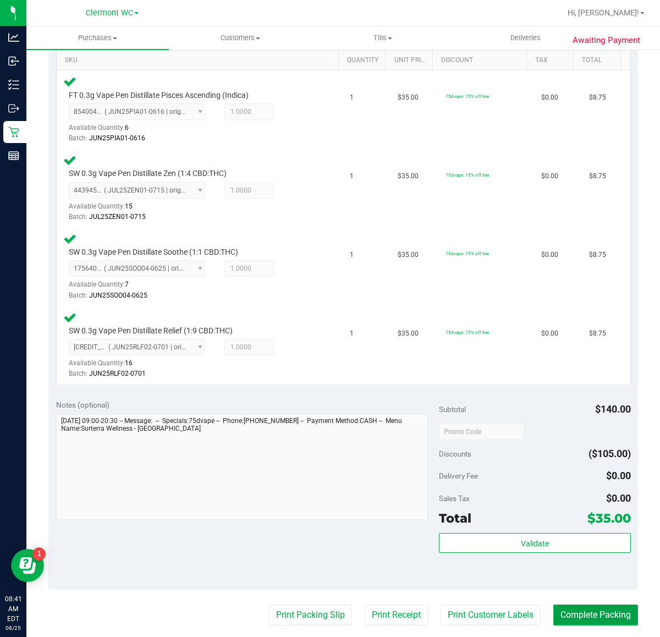
click at [609, 614] on button "Complete Packing" at bounding box center [595, 614] width 85 height 21
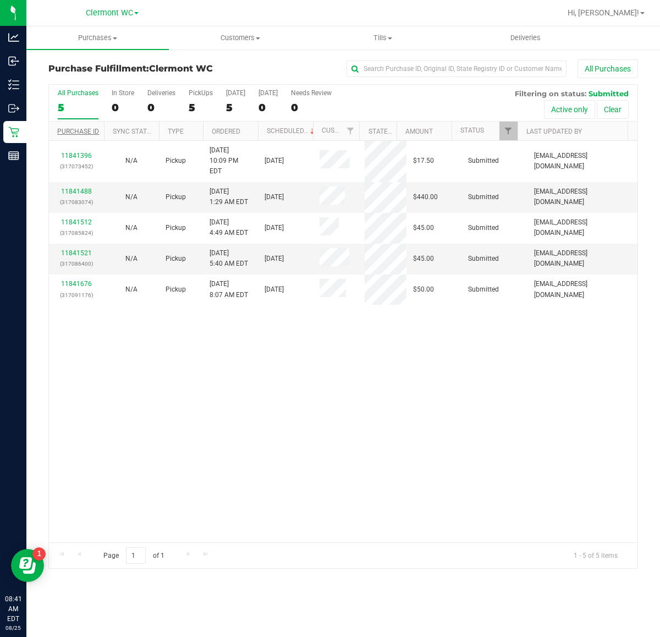
click at [64, 132] on link "Purchase ID" at bounding box center [78, 132] width 42 height 8
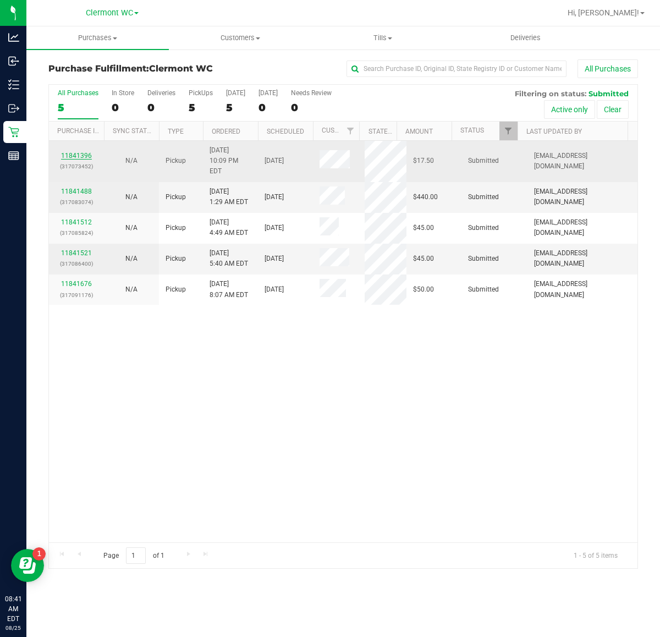
click at [78, 152] on link "11841396" at bounding box center [76, 156] width 31 height 8
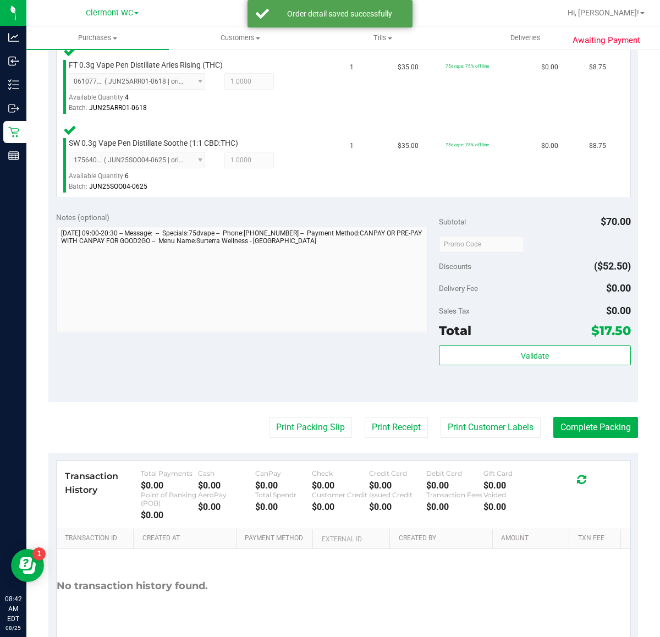
scroll to position [312, 0]
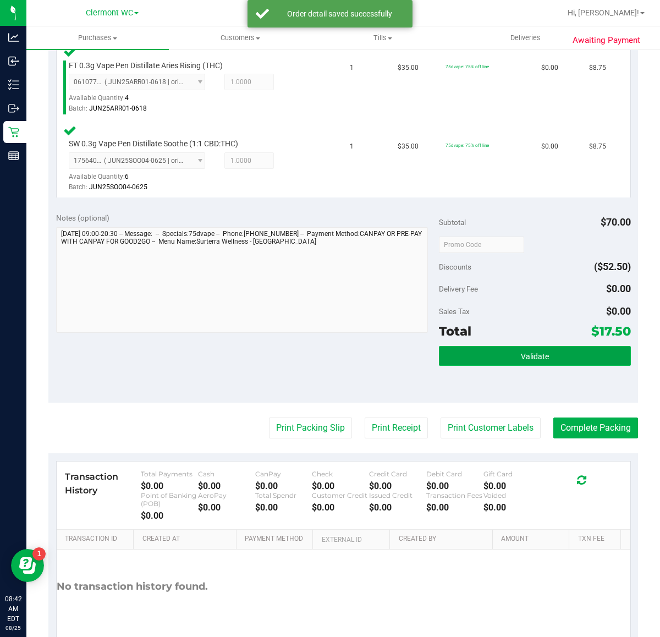
click at [520, 347] on button "Validate" at bounding box center [534, 356] width 191 height 20
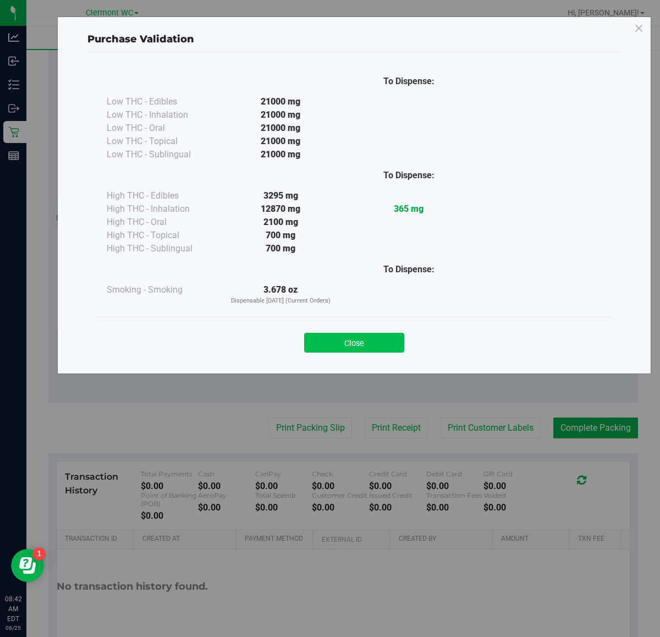
click at [333, 350] on button "Close" at bounding box center [354, 343] width 100 height 20
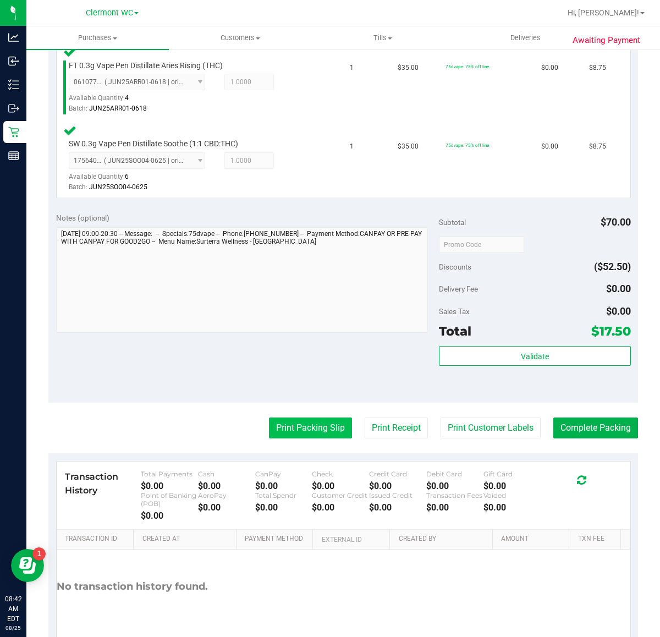
click at [294, 429] on button "Print Packing Slip" at bounding box center [310, 427] width 83 height 21
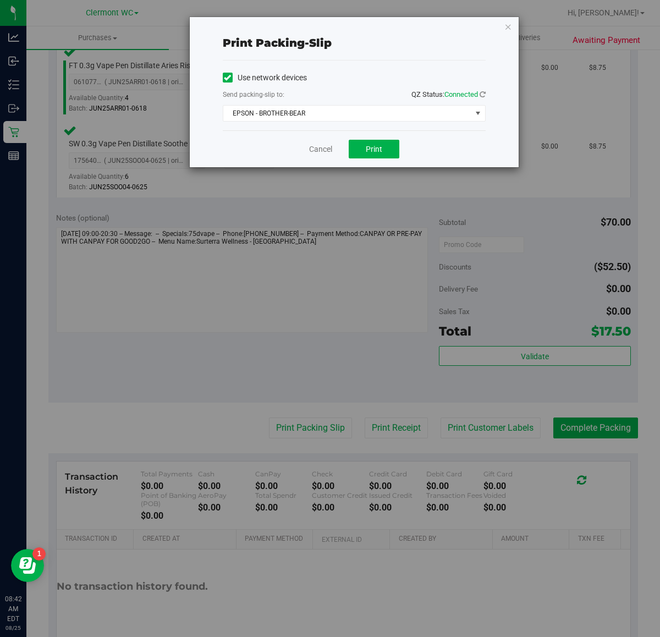
click at [416, 161] on div "Cancel Print" at bounding box center [354, 148] width 263 height 37
click at [385, 143] on button "Print" at bounding box center [374, 149] width 51 height 19
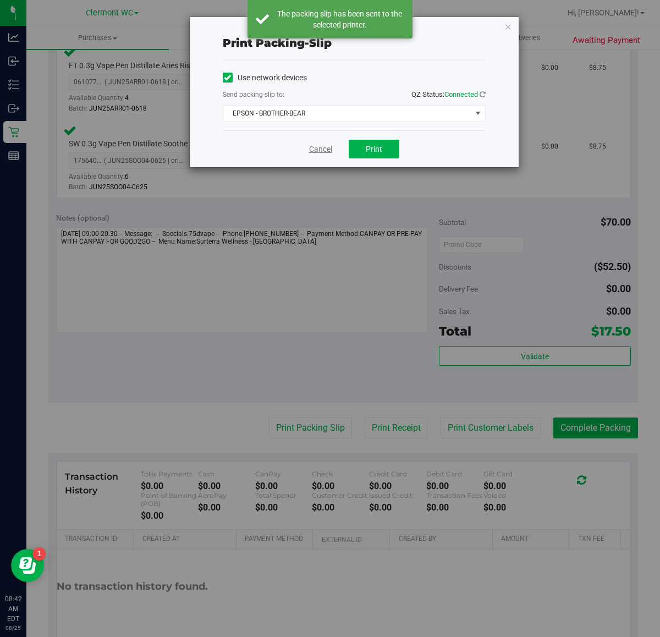
click at [312, 149] on link "Cancel" at bounding box center [320, 149] width 23 height 12
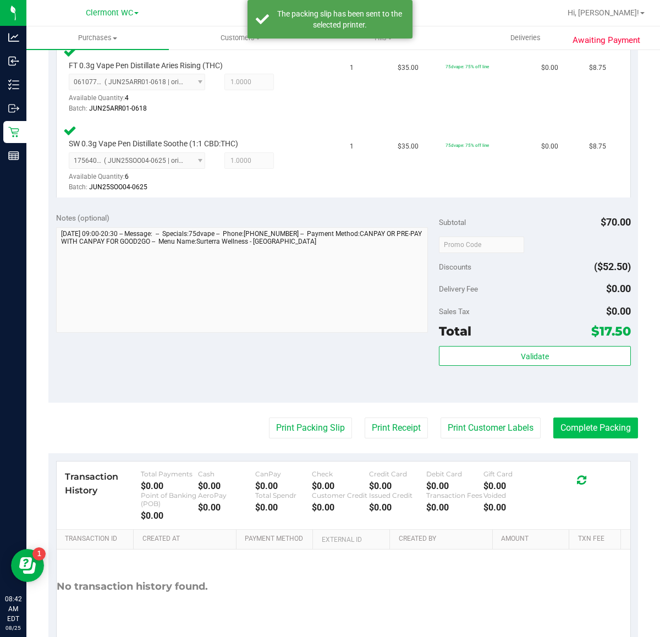
click at [598, 424] on button "Complete Packing" at bounding box center [595, 427] width 85 height 21
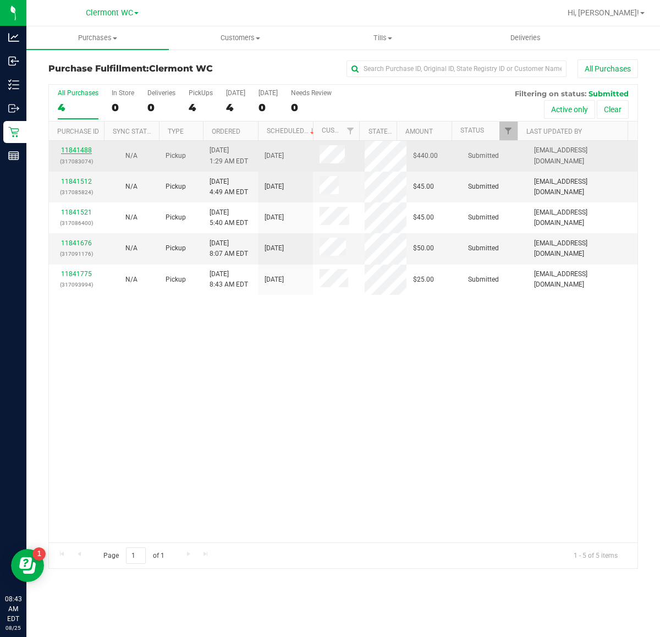
click at [75, 153] on link "11841488" at bounding box center [76, 150] width 31 height 8
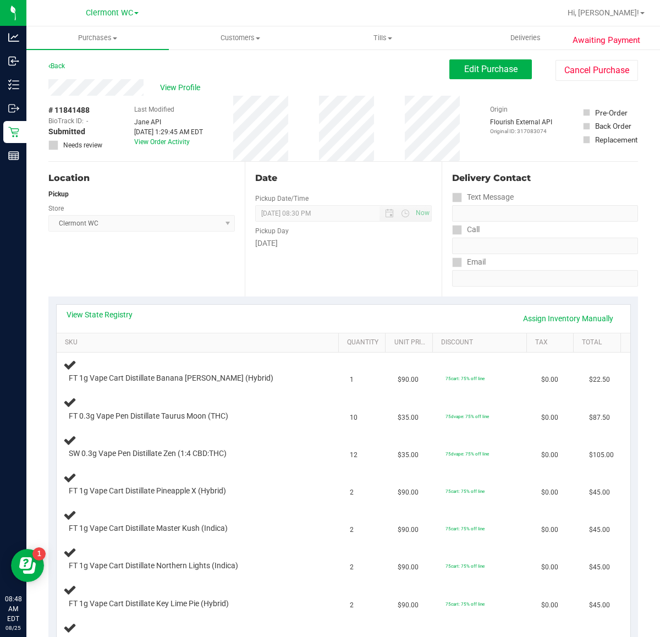
scroll to position [137, 0]
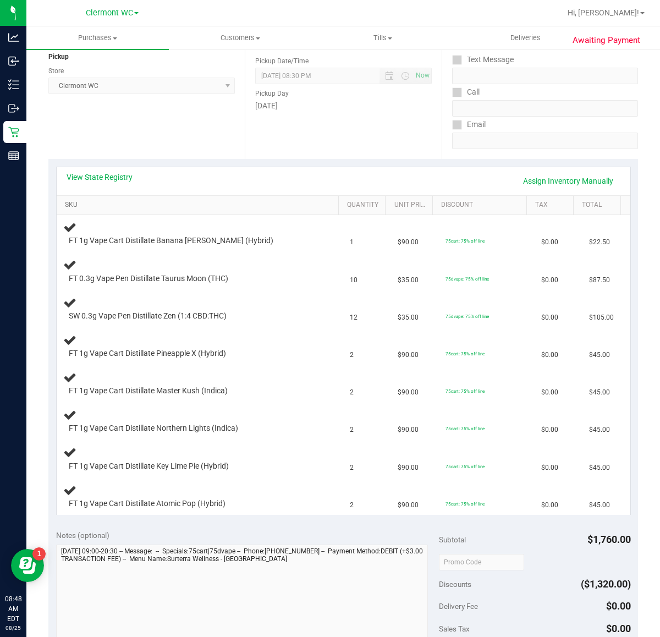
click at [70, 207] on link "SKU" at bounding box center [199, 205] width 269 height 9
click at [121, 180] on link "View State Registry" at bounding box center [100, 177] width 66 height 11
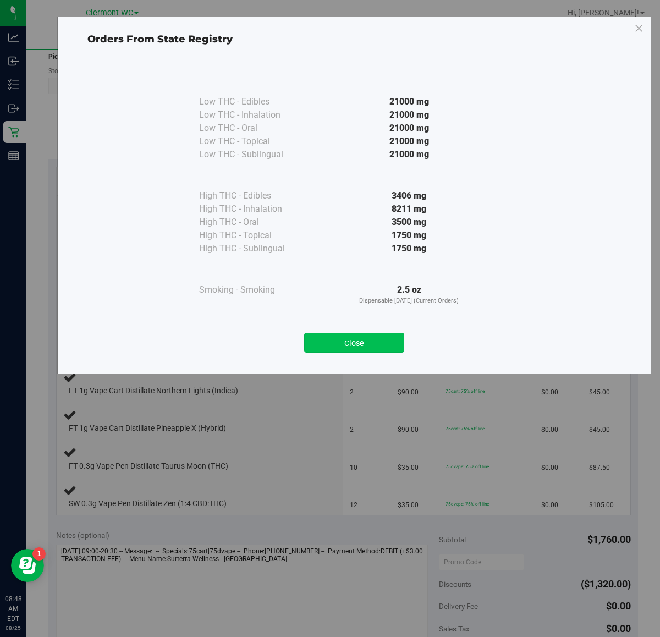
click at [371, 340] on button "Close" at bounding box center [354, 343] width 100 height 20
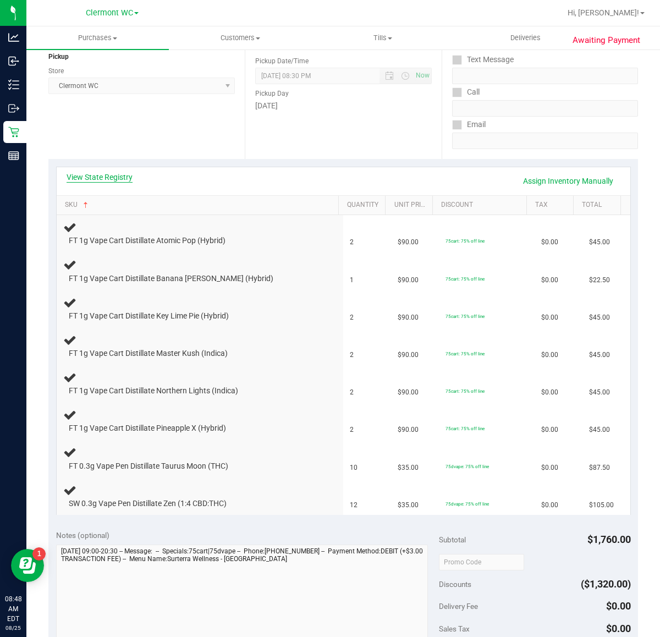
click at [122, 179] on link "View State Registry" at bounding box center [100, 177] width 66 height 11
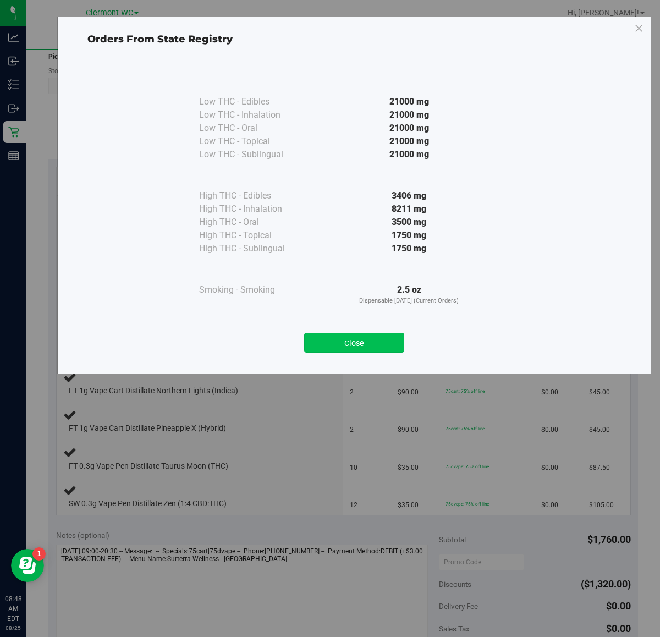
click at [374, 348] on button "Close" at bounding box center [354, 343] width 100 height 20
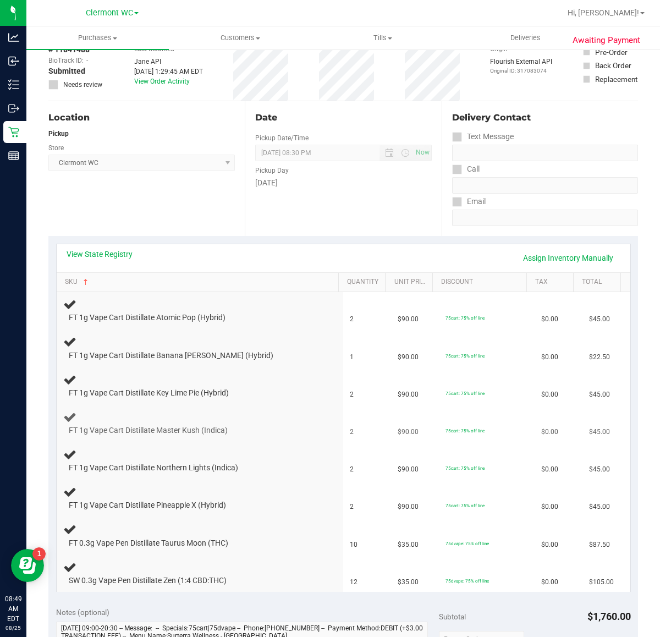
scroll to position [0, 0]
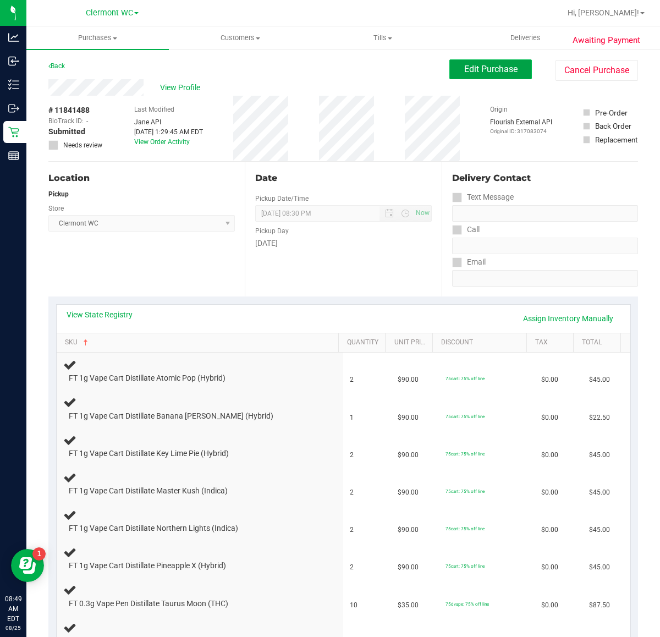
click at [477, 70] on span "Edit Purchase" at bounding box center [490, 69] width 53 height 10
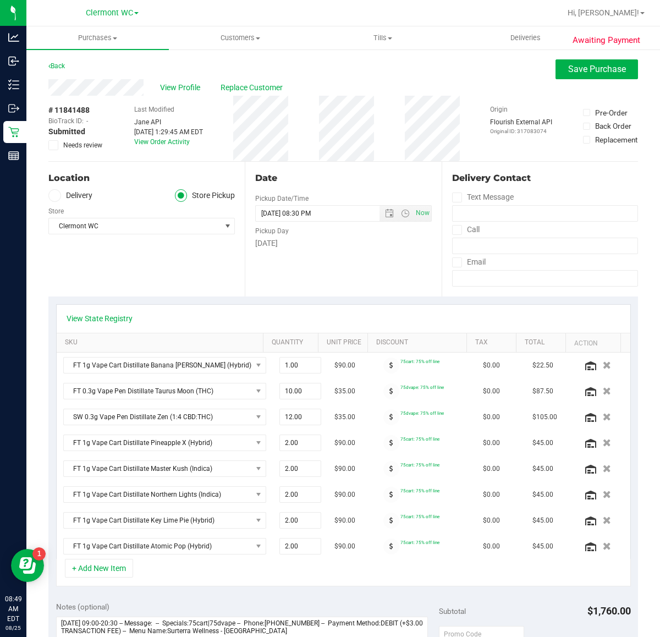
click at [88, 147] on span "Needs review" at bounding box center [82, 145] width 39 height 10
click at [0, 0] on input "Needs review" at bounding box center [0, 0] width 0 height 0
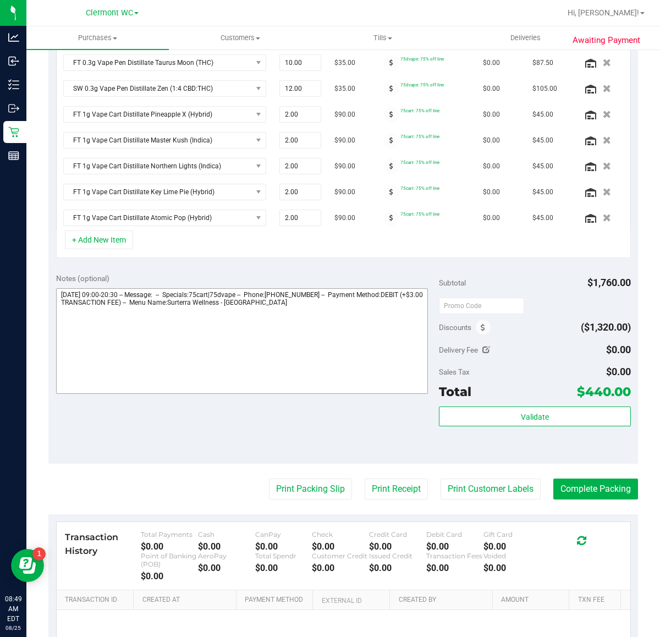
scroll to position [344, 0]
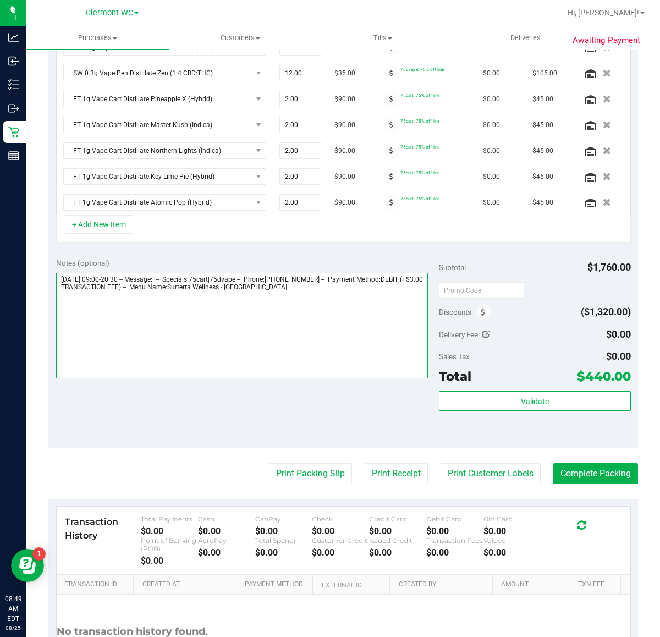
click at [332, 280] on textarea at bounding box center [242, 326] width 372 height 106
click at [334, 293] on textarea at bounding box center [242, 326] width 372 height 106
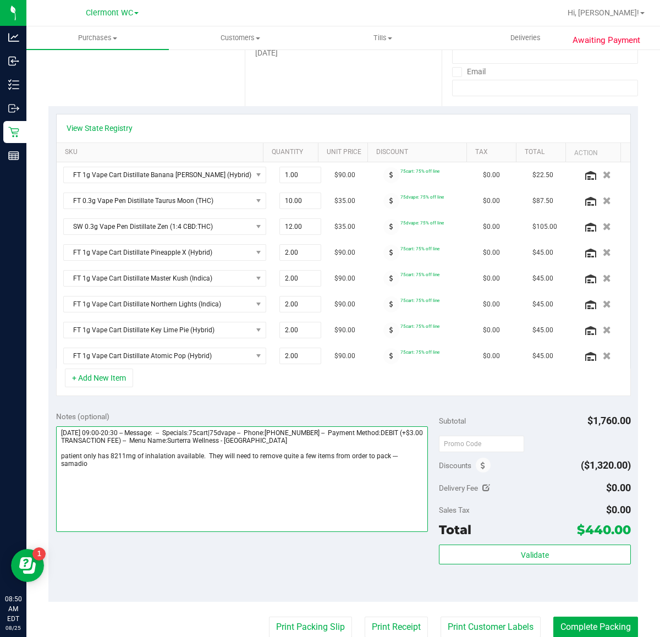
scroll to position [412, 0]
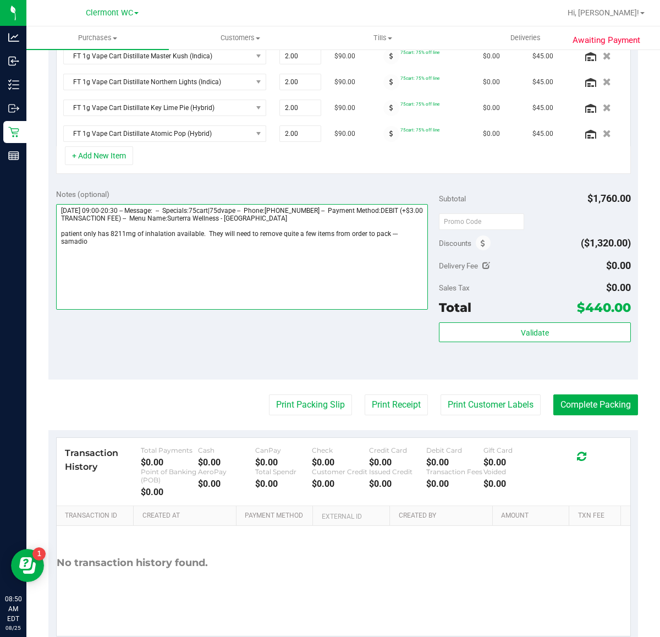
drag, startPoint x: 60, startPoint y: 234, endPoint x: 165, endPoint y: 230, distance: 104.5
click at [165, 230] on textarea at bounding box center [242, 257] width 372 height 106
drag, startPoint x: 385, startPoint y: 237, endPoint x: 47, endPoint y: 235, distance: 338.7
click at [47, 235] on div "Awaiting Payment Back Save Purchase View Profile Replace Customer # 11841488 Bi…" at bounding box center [342, 151] width 633 height 1030
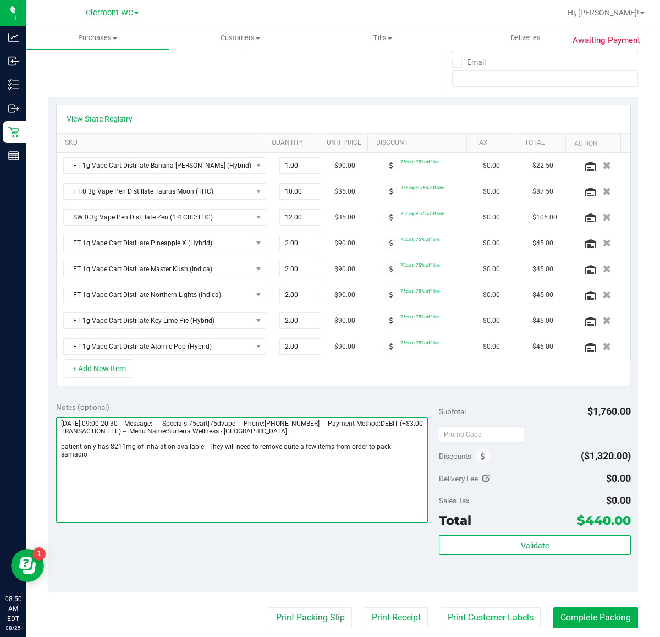
scroll to position [0, 0]
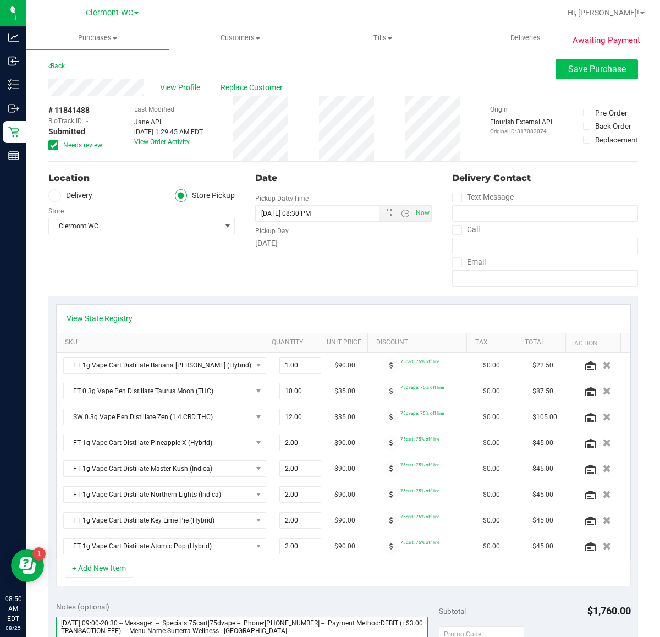
type textarea "Monday 08/25/2025 09:00-20:30 -- Message: -- Specials:75cart|75dvape -- Phone:2…"
click at [591, 72] on span "Save Purchase" at bounding box center [597, 69] width 58 height 10
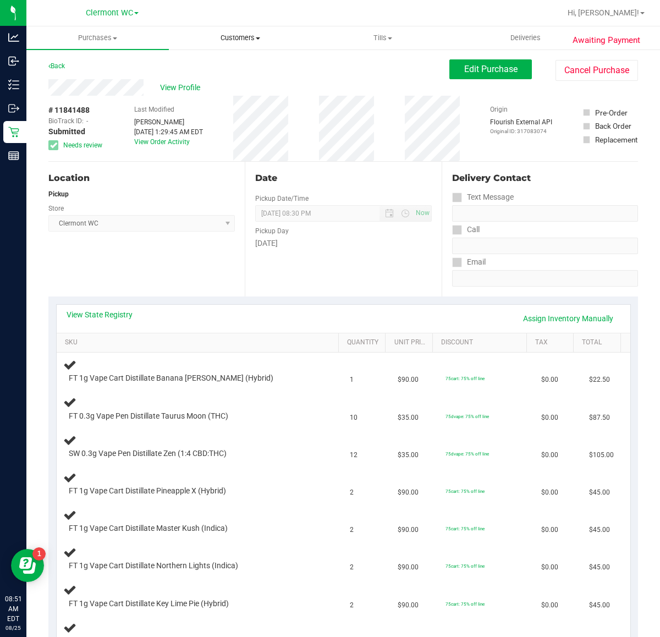
click at [259, 45] on uib-tab-heading "Customers All customers Add a new customer All physicians" at bounding box center [239, 38] width 141 height 22
click at [122, 101] on div "# 11841488 BioTrack ID: - Submitted Needs review Last Modified Sharlene Amadio …" at bounding box center [342, 128] width 589 height 65
click at [166, 89] on span "View Profile" at bounding box center [182, 88] width 44 height 12
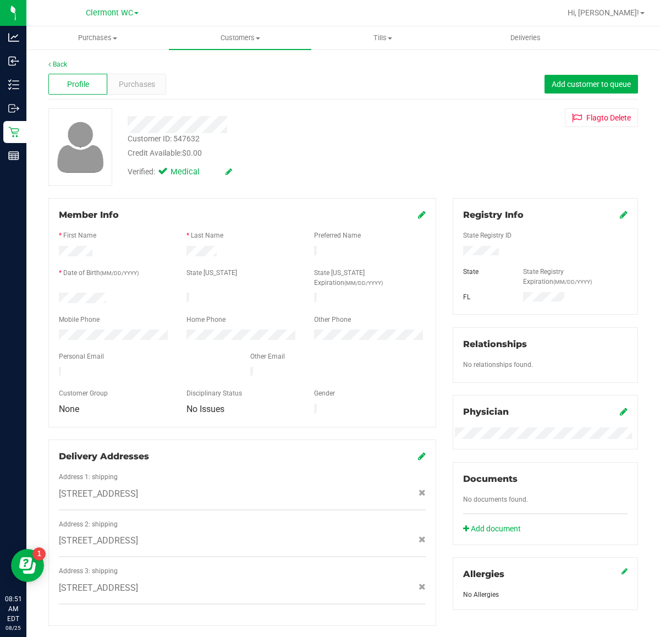
click at [183, 141] on div "Customer ID: 547632" at bounding box center [164, 139] width 72 height 12
copy div "547632"
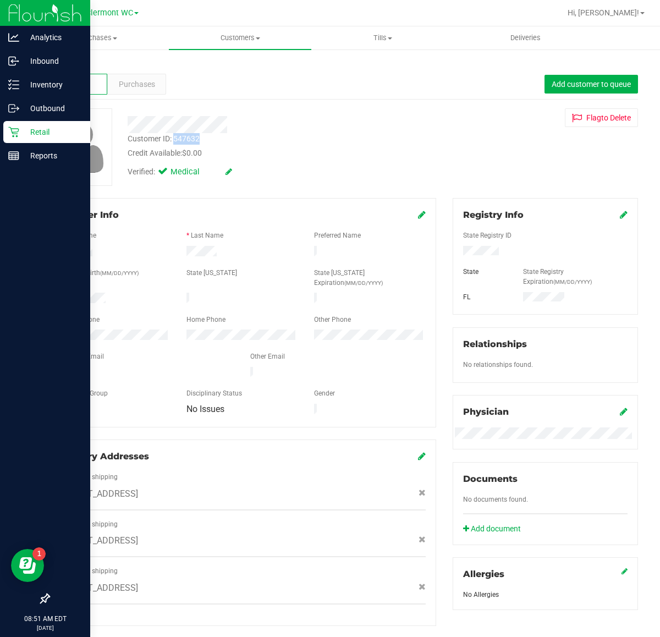
click at [27, 130] on p "Retail" at bounding box center [52, 131] width 66 height 13
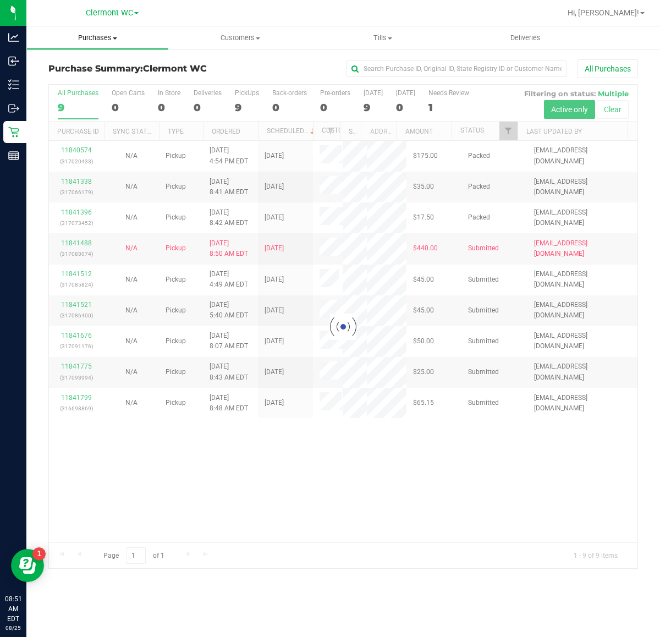
click at [100, 40] on span "Purchases" at bounding box center [97, 38] width 141 height 10
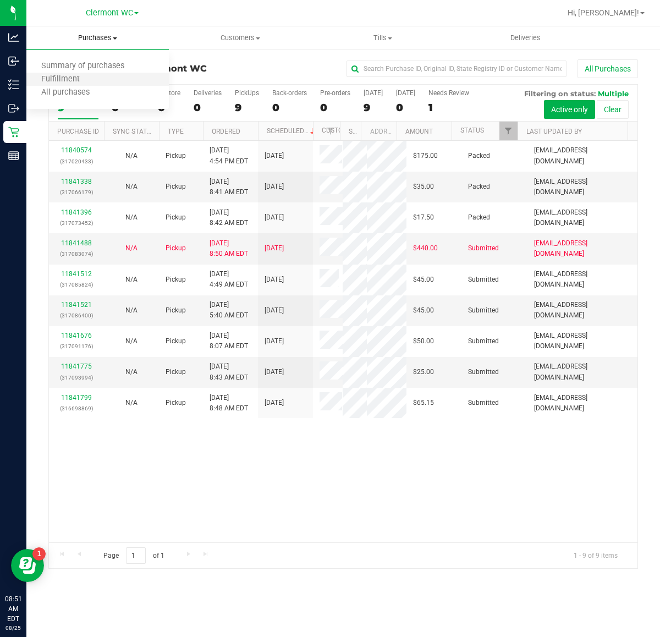
click at [102, 76] on li "Fulfillment" at bounding box center [97, 79] width 142 height 13
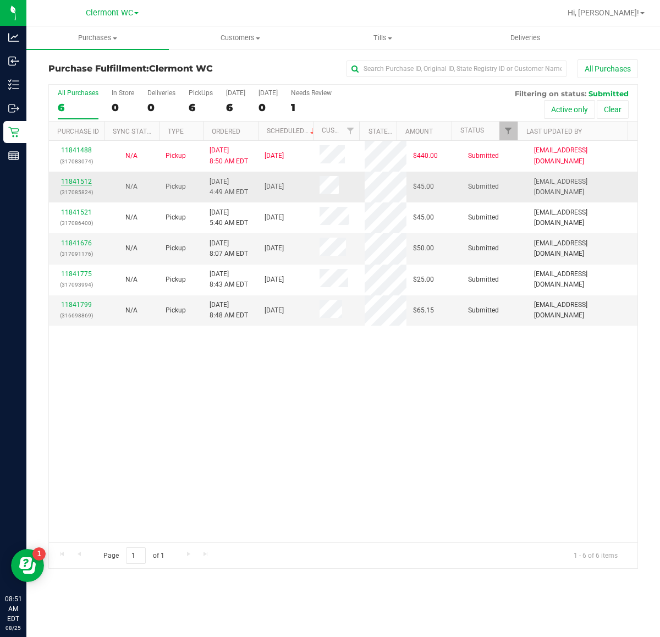
click at [82, 180] on link "11841512" at bounding box center [76, 182] width 31 height 8
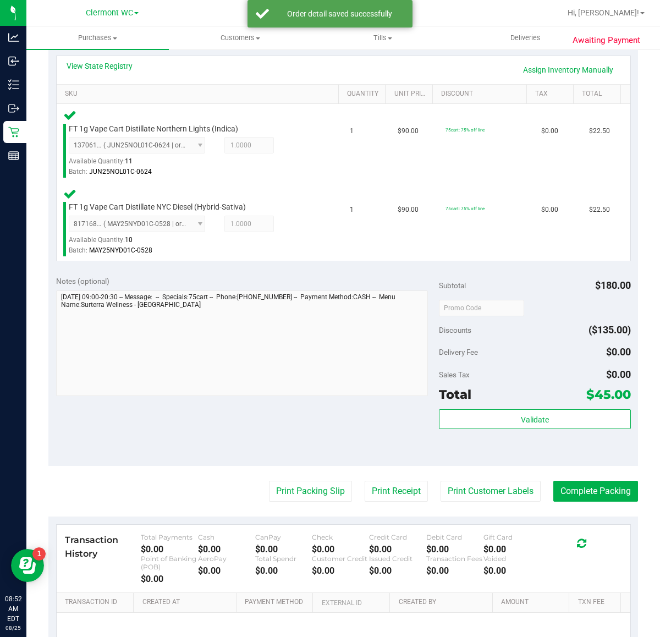
scroll to position [256, 0]
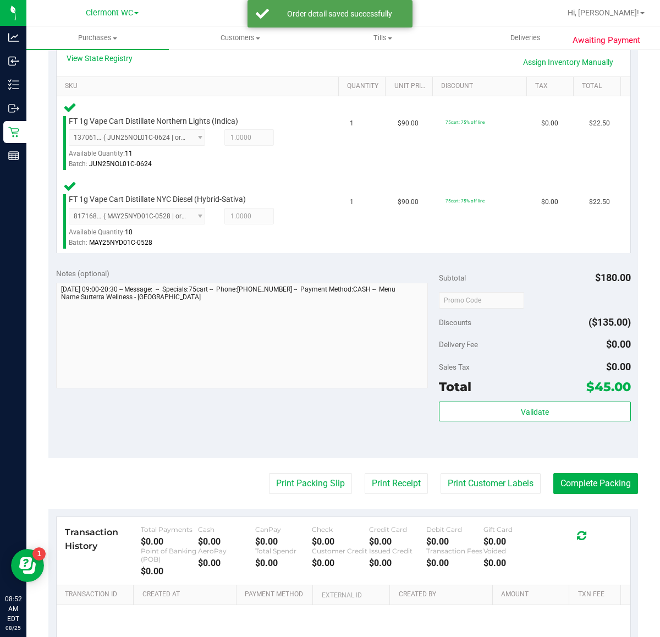
click at [522, 387] on div "Total $45.00" at bounding box center [534, 387] width 191 height 20
click at [534, 402] on button "Validate" at bounding box center [534, 411] width 191 height 20
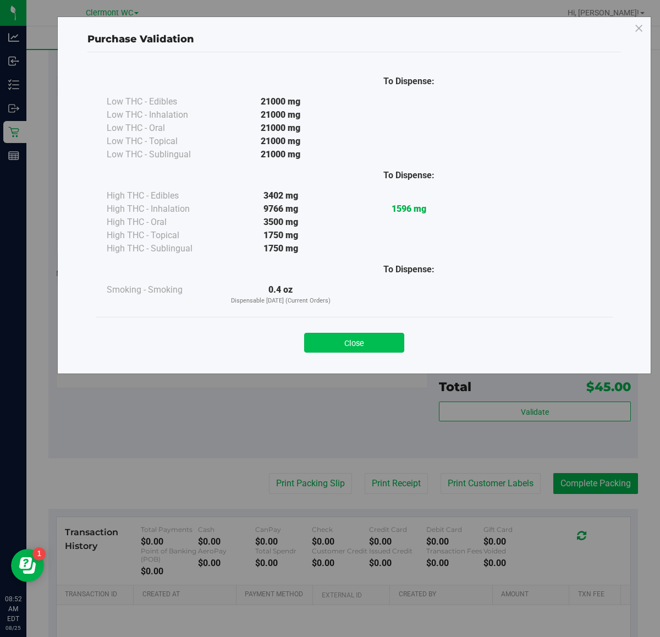
click at [343, 345] on button "Close" at bounding box center [354, 343] width 100 height 20
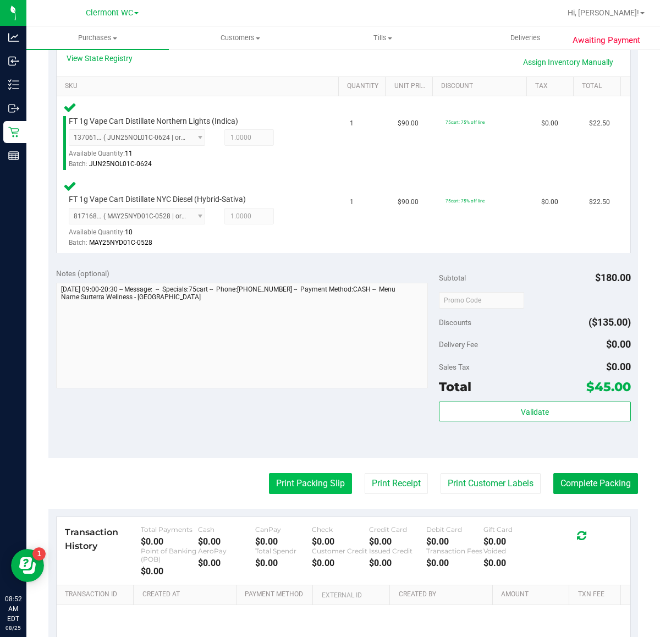
click at [279, 481] on button "Print Packing Slip" at bounding box center [310, 483] width 83 height 21
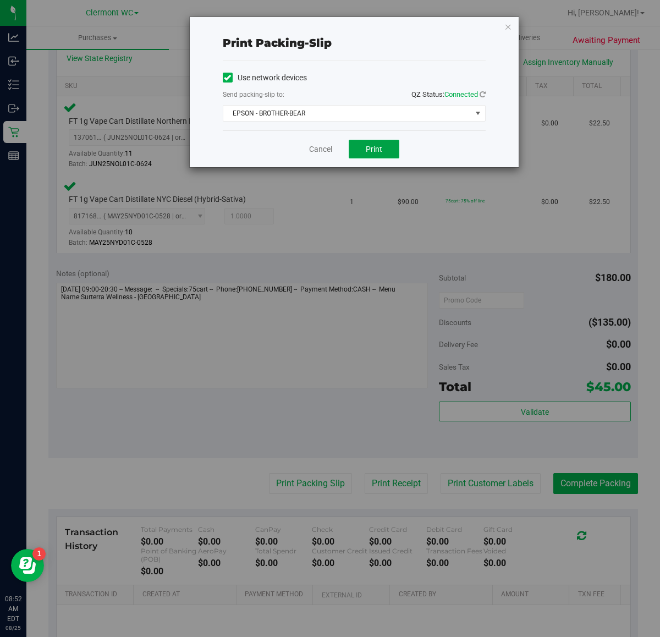
click at [370, 153] on span "Print" at bounding box center [374, 149] width 16 height 9
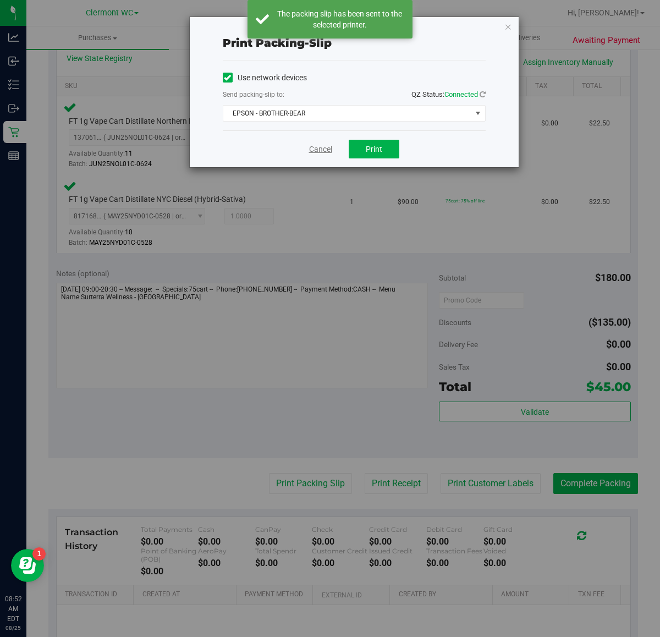
click at [319, 153] on link "Cancel" at bounding box center [320, 149] width 23 height 12
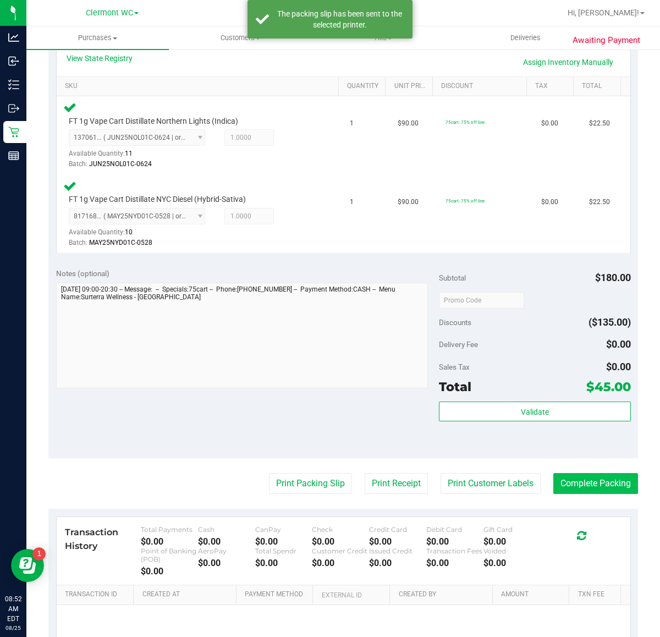
click at [606, 482] on button "Complete Packing" at bounding box center [595, 483] width 85 height 21
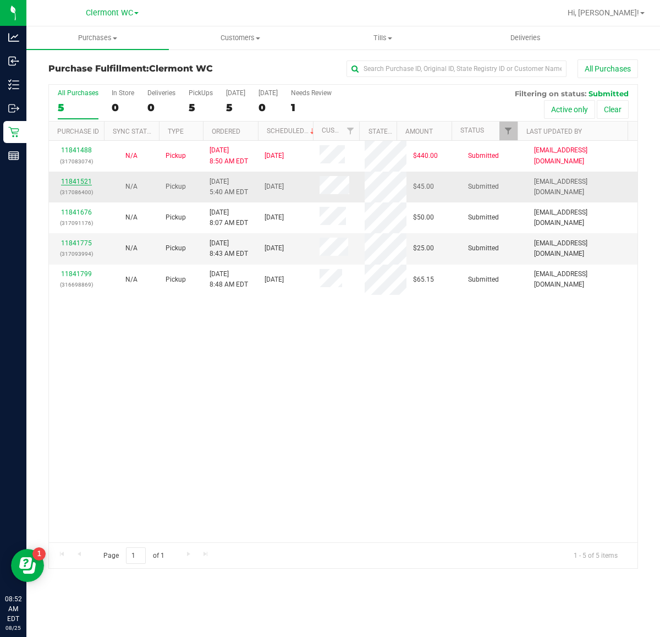
click at [80, 178] on link "11841521" at bounding box center [76, 182] width 31 height 8
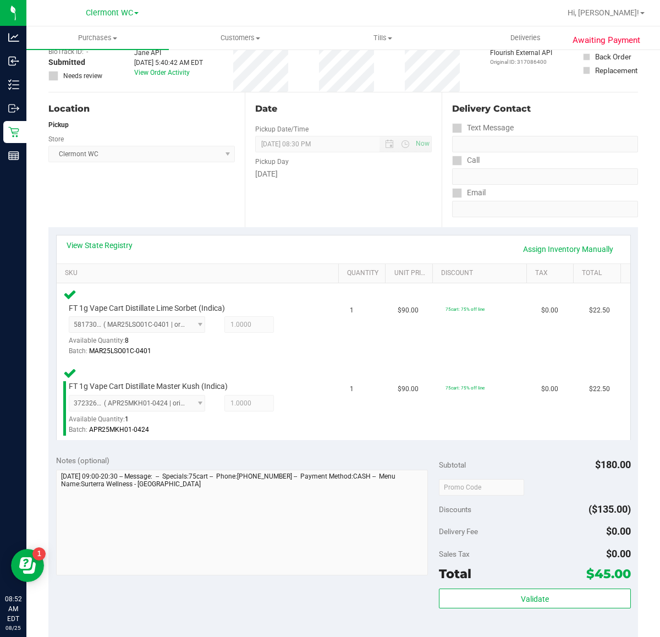
scroll to position [361, 0]
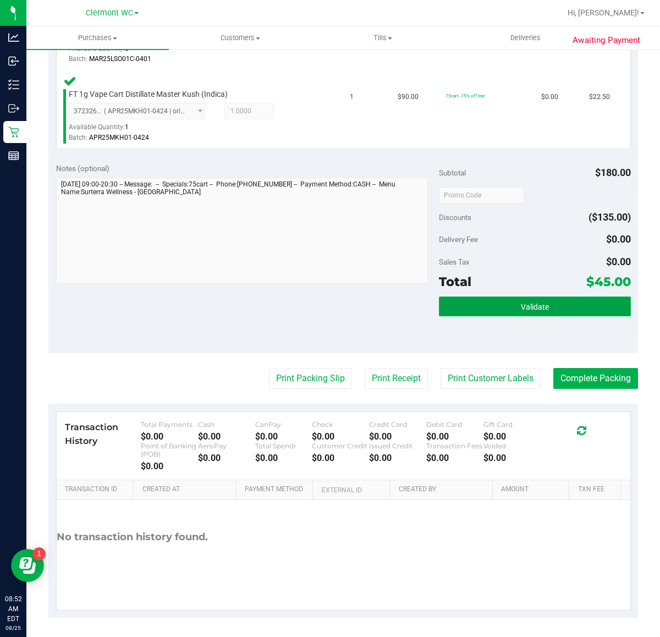
click at [559, 304] on button "Validate" at bounding box center [534, 306] width 191 height 20
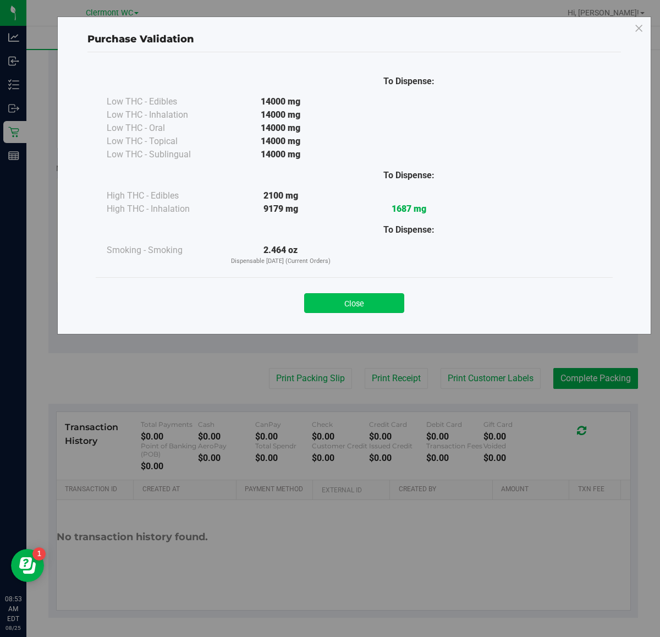
click at [344, 295] on button "Close" at bounding box center [354, 303] width 100 height 20
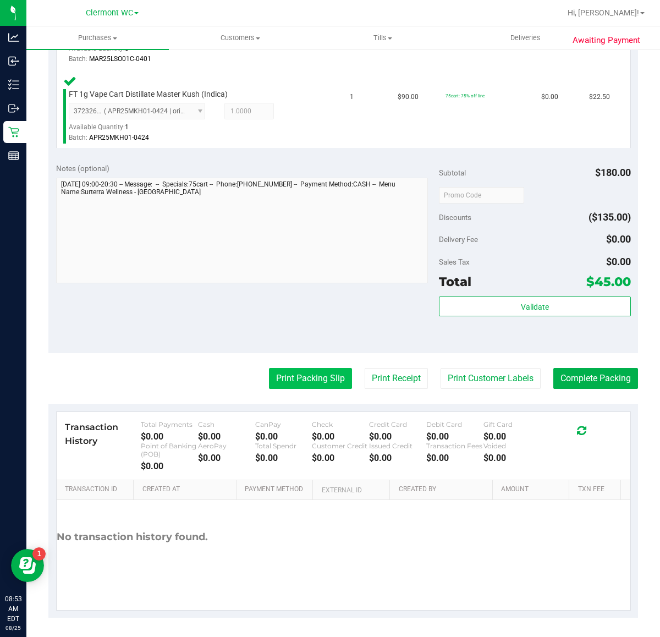
click at [307, 384] on button "Print Packing Slip" at bounding box center [310, 378] width 83 height 21
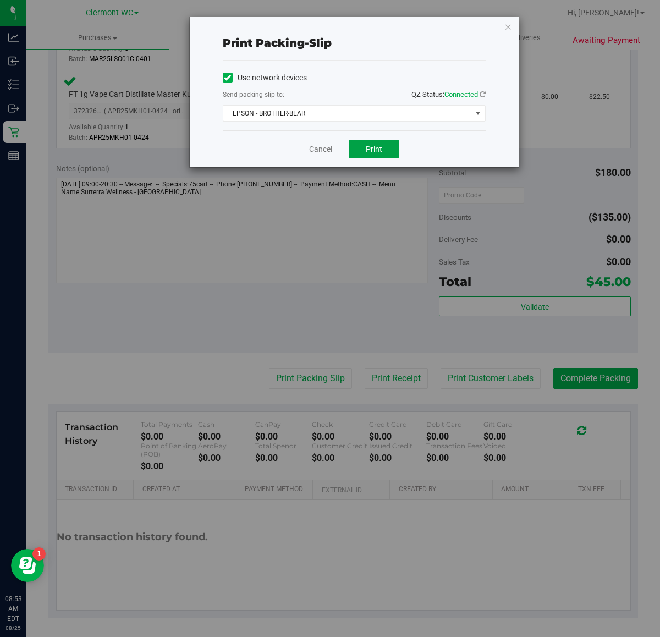
click at [381, 152] on span "Print" at bounding box center [374, 149] width 16 height 9
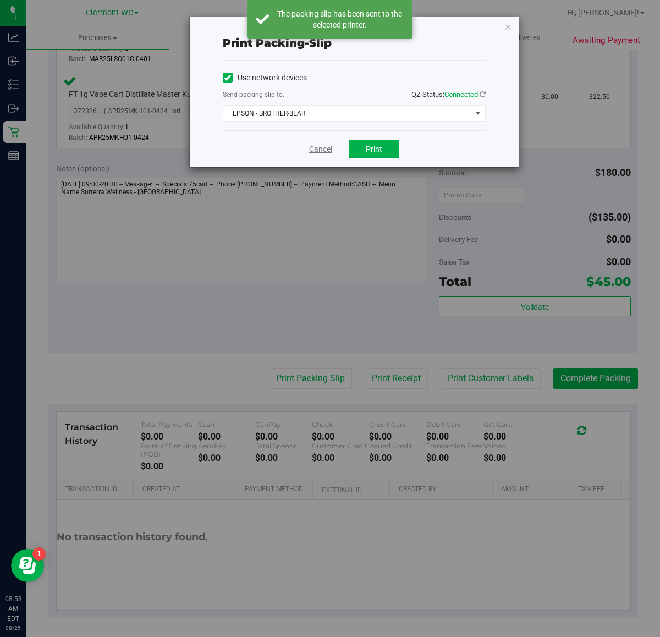
click at [318, 147] on link "Cancel" at bounding box center [320, 149] width 23 height 12
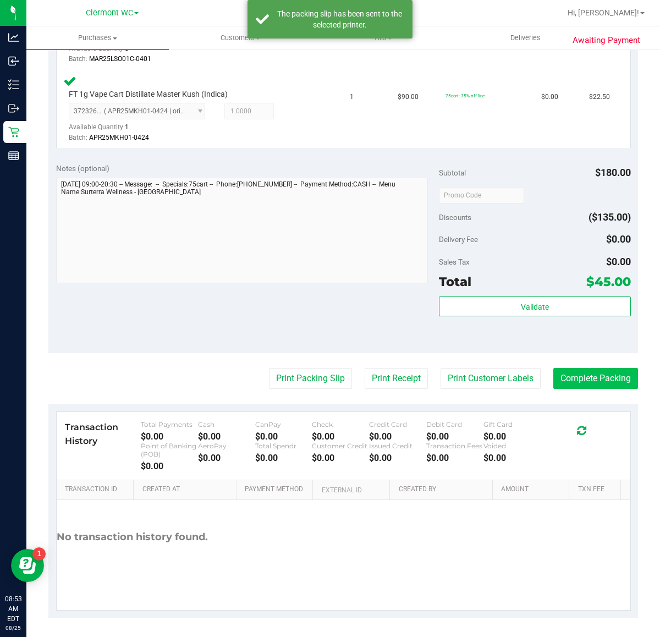
click at [592, 384] on button "Complete Packing" at bounding box center [595, 378] width 85 height 21
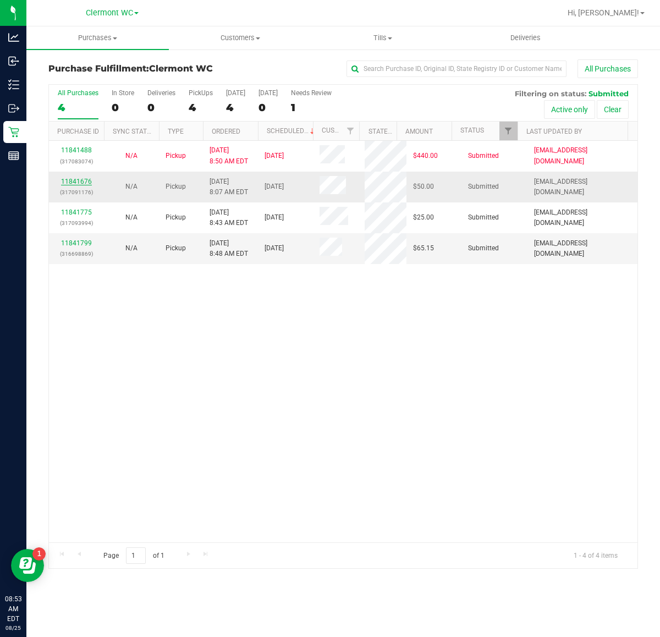
click at [79, 180] on link "11841676" at bounding box center [76, 182] width 31 height 8
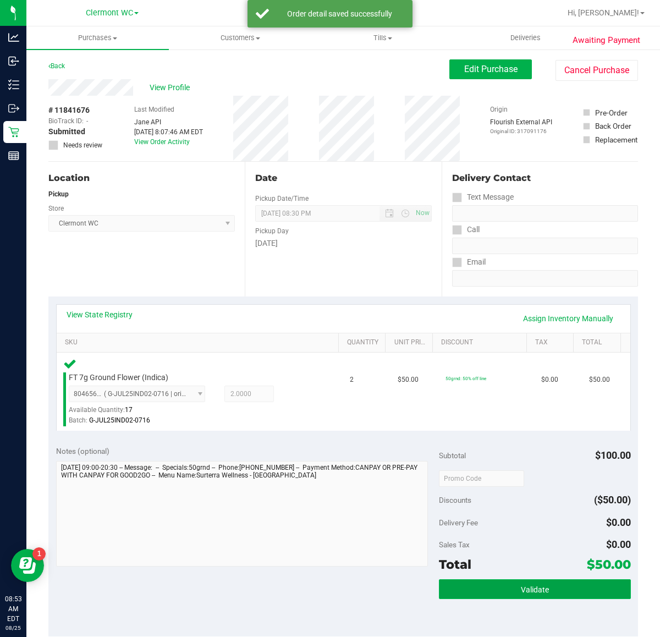
click at [535, 589] on span "Validate" at bounding box center [535, 589] width 28 height 9
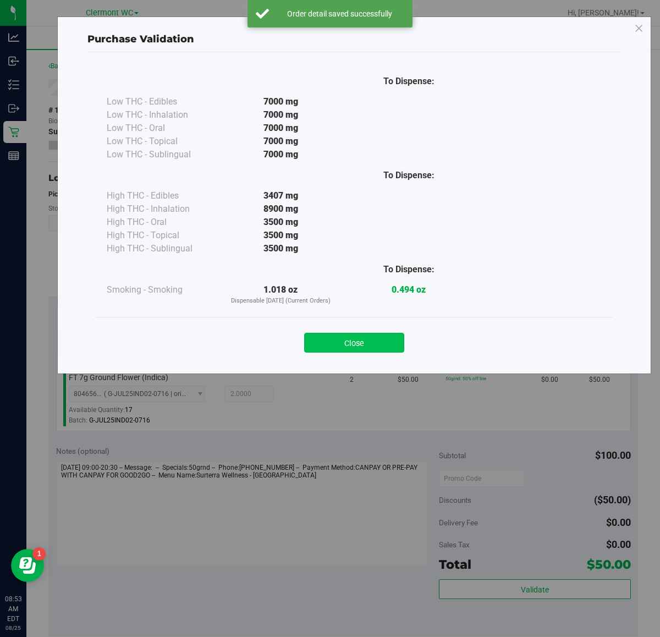
click at [349, 351] on button "Close" at bounding box center [354, 343] width 100 height 20
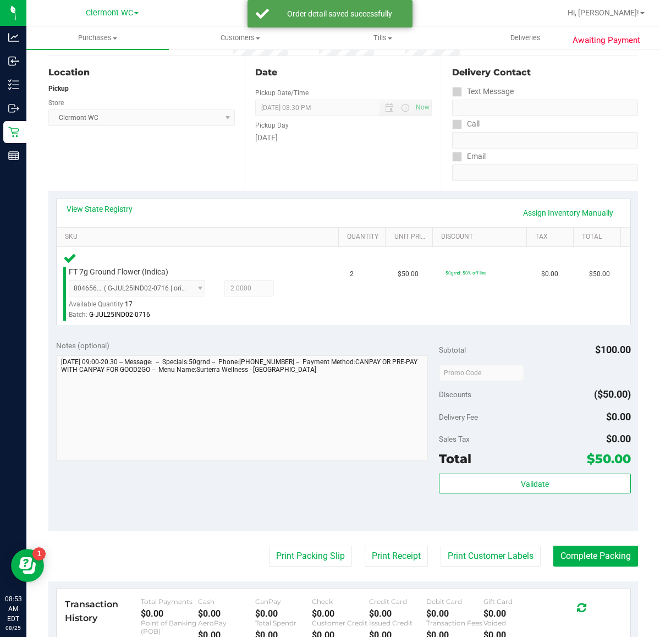
scroll to position [283, 0]
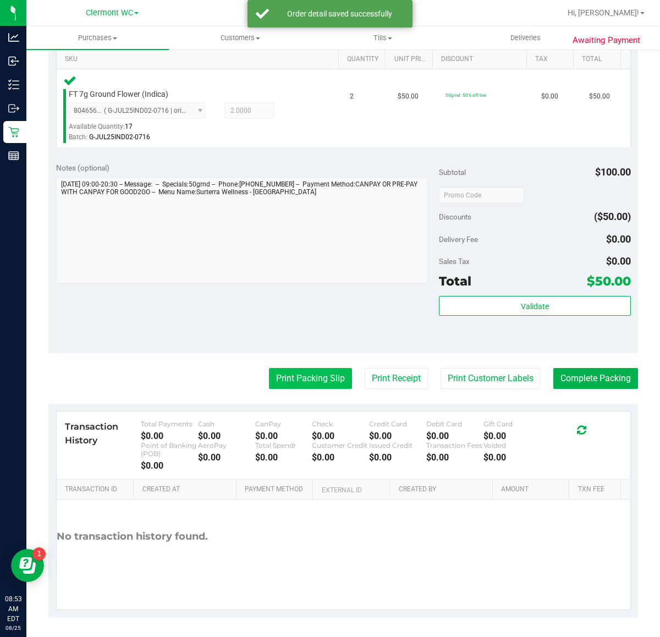
click at [302, 383] on button "Print Packing Slip" at bounding box center [310, 378] width 83 height 21
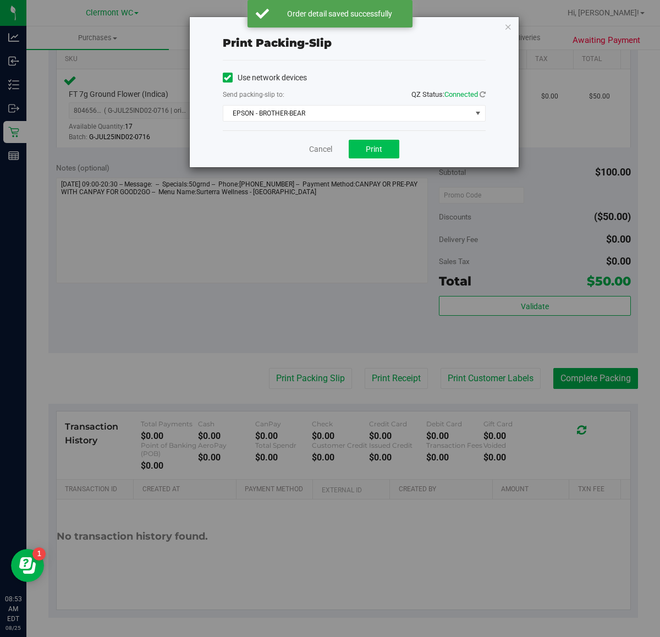
click at [363, 143] on button "Print" at bounding box center [374, 149] width 51 height 19
click at [314, 149] on link "Cancel" at bounding box center [320, 149] width 23 height 12
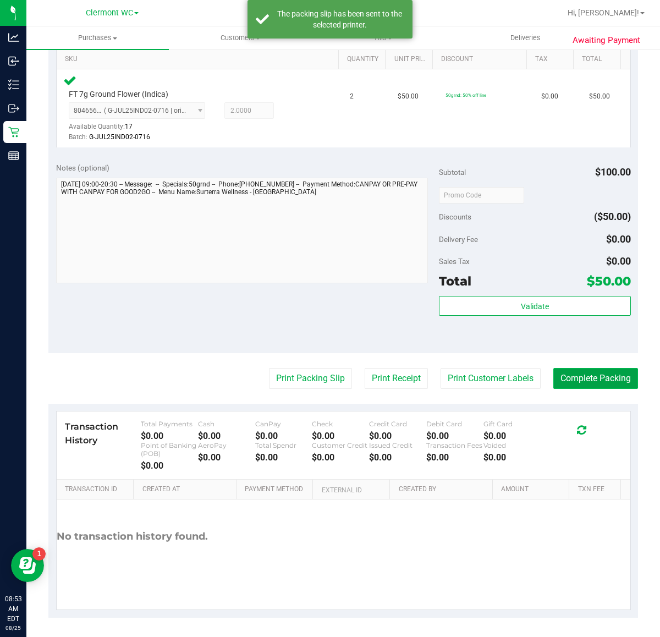
click at [602, 378] on button "Complete Packing" at bounding box center [595, 378] width 85 height 21
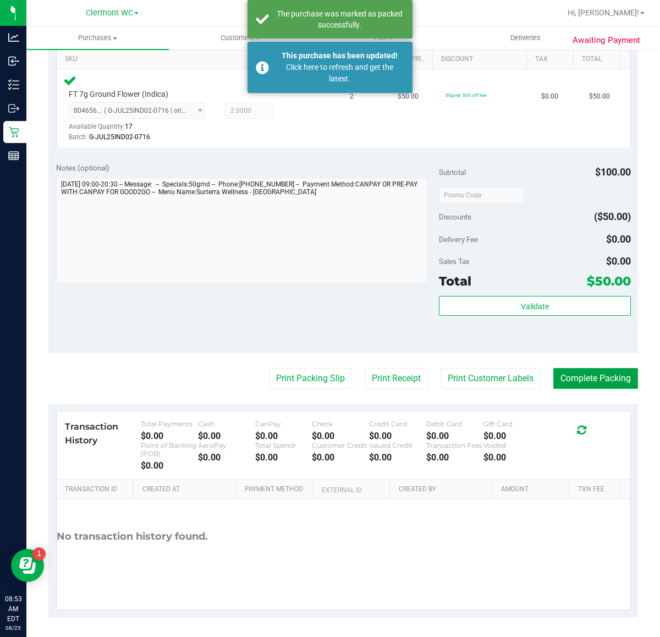
click at [605, 380] on button "Complete Packing" at bounding box center [595, 378] width 85 height 21
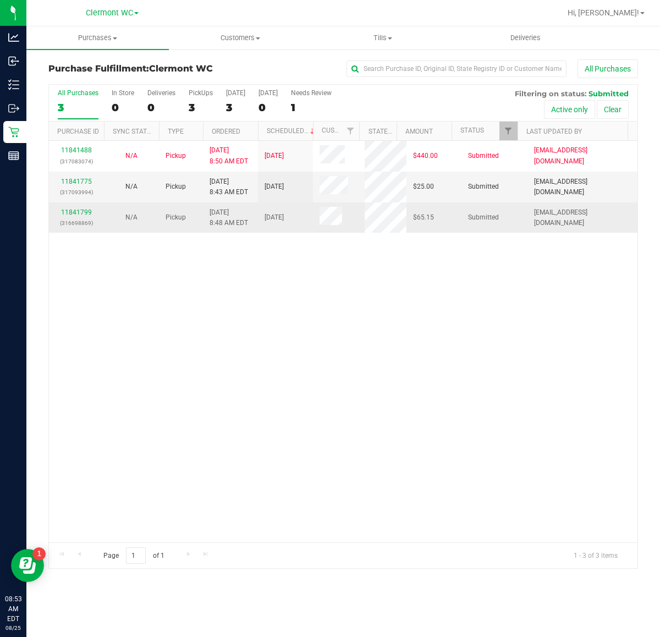
click at [82, 205] on td "11841799 (316698869)" at bounding box center [76, 217] width 55 height 30
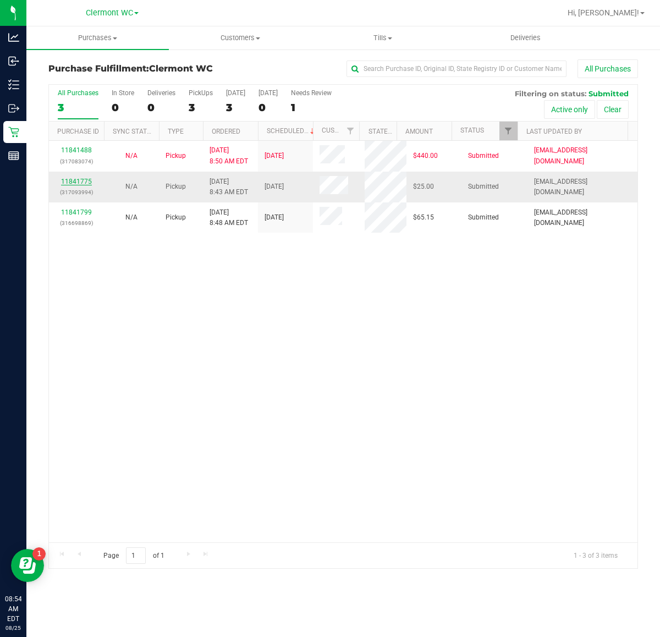
click at [82, 179] on link "11841775" at bounding box center [76, 182] width 31 height 8
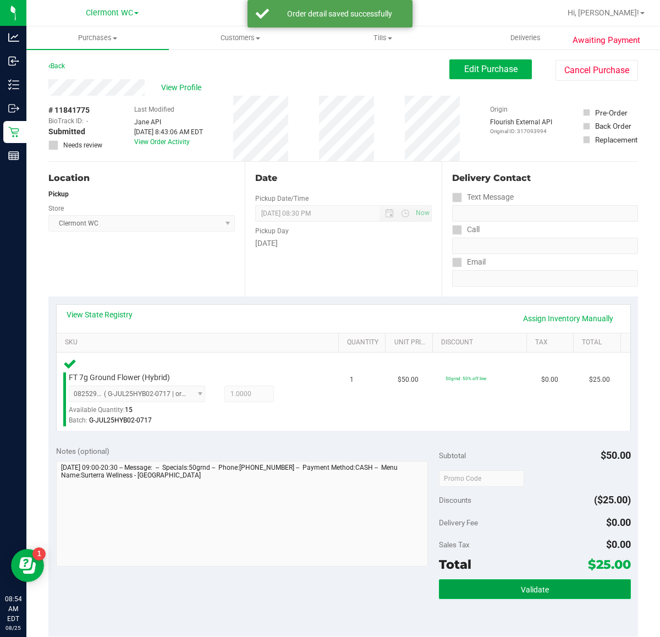
click at [550, 583] on button "Validate" at bounding box center [534, 589] width 191 height 20
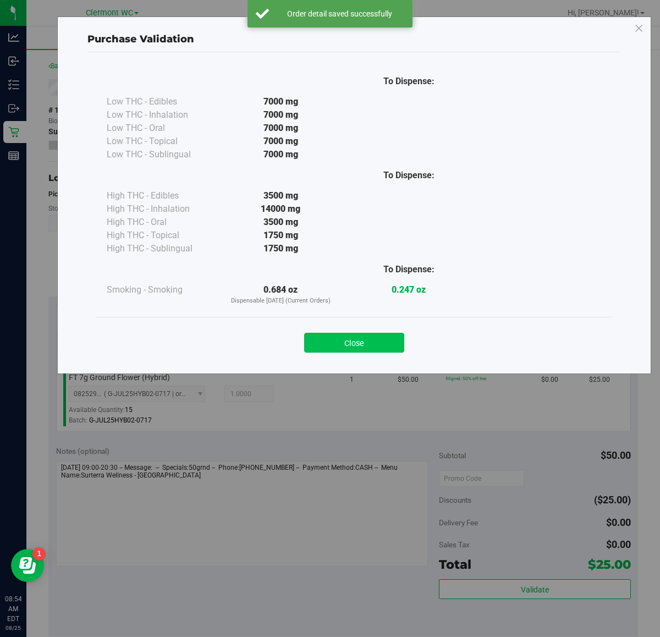
click at [373, 342] on button "Close" at bounding box center [354, 343] width 100 height 20
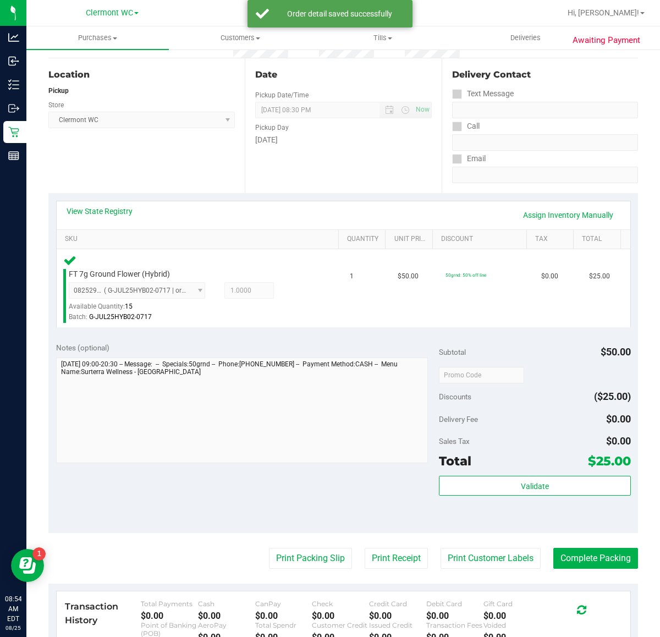
scroll to position [283, 0]
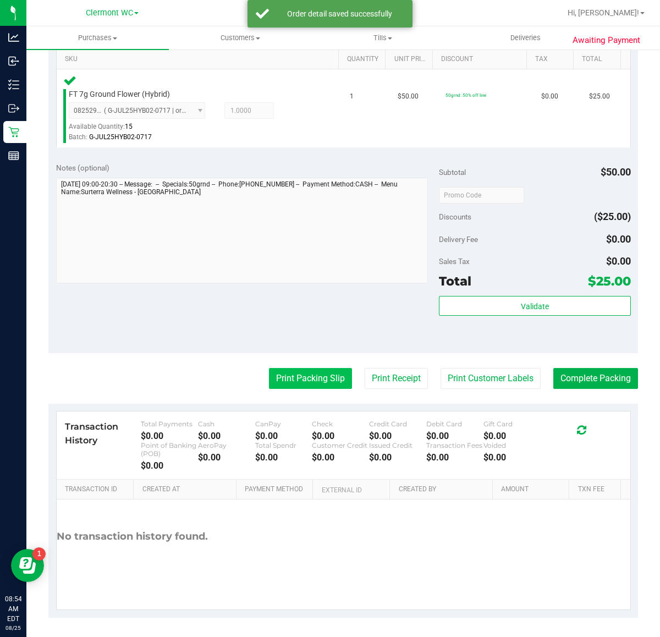
click at [335, 377] on button "Print Packing Slip" at bounding box center [310, 378] width 83 height 21
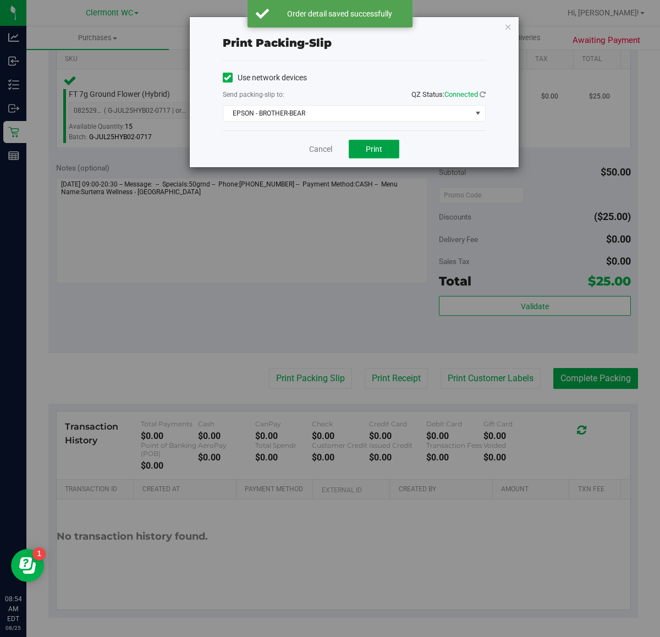
click at [396, 140] on button "Print" at bounding box center [374, 149] width 51 height 19
click at [327, 149] on link "Cancel" at bounding box center [320, 149] width 23 height 12
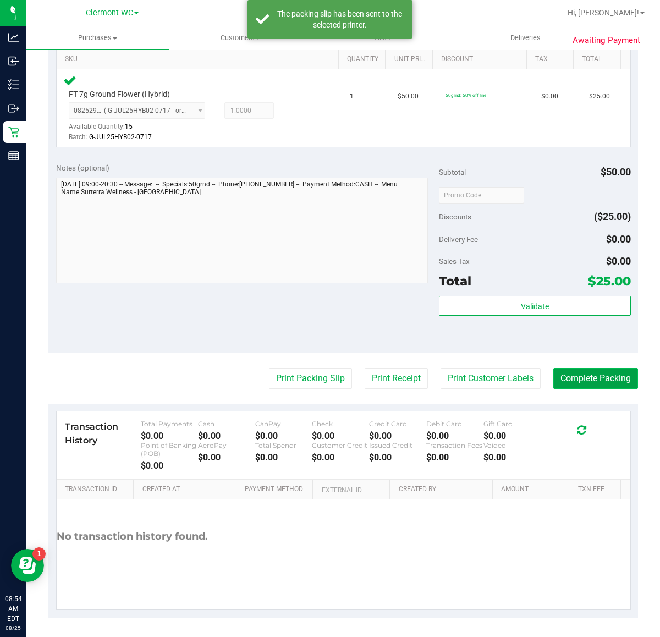
click at [572, 379] on button "Complete Packing" at bounding box center [595, 378] width 85 height 21
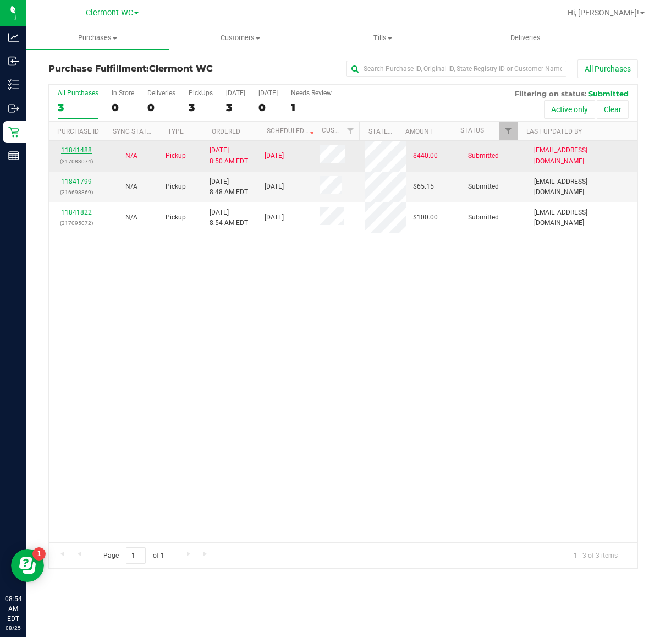
click at [75, 154] on link "11841488" at bounding box center [76, 150] width 31 height 8
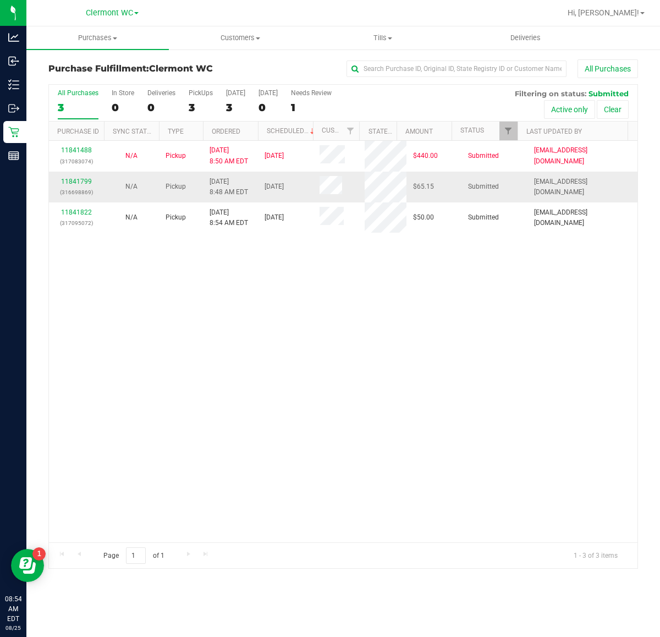
click at [81, 172] on td "11841799 (316698869)" at bounding box center [76, 187] width 55 height 31
click at [77, 183] on link "11841799" at bounding box center [76, 182] width 31 height 8
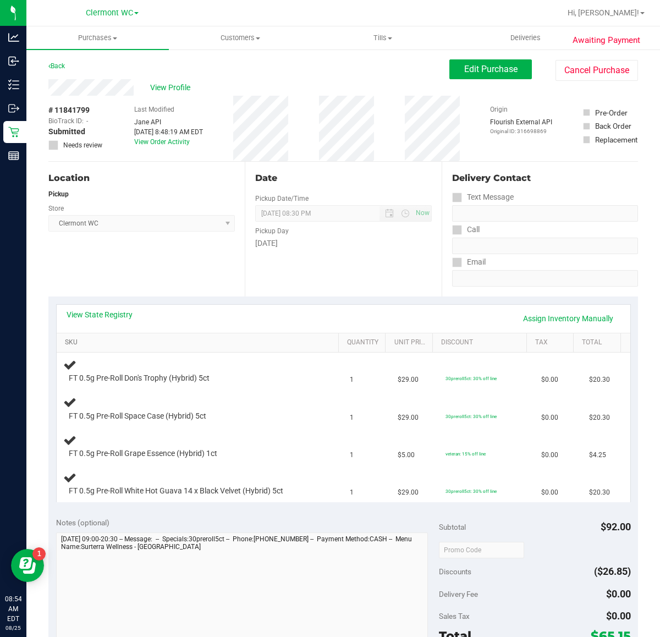
click at [67, 341] on link "SKU" at bounding box center [199, 342] width 269 height 9
click at [82, 343] on span at bounding box center [85, 342] width 9 height 9
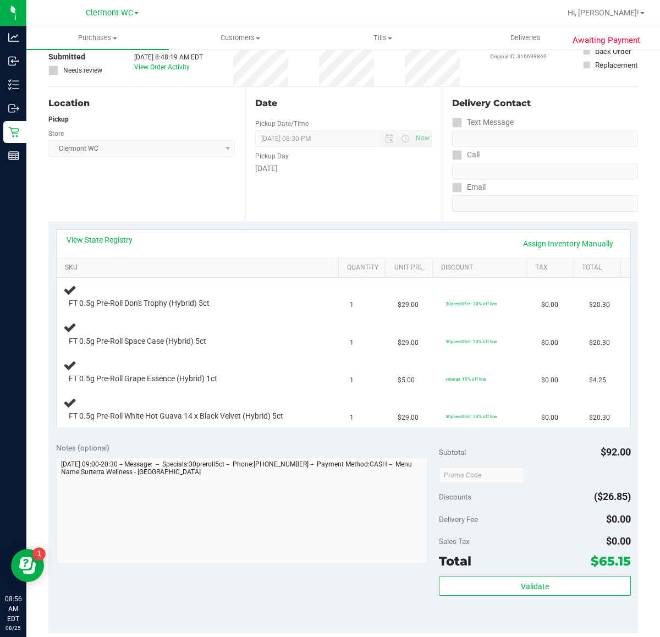
scroll to position [77, 0]
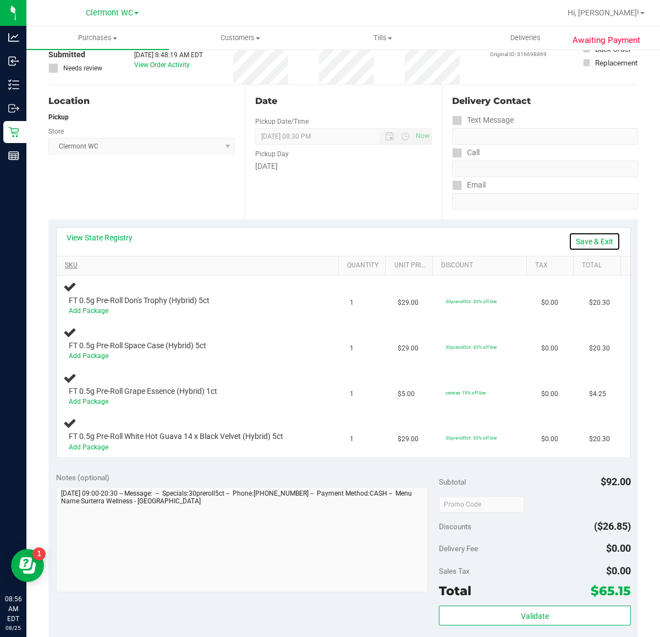
click at [589, 238] on link "Save & Exit" at bounding box center [594, 241] width 52 height 19
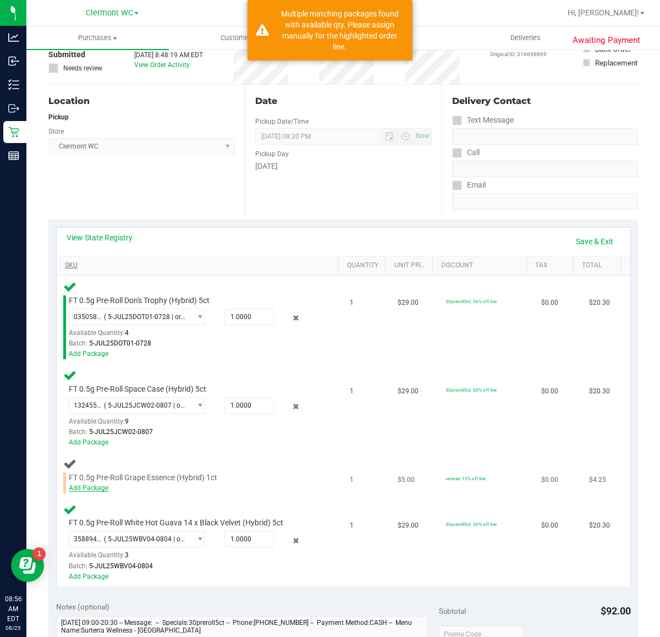
click at [97, 487] on link "Add Package" at bounding box center [89, 488] width 40 height 8
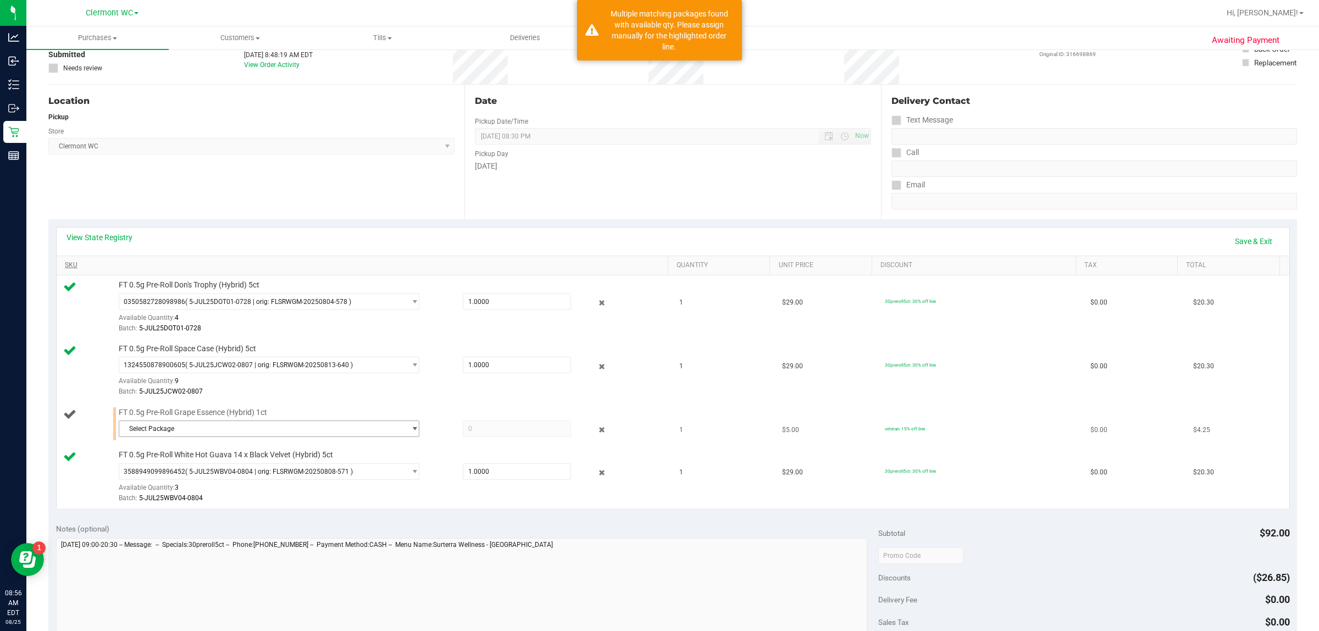
click at [411, 430] on span "select" at bounding box center [415, 428] width 8 height 9
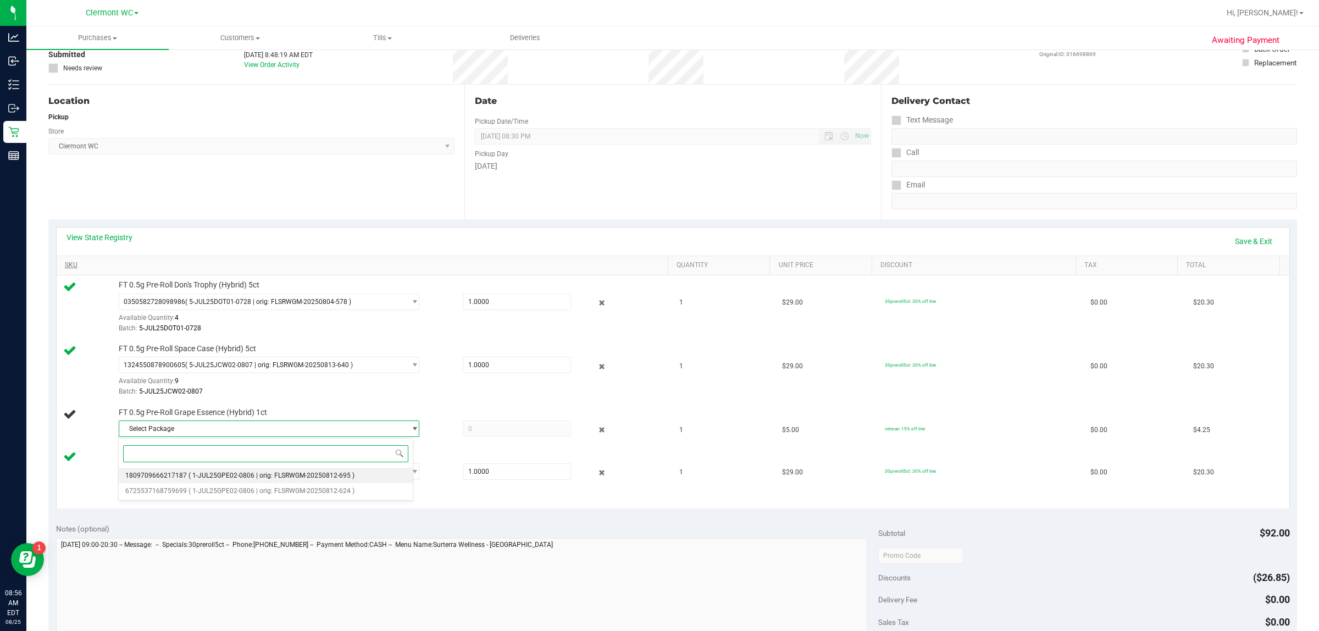
click at [333, 477] on span "( 1-JUL25GPE02-0806 | orig: FLSRWGM-20250812-695 )" at bounding box center [272, 476] width 166 height 8
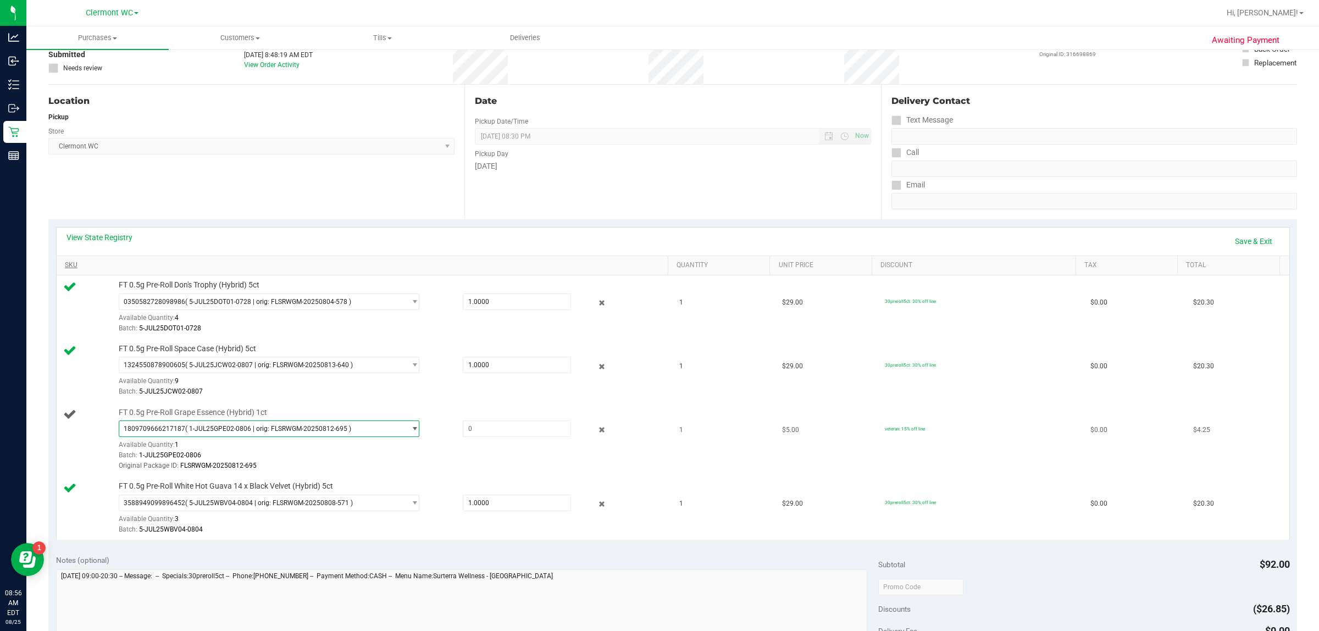
click at [380, 430] on span "1809709666217187 ( 1-JUL25GPE02-0806 | orig: FLSRWGM-20250812-695 )" at bounding box center [262, 428] width 286 height 15
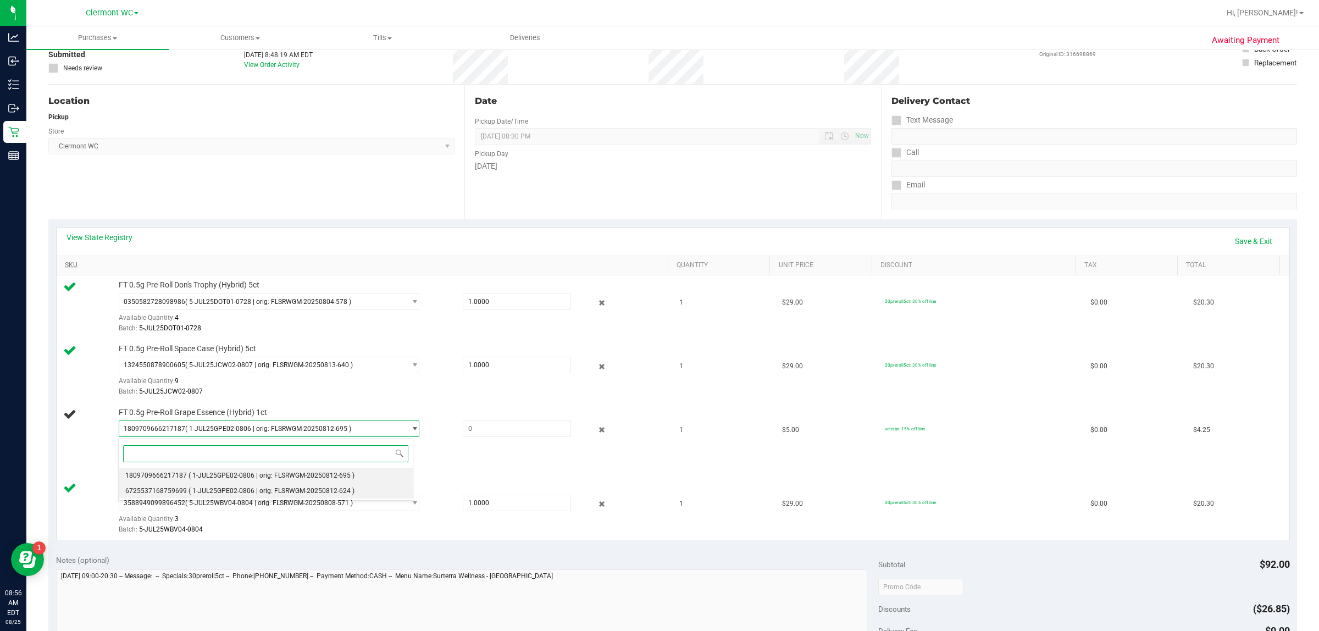
click at [296, 492] on span "( 1-JUL25GPE02-0806 | orig: FLSRWGM-20250812-624 )" at bounding box center [272, 491] width 166 height 8
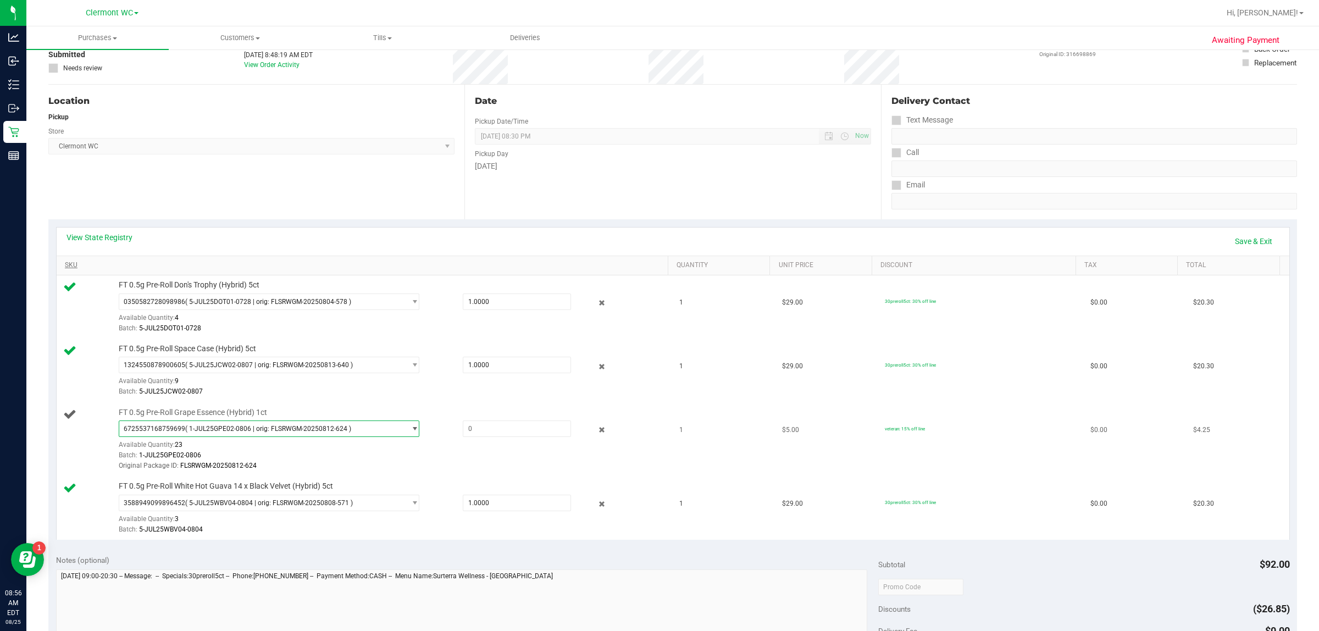
click at [303, 428] on span "( 1-JUL25GPE02-0806 | orig: FLSRWGM-20250812-624 )" at bounding box center [268, 429] width 166 height 8
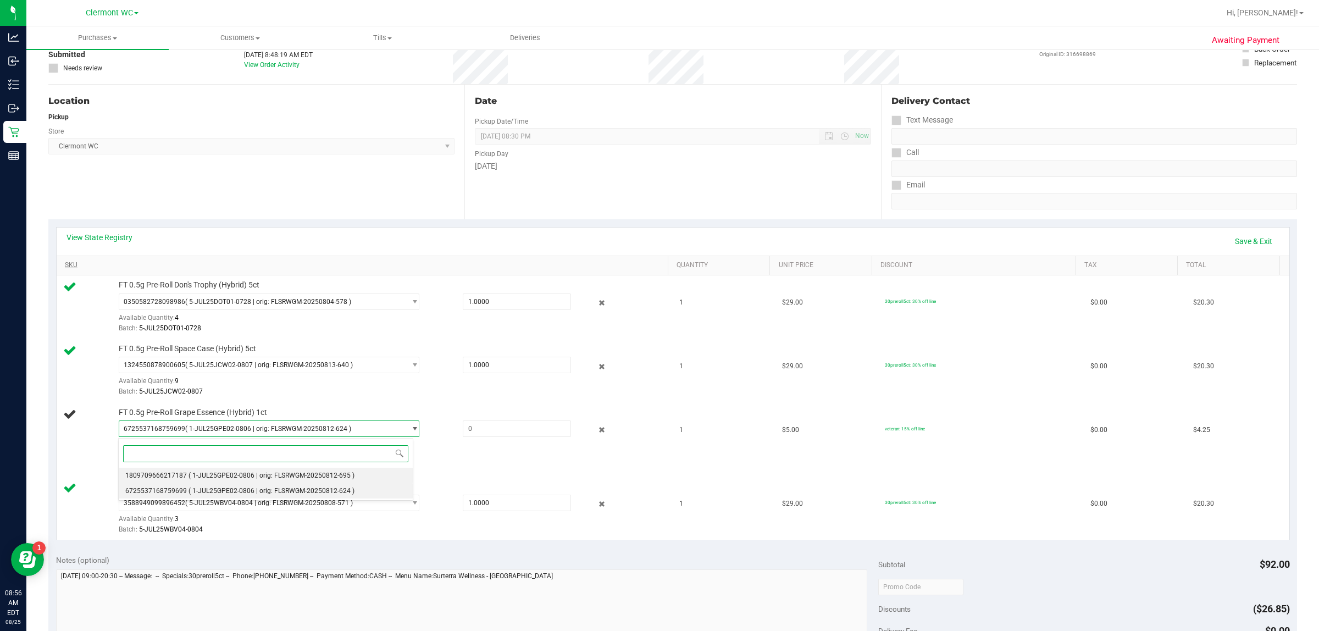
click at [295, 474] on span "( 1-JUL25GPE02-0806 | orig: FLSRWGM-20250812-695 )" at bounding box center [272, 476] width 166 height 8
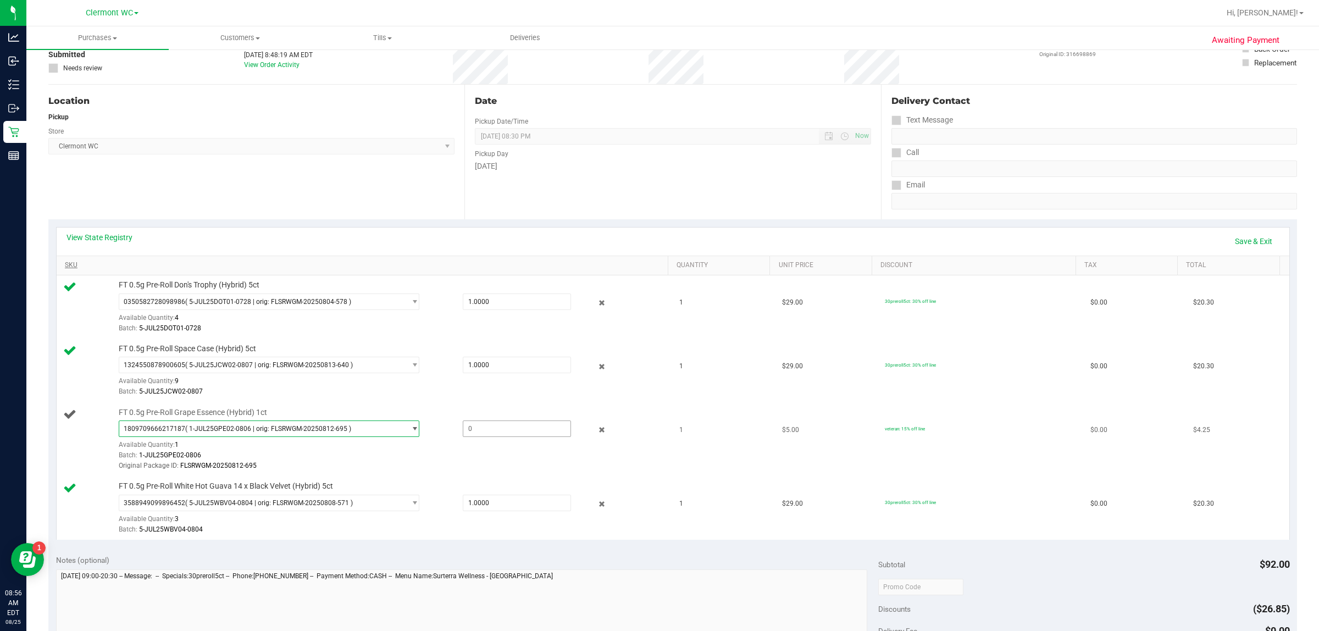
click at [482, 427] on span at bounding box center [517, 429] width 109 height 16
type input "1"
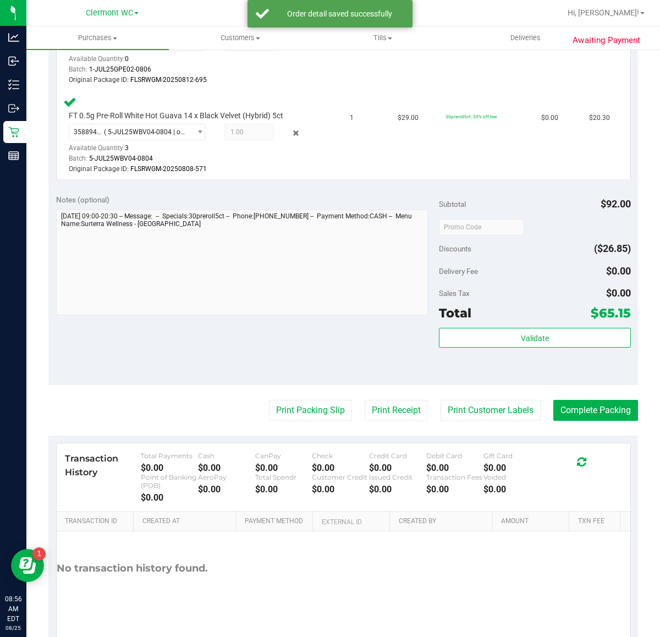
scroll to position [559, 0]
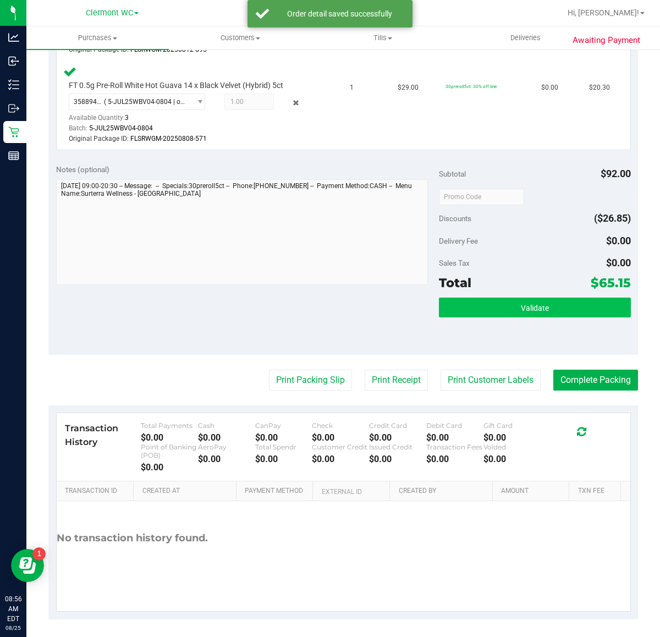
click at [564, 308] on button "Validate" at bounding box center [534, 307] width 191 height 20
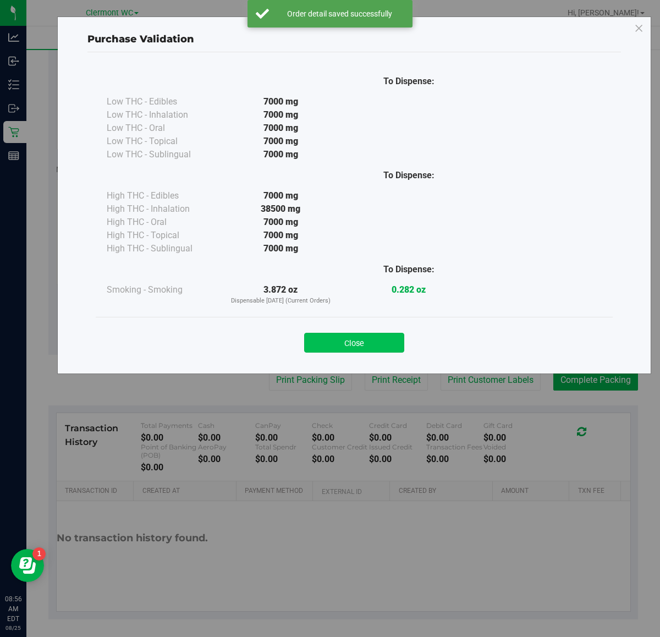
click at [305, 344] on button "Close" at bounding box center [354, 343] width 100 height 20
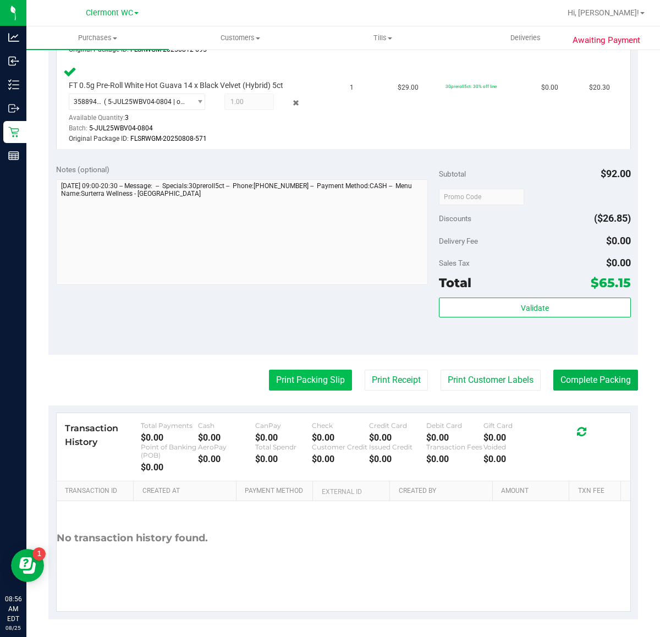
click at [316, 377] on button "Print Packing Slip" at bounding box center [310, 379] width 83 height 21
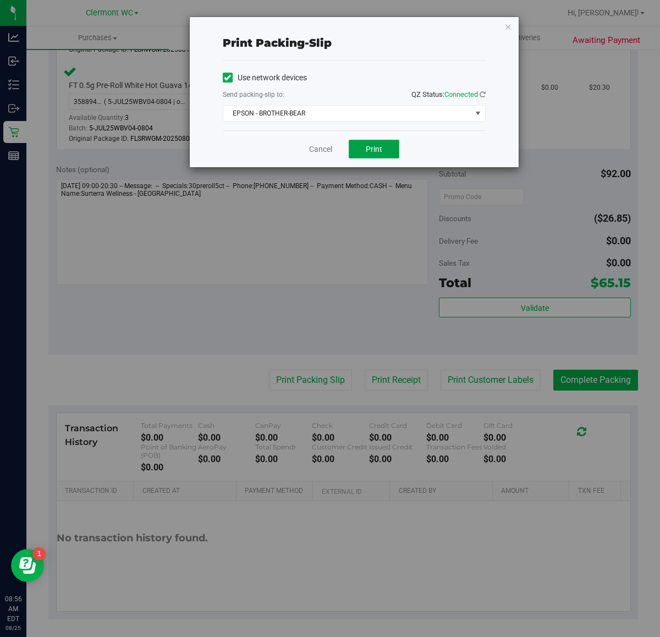
click at [389, 157] on button "Print" at bounding box center [374, 149] width 51 height 19
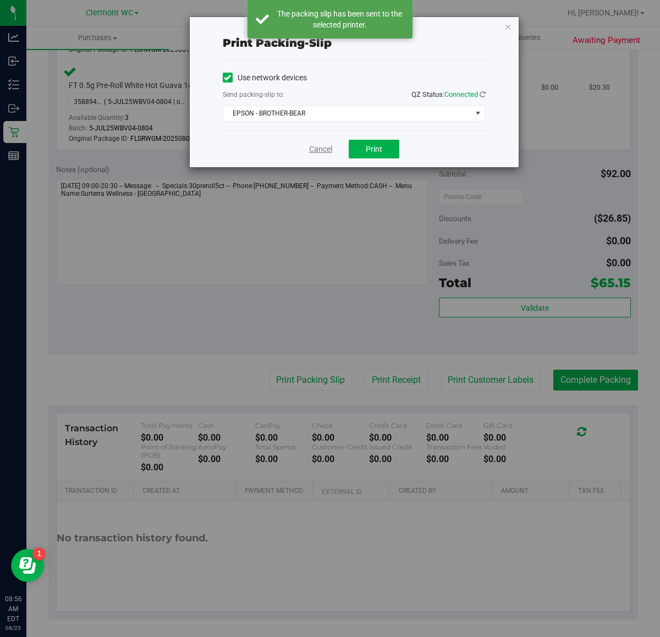
click at [313, 149] on link "Cancel" at bounding box center [320, 149] width 23 height 12
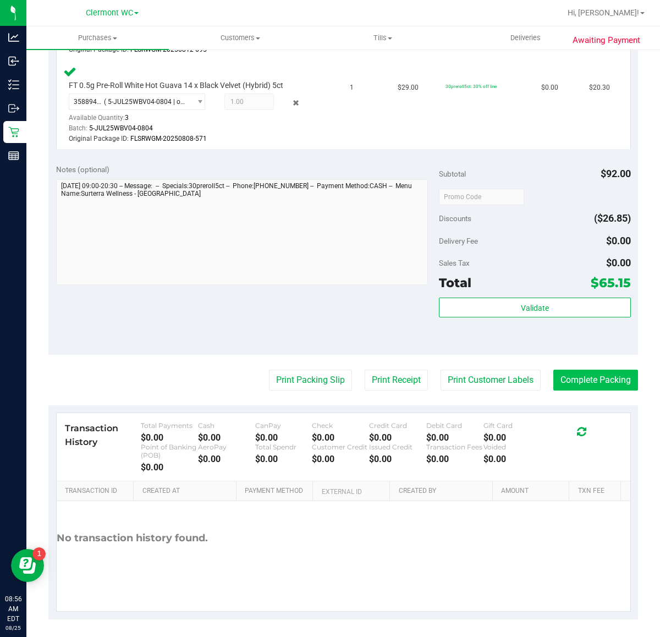
click at [611, 374] on button "Complete Packing" at bounding box center [595, 379] width 85 height 21
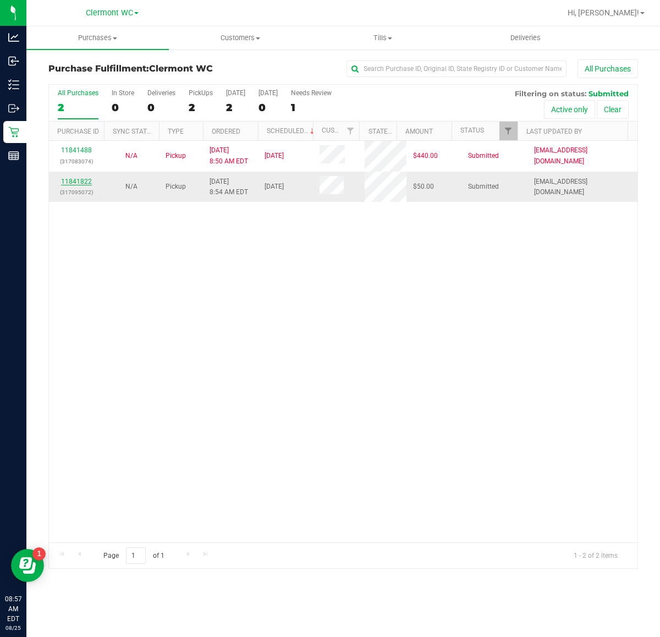
click at [83, 179] on link "11841822" at bounding box center [76, 182] width 31 height 8
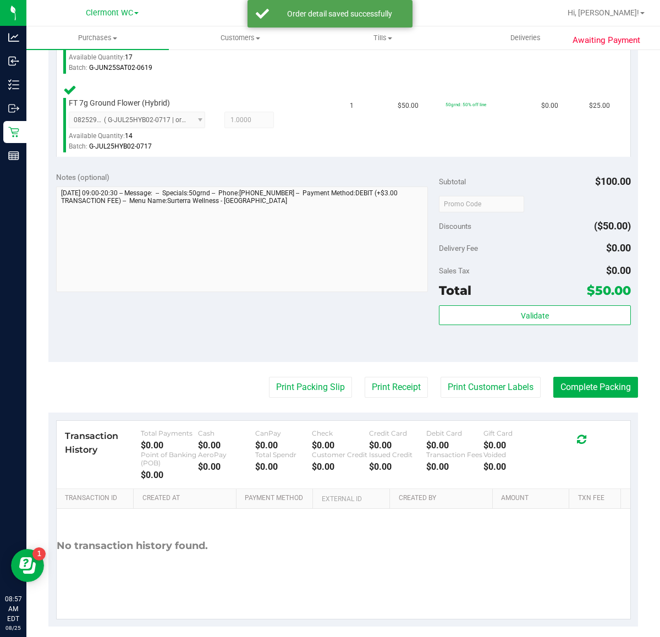
scroll to position [361, 0]
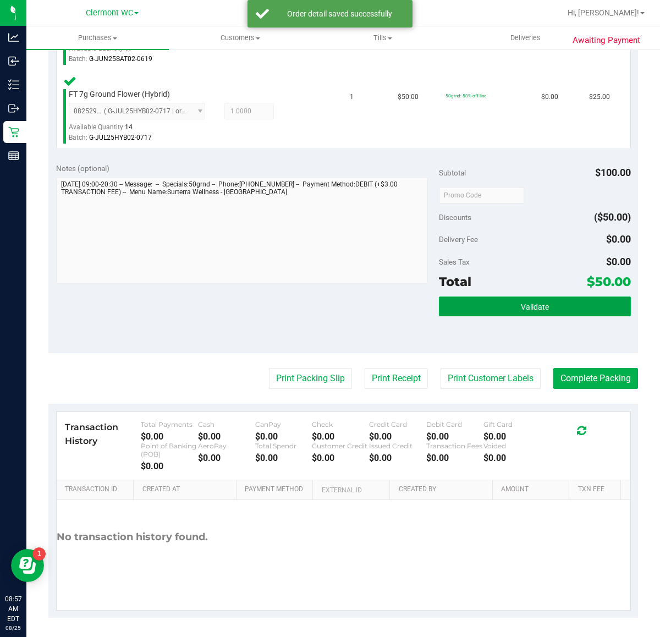
click at [570, 314] on button "Validate" at bounding box center [534, 306] width 191 height 20
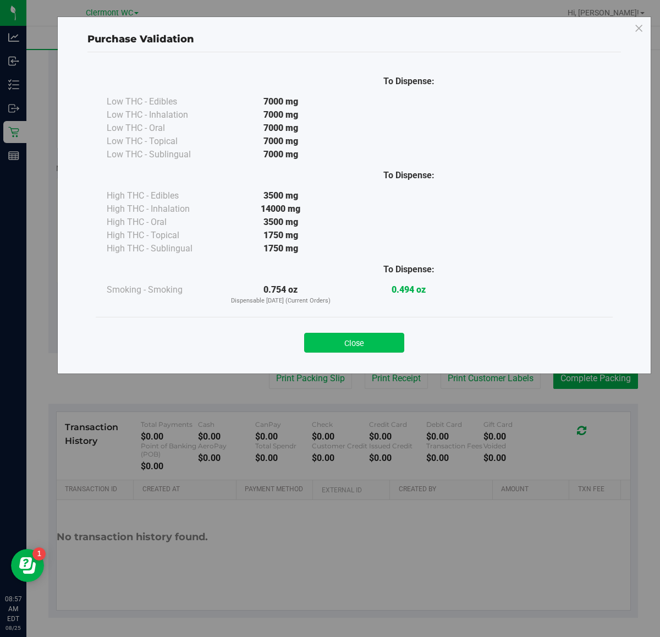
click at [353, 348] on button "Close" at bounding box center [354, 343] width 100 height 20
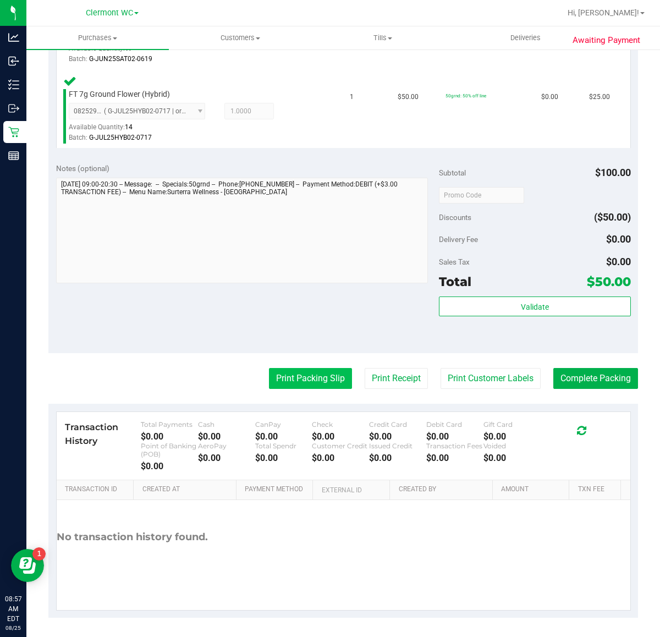
click at [301, 388] on button "Print Packing Slip" at bounding box center [310, 378] width 83 height 21
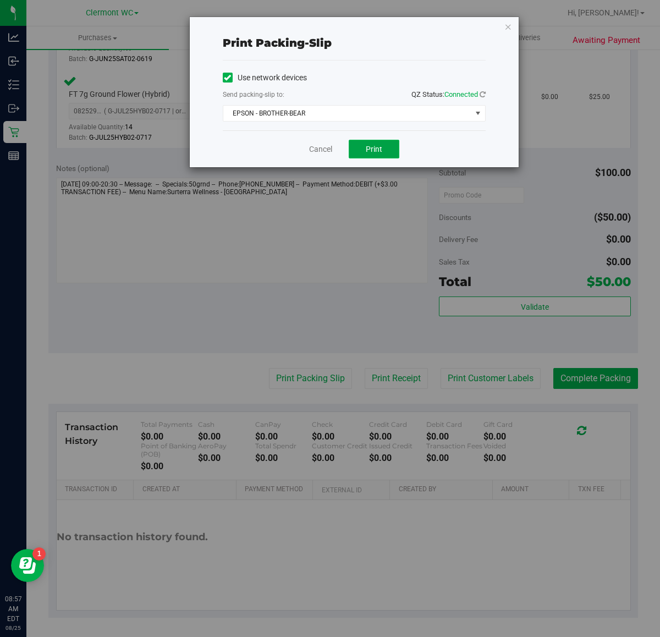
click at [389, 145] on button "Print" at bounding box center [374, 149] width 51 height 19
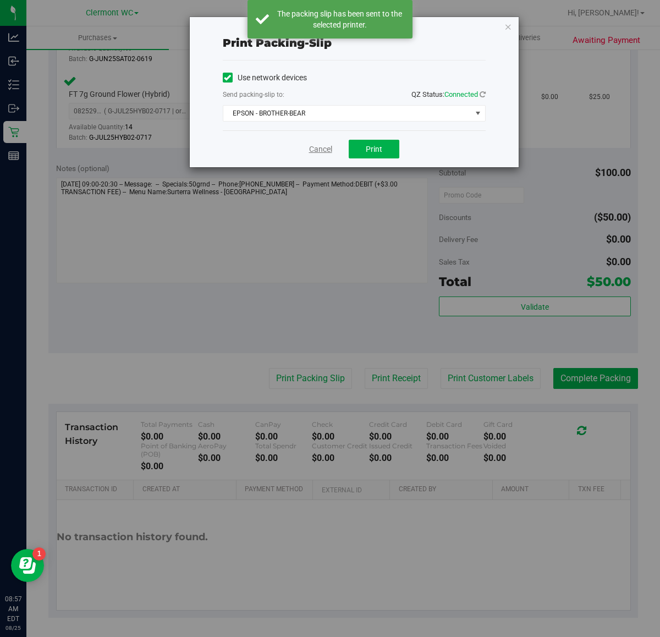
click at [309, 150] on link "Cancel" at bounding box center [320, 149] width 23 height 12
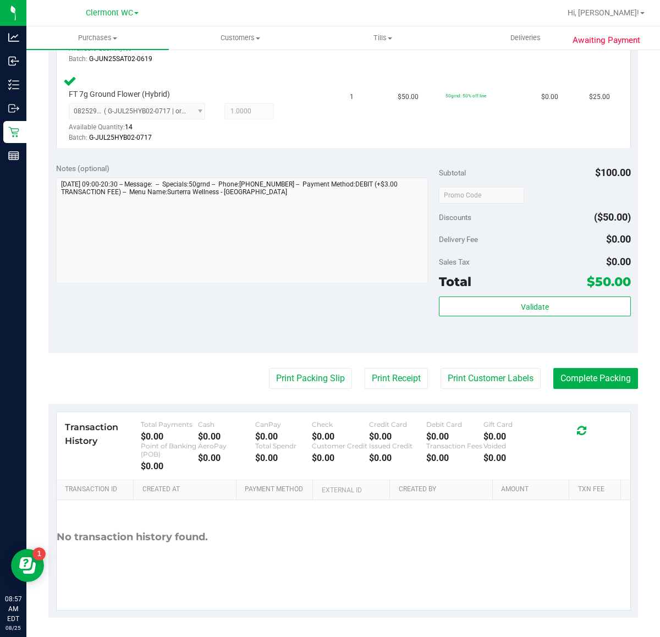
click at [583, 415] on div "Transaction History Total Payments $0.00 Cash $0.00 CanPay $0.00 Check $0.00 Cr…" at bounding box center [343, 446] width 573 height 68
click at [583, 377] on button "Complete Packing" at bounding box center [595, 378] width 85 height 21
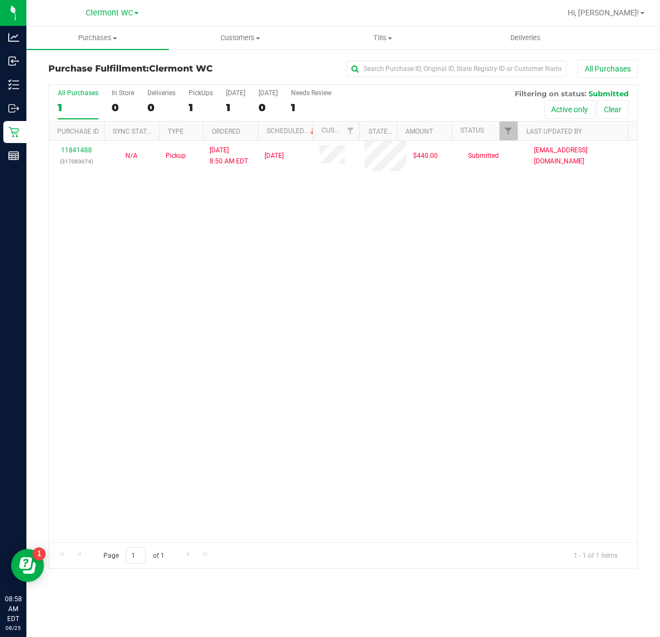
click at [564, 443] on div "11841488 (317083074) N/A Pickup 8/25/2025 8:50 AM EDT 8/25/2025 $440.00 Submitt…" at bounding box center [343, 341] width 588 height 401
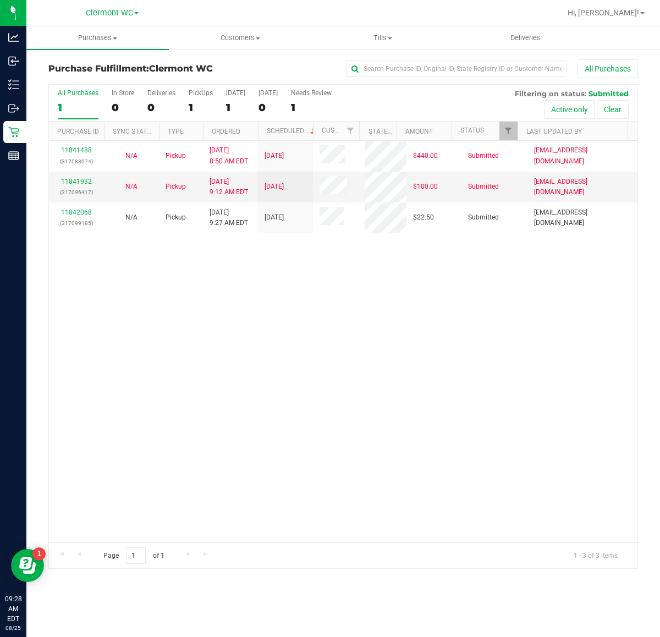
click at [345, 490] on div "11841488 (317083074) N/A Pickup 8/25/2025 8:50 AM EDT 8/25/2025 $440.00 Submitt…" at bounding box center [343, 341] width 588 height 401
click at [163, 345] on div "11841488 (317083074) N/A Pickup 8/25/2025 8:50 AM EDT 8/25/2025 $440.00 Submitt…" at bounding box center [343, 341] width 588 height 401
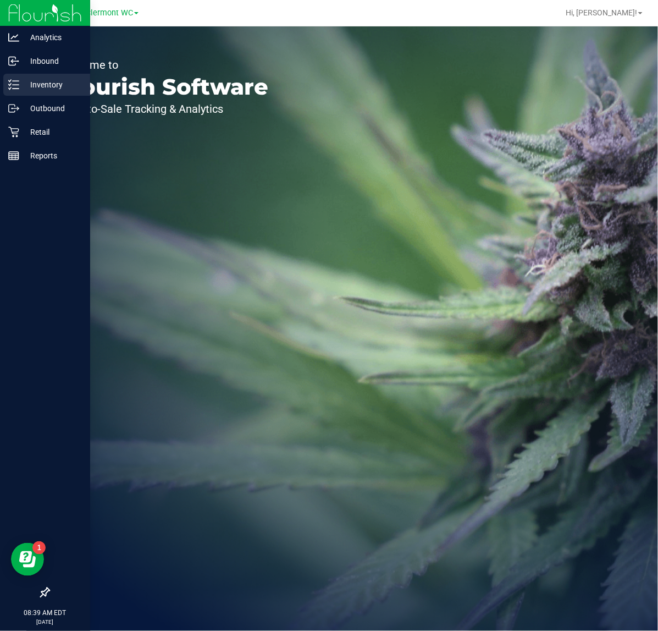
click at [36, 87] on p "Inventory" at bounding box center [52, 84] width 66 height 13
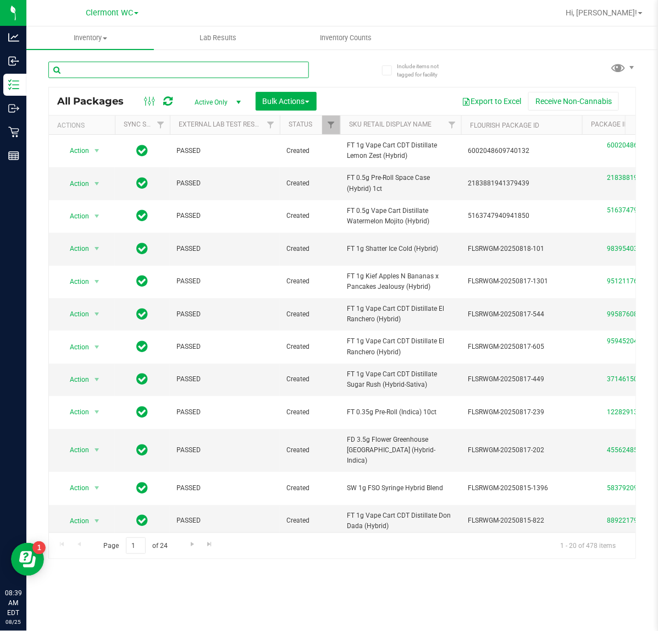
click at [266, 70] on input "text" at bounding box center [178, 70] width 261 height 16
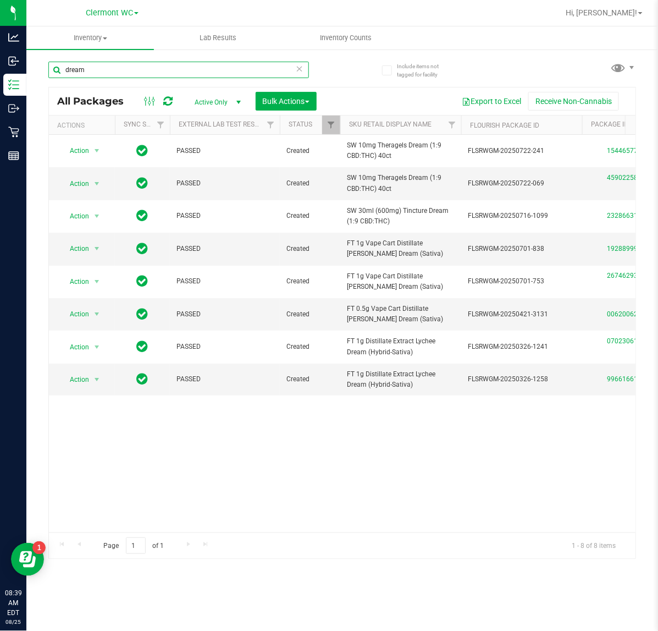
type input "dream"
click at [301, 70] on icon at bounding box center [300, 68] width 8 height 13
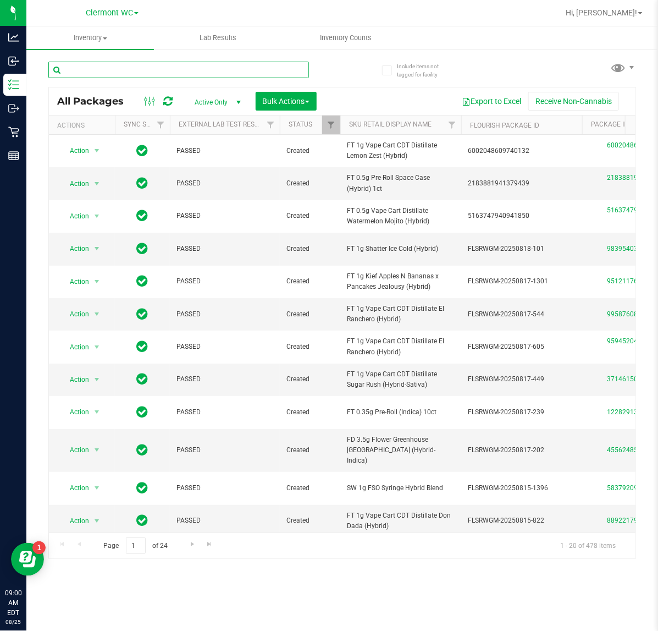
click at [210, 69] on input "text" at bounding box center [178, 70] width 261 height 16
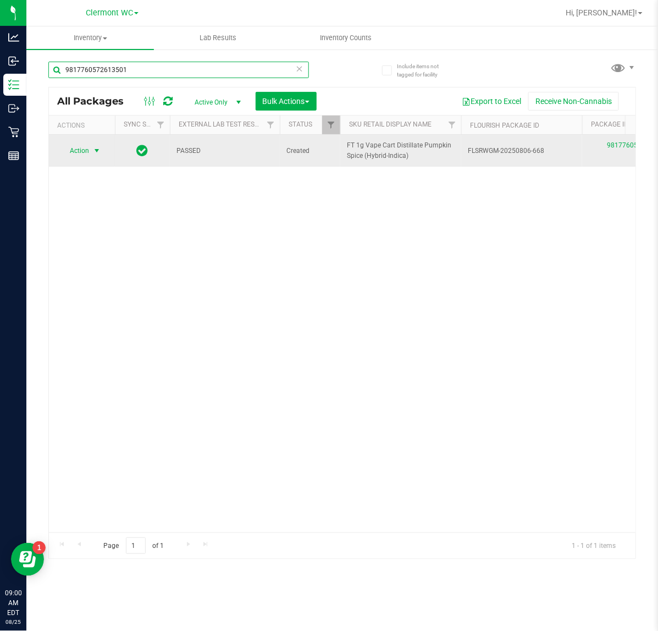
type input "9817760572613501"
click at [93, 151] on span "select" at bounding box center [96, 150] width 9 height 9
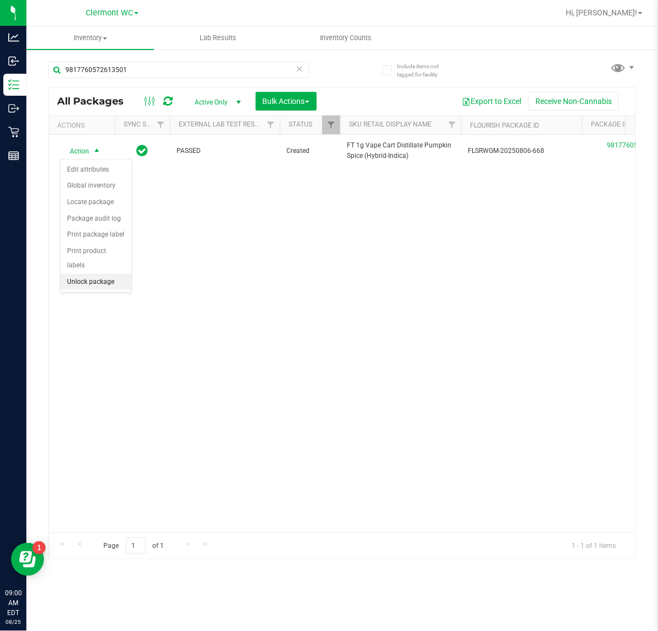
click at [106, 274] on li "Unlock package" at bounding box center [95, 282] width 71 height 16
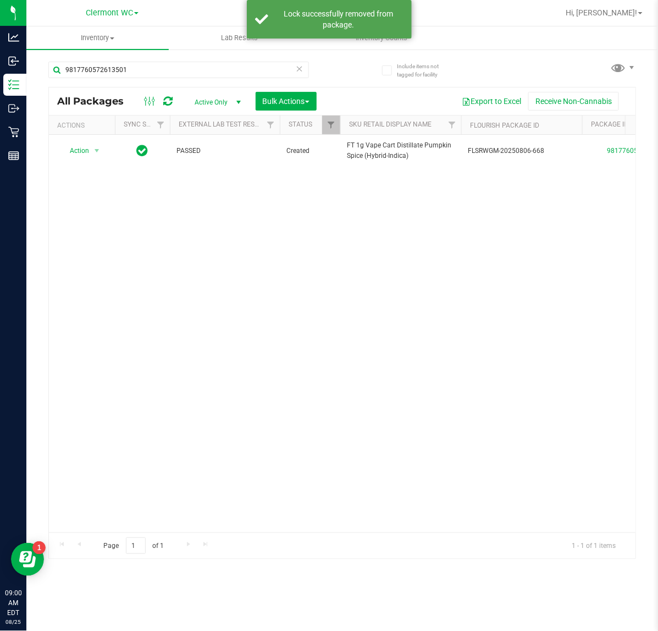
click at [298, 71] on icon at bounding box center [300, 68] width 8 height 13
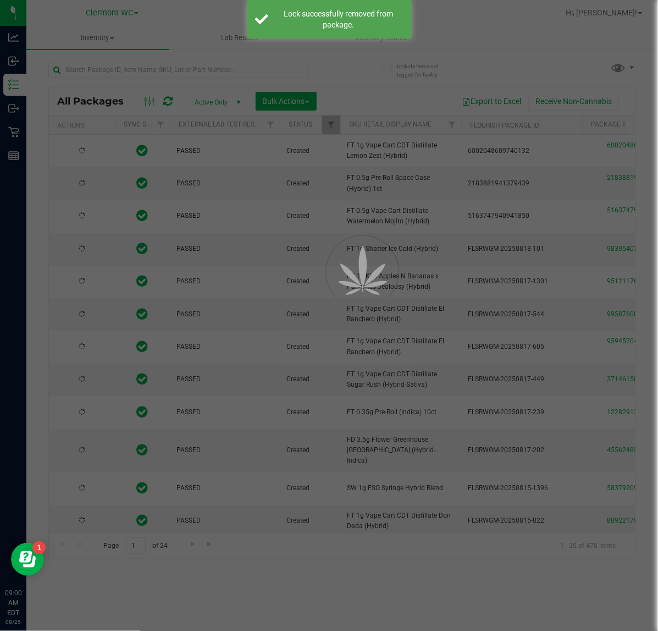
click at [130, 70] on div at bounding box center [329, 315] width 658 height 631
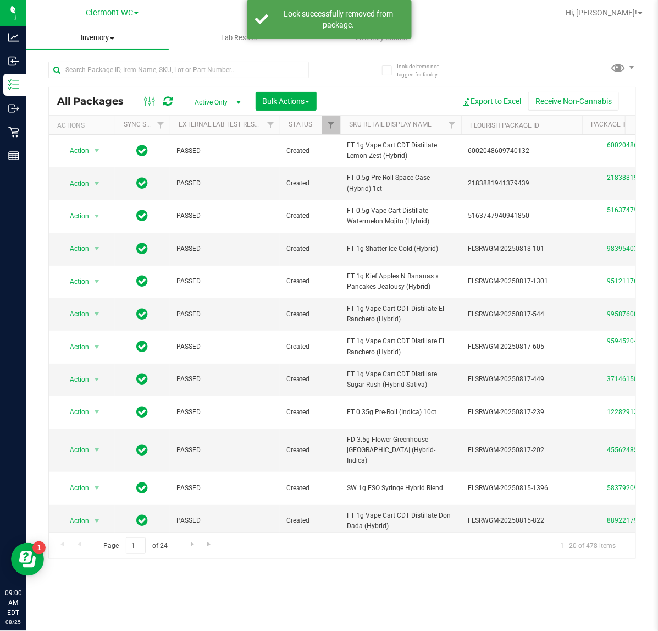
click at [97, 47] on uib-tab-heading "Inventory All packages All inventory Waste log Create inventory" at bounding box center [97, 37] width 142 height 23
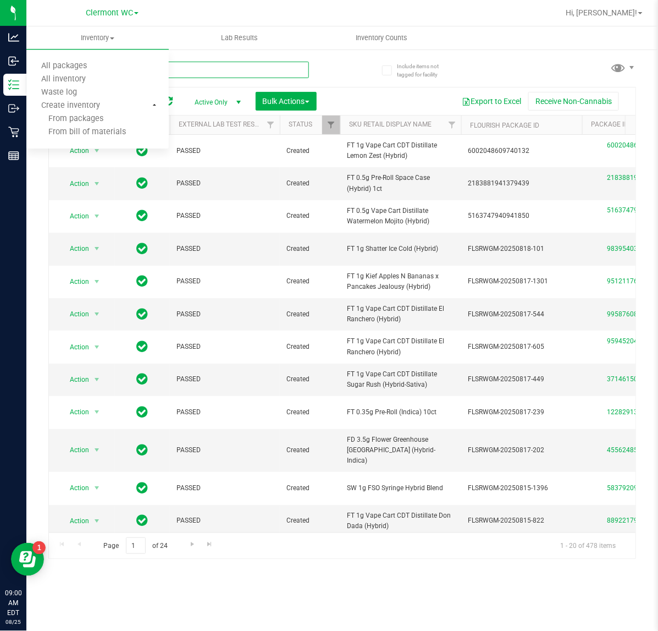
click at [209, 69] on input "text" at bounding box center [178, 70] width 261 height 16
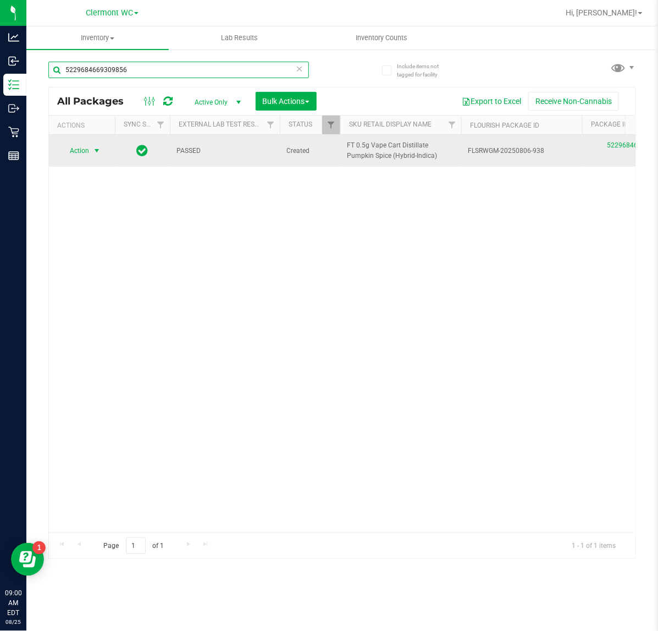
type input "5229684669309856"
click at [94, 147] on span "select" at bounding box center [96, 150] width 9 height 9
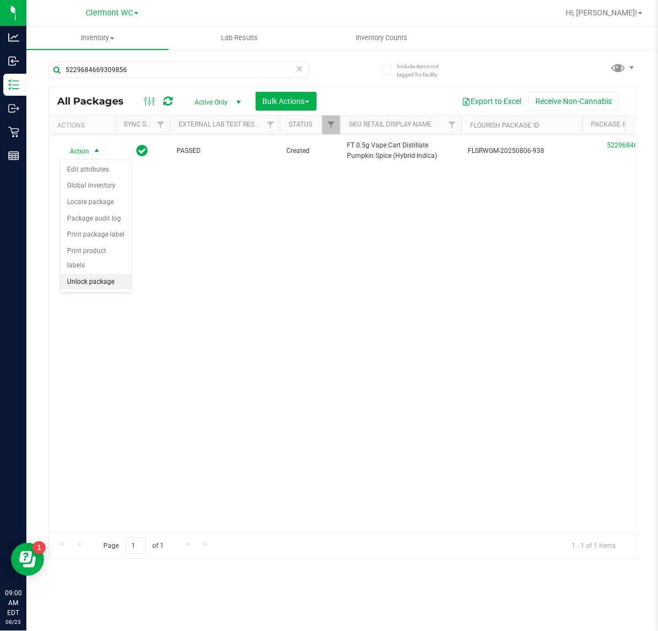
click at [103, 274] on li "Unlock package" at bounding box center [95, 282] width 71 height 16
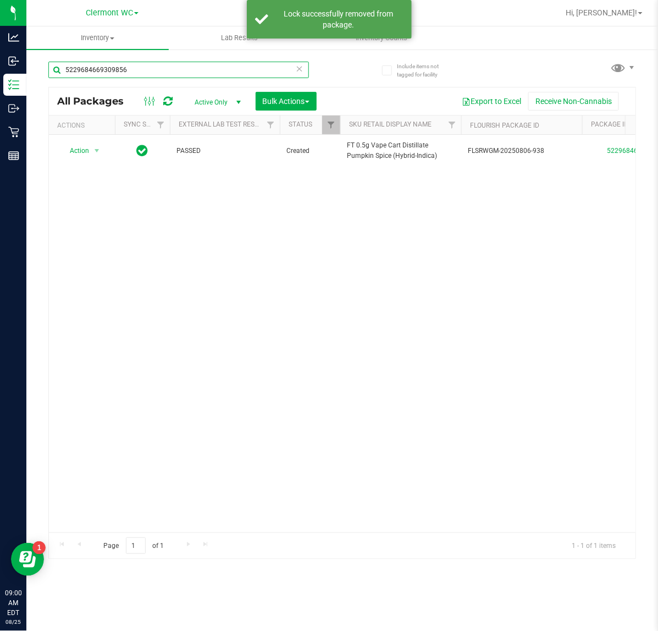
drag, startPoint x: 157, startPoint y: 62, endPoint x: -1, endPoint y: 62, distance: 157.8
click at [0, 62] on html "Analytics Inbound Inventory Outbound Retail Reports 09:00 AM EDT 08/25/2025 08/…" at bounding box center [329, 315] width 658 height 631
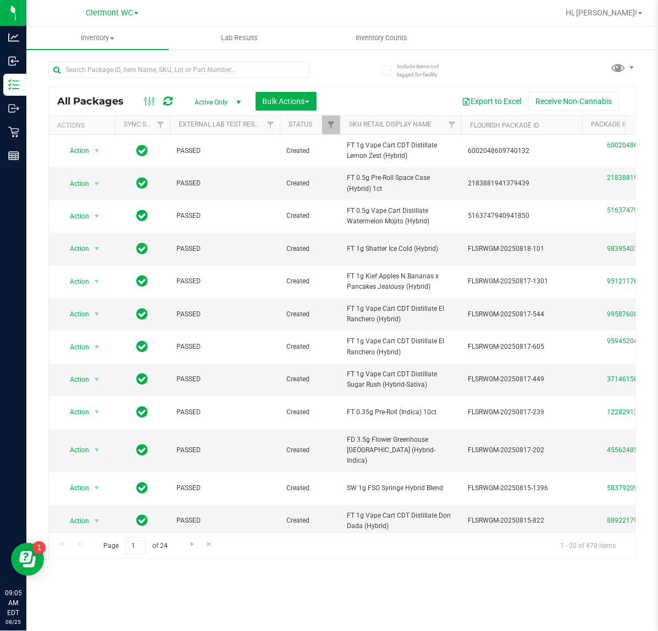
click at [220, 95] on span "Active Only" at bounding box center [215, 102] width 60 height 15
click at [146, 70] on input "text" at bounding box center [178, 70] width 261 height 16
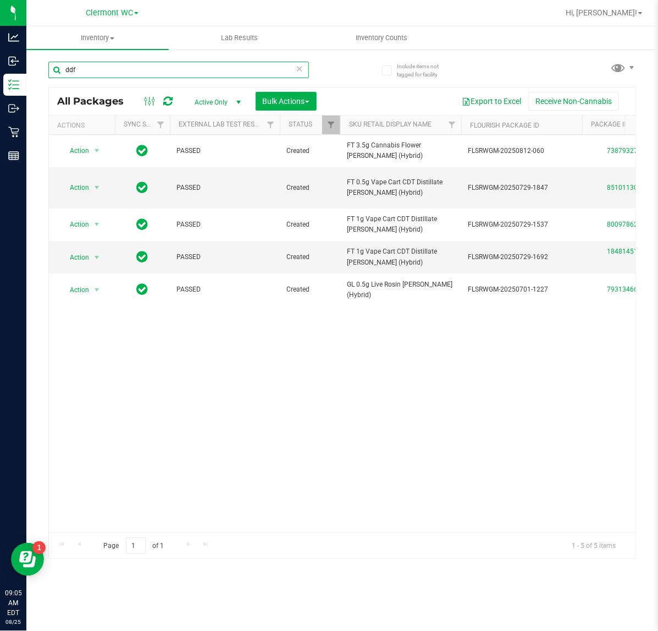
type input "ddf"
click at [460, 407] on div "Action Action Adjust qty Create package Edit attributes Global inventory Locate…" at bounding box center [342, 333] width 587 height 397
click at [136, 611] on div "Inventory All packages All inventory Waste log Create inventory Lab Results Inv…" at bounding box center [342, 328] width 632 height 604
click at [51, 601] on div "Inventory All packages All inventory Waste log Create inventory Lab Results Inv…" at bounding box center [342, 328] width 632 height 604
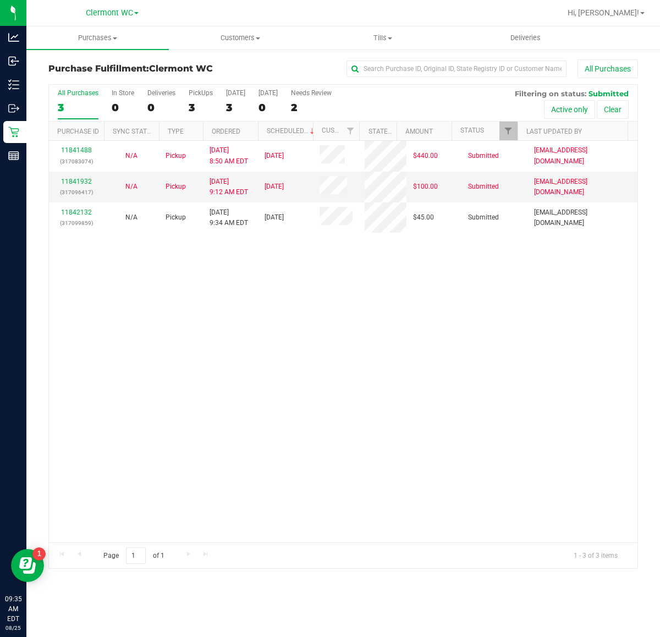
click at [165, 451] on div "11841488 (317083074) N/A Pickup 8/25/2025 8:50 AM EDT 8/25/2025 $440.00 Submitt…" at bounding box center [343, 341] width 588 height 401
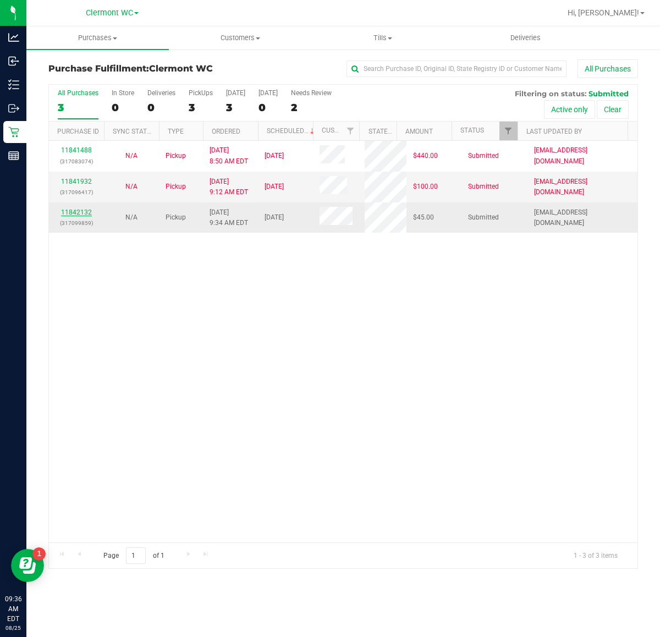
click at [72, 213] on link "11842132" at bounding box center [76, 212] width 31 height 8
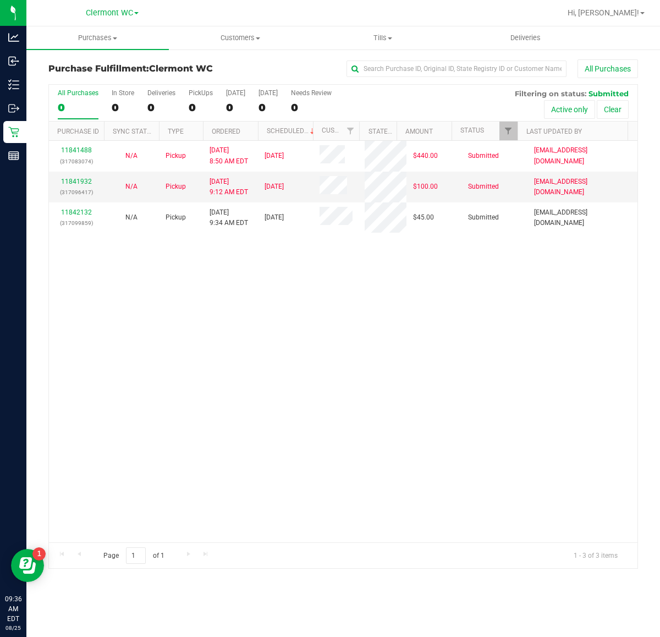
click at [113, 336] on div "11841488 (317083074) N/A Pickup 8/25/2025 8:50 AM EDT 8/25/2025 $440.00 Submitt…" at bounding box center [343, 341] width 588 height 401
click at [186, 344] on div "11841488 (317083074) N/A Pickup [DATE] 8:50 AM EDT 8/25/2025 $440.00 Submitted …" at bounding box center [343, 341] width 588 height 401
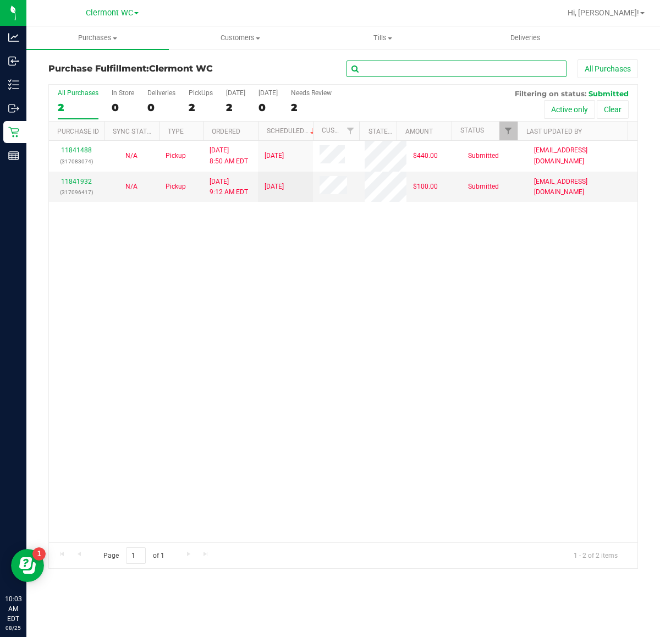
click at [433, 63] on input "text" at bounding box center [456, 68] width 220 height 16
click at [107, 36] on span "Purchases" at bounding box center [97, 38] width 142 height 10
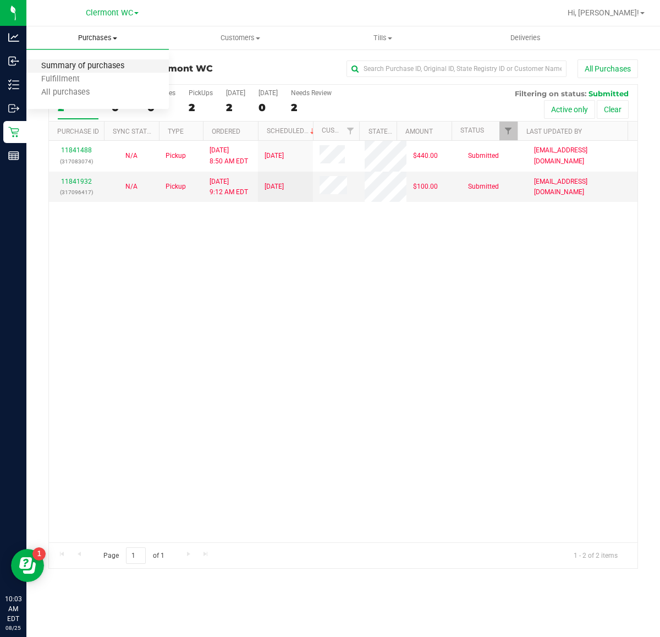
click at [97, 66] on span "Summary of purchases" at bounding box center [82, 66] width 113 height 9
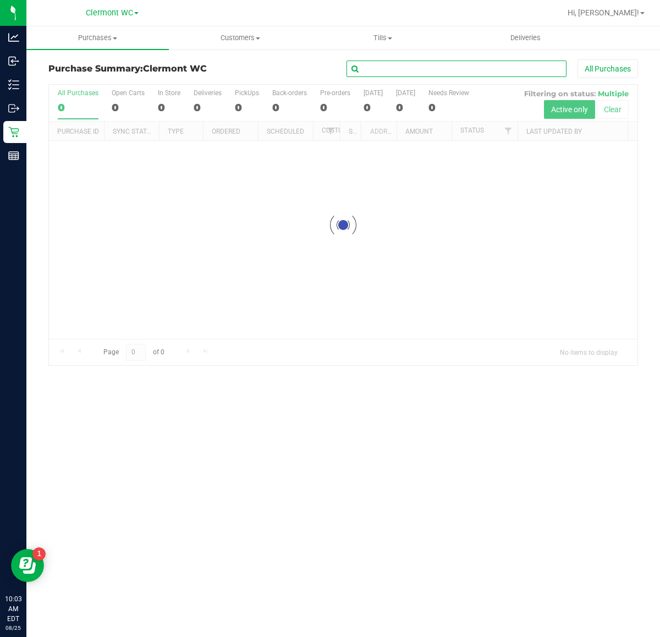
click at [383, 62] on input "text" at bounding box center [456, 68] width 220 height 16
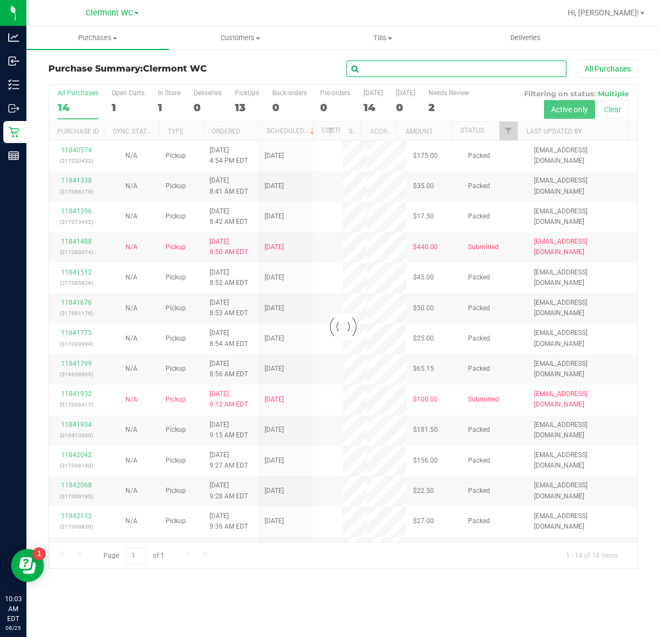
paste input "1538904"
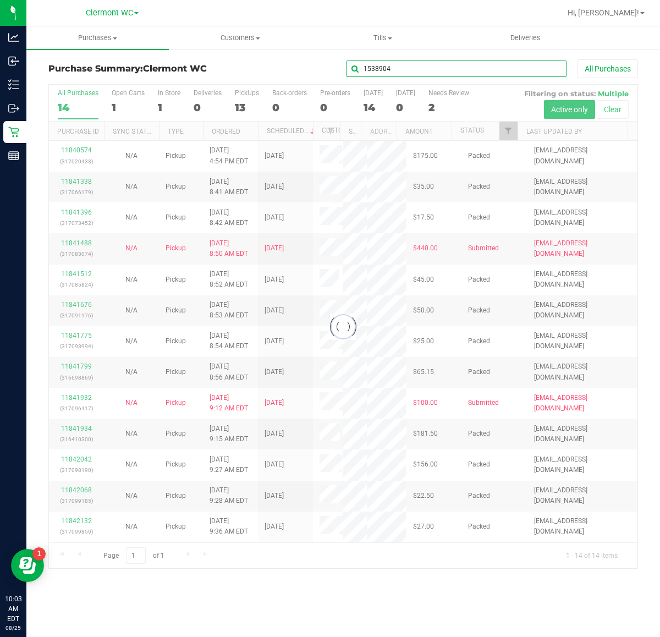
type input "1538904"
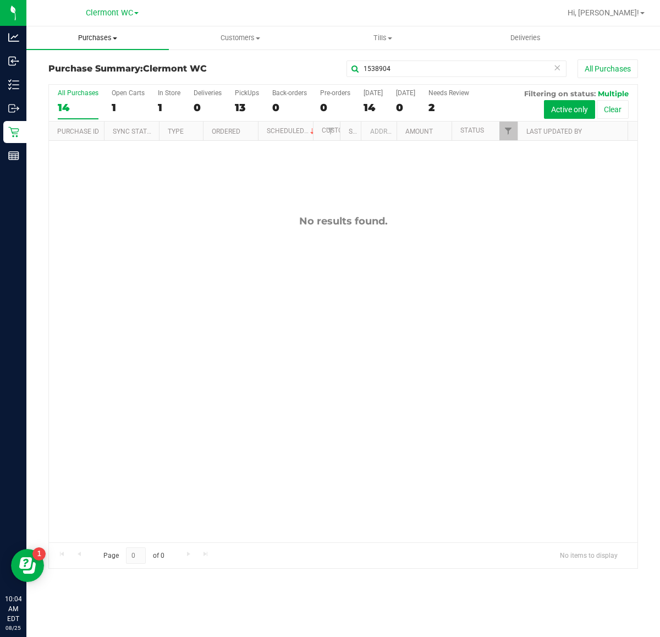
click at [111, 39] on span "Purchases" at bounding box center [97, 38] width 142 height 10
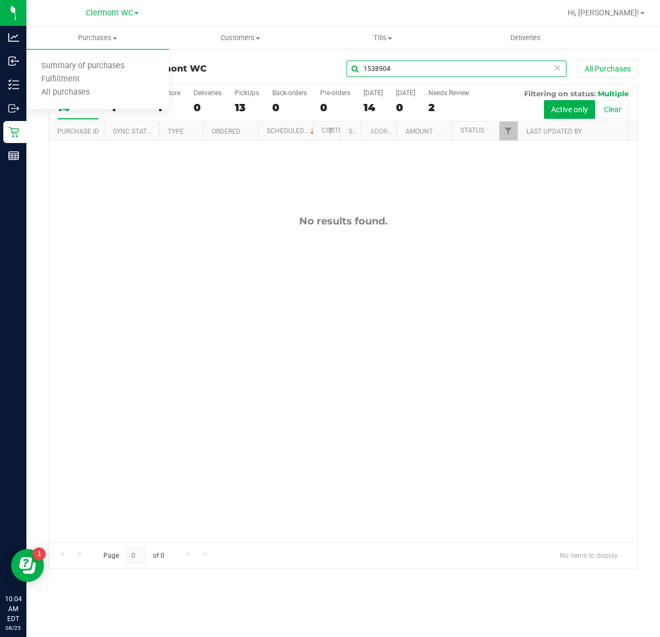
click at [372, 72] on input "1538904" at bounding box center [456, 68] width 220 height 16
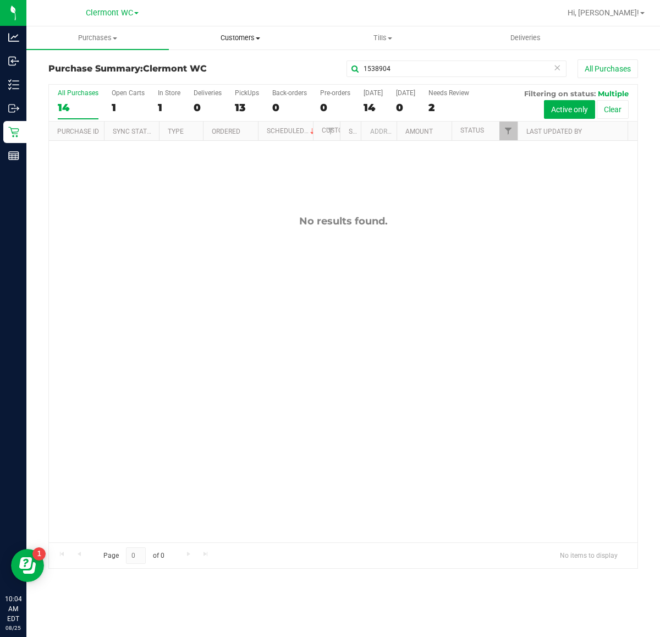
click at [234, 34] on span "Customers" at bounding box center [239, 38] width 141 height 10
click at [229, 63] on span "All customers" at bounding box center [208, 66] width 79 height 9
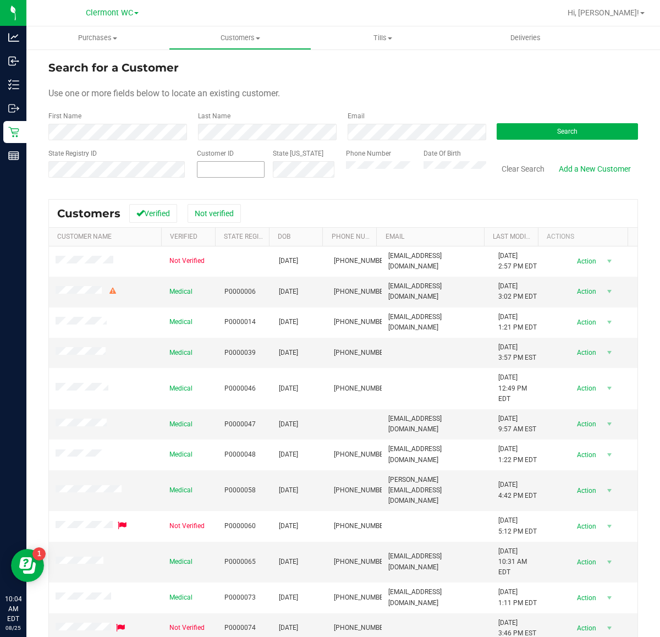
click at [244, 166] on span at bounding box center [231, 169] width 68 height 16
paste input "1538904"
type input "1538904"
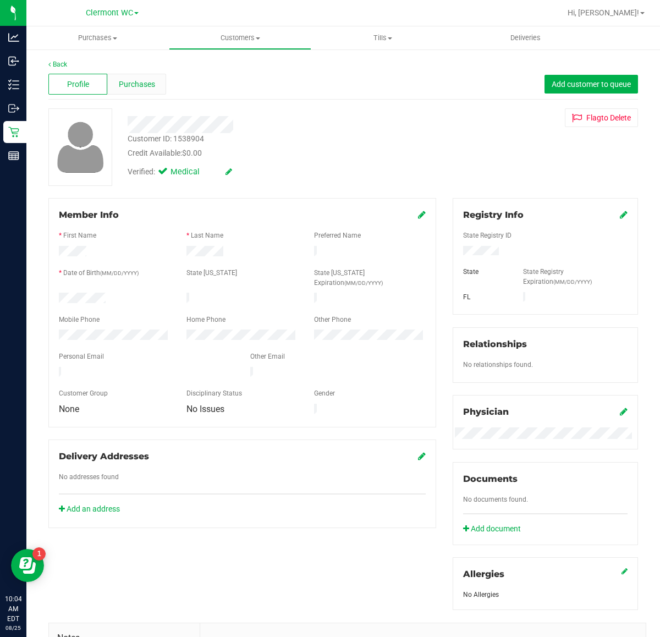
click at [135, 81] on span "Purchases" at bounding box center [137, 85] width 36 height 12
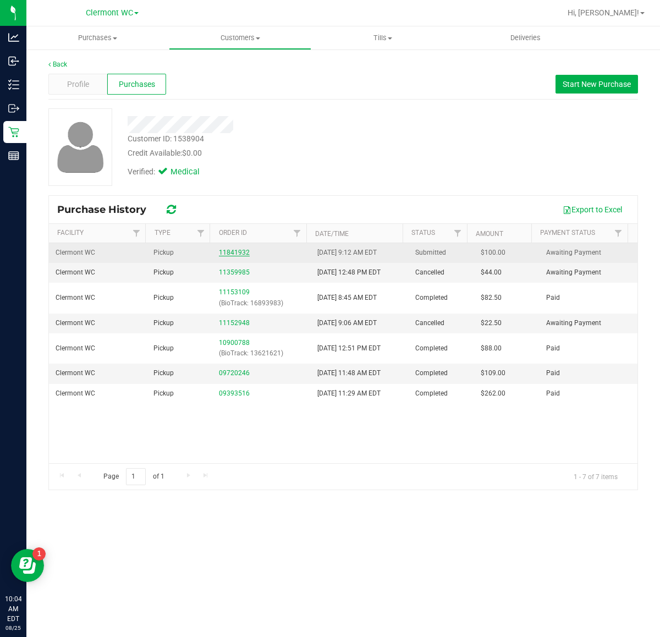
click at [235, 251] on link "11841932" at bounding box center [234, 253] width 31 height 8
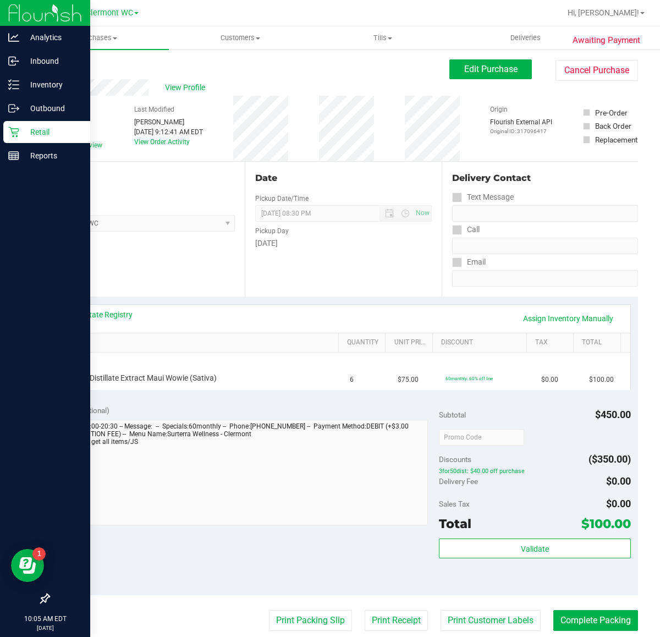
click at [12, 128] on icon at bounding box center [13, 132] width 10 height 10
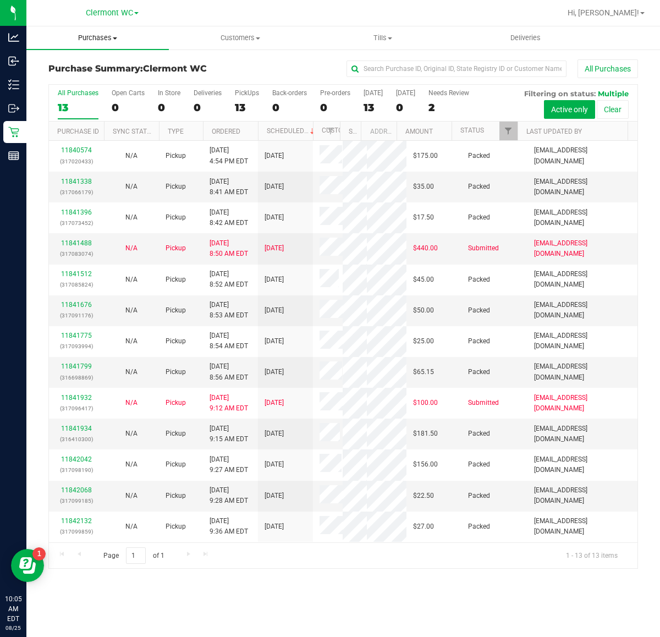
click at [114, 37] on span at bounding box center [115, 38] width 4 height 2
click at [90, 78] on span "Fulfillment" at bounding box center [60, 79] width 68 height 9
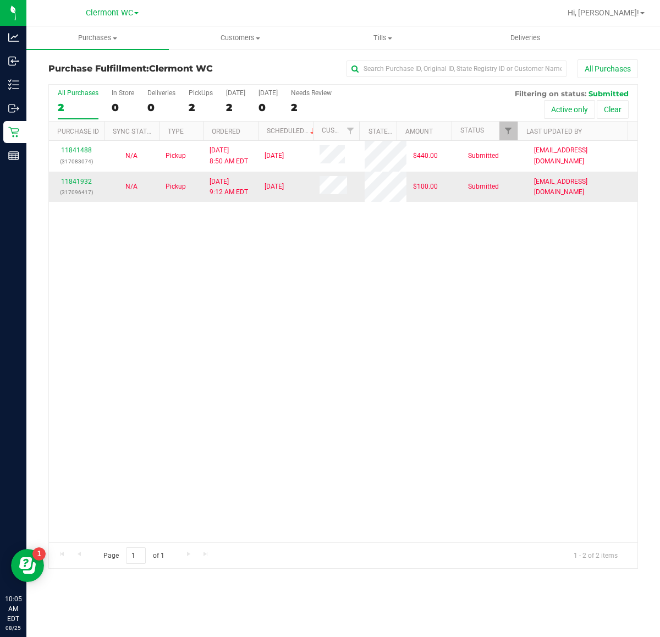
click at [80, 185] on div "11841932 (317096417)" at bounding box center [77, 186] width 42 height 21
click at [71, 181] on link "11841932" at bounding box center [76, 182] width 31 height 8
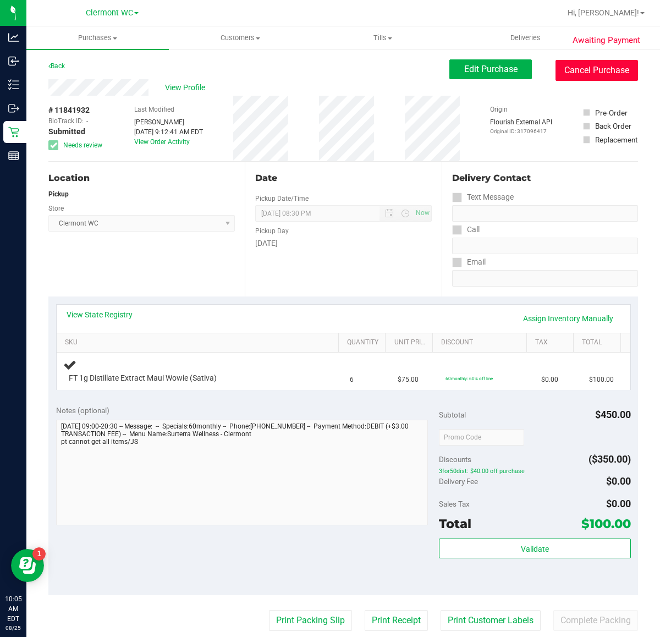
click at [583, 75] on button "Cancel Purchase" at bounding box center [596, 70] width 82 height 21
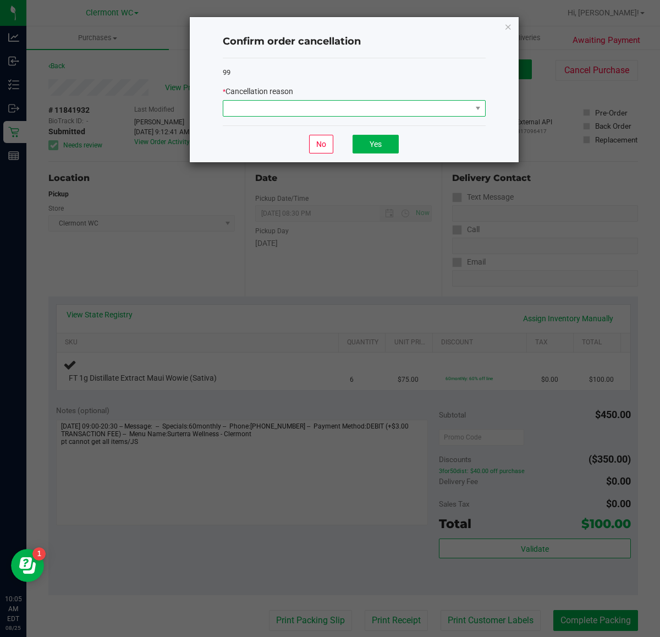
click at [316, 104] on span at bounding box center [347, 108] width 248 height 15
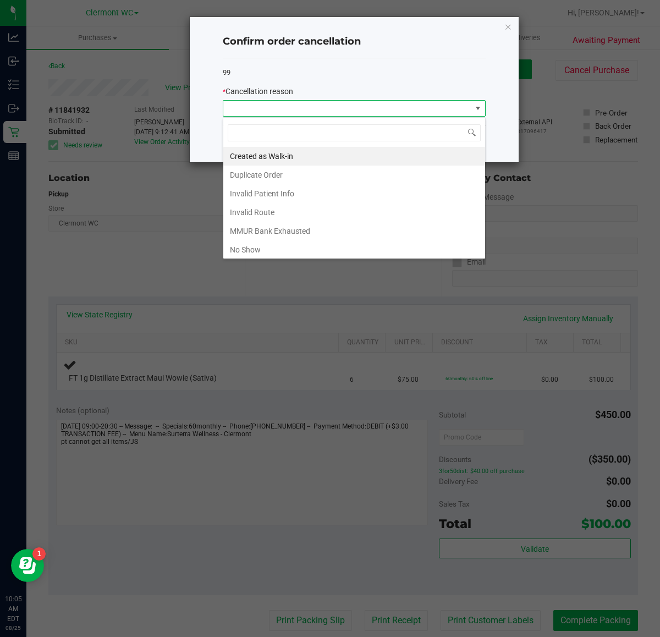
scroll to position [17, 262]
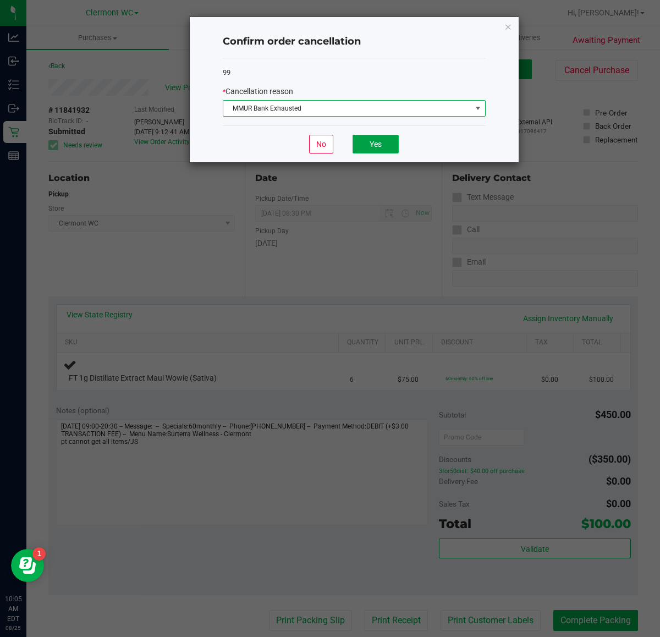
click at [374, 144] on button "Yes" at bounding box center [375, 144] width 46 height 19
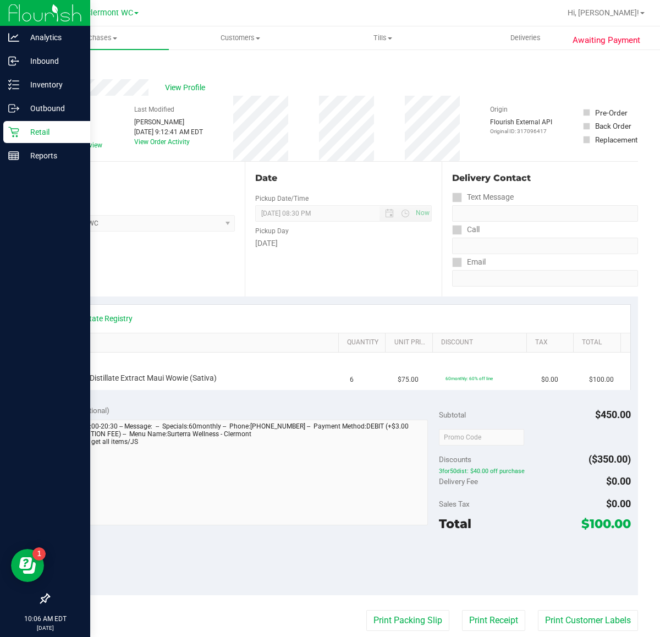
click at [15, 135] on icon at bounding box center [13, 131] width 11 height 11
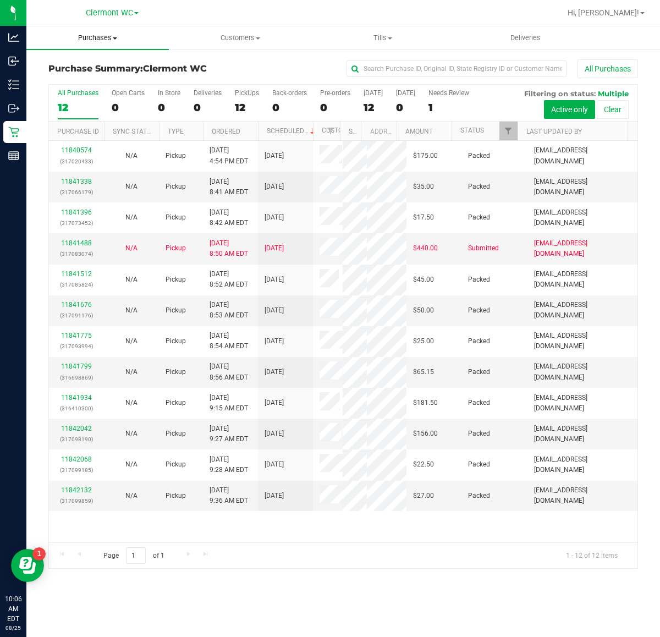
click at [85, 36] on span "Purchases" at bounding box center [97, 38] width 142 height 10
click at [93, 80] on li "Fulfillment" at bounding box center [97, 79] width 142 height 13
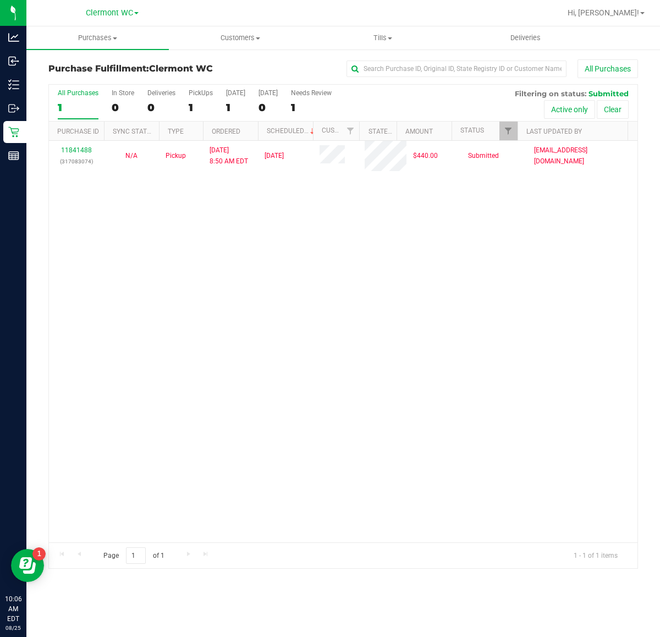
click at [493, 341] on div "11841488 (317083074) N/A Pickup [DATE] 8:50 AM EDT 8/25/2025 $440.00 Submitted …" at bounding box center [343, 341] width 588 height 401
click at [415, 390] on div "11841488 (317083074) N/A Pickup [DATE] 8:50 AM EDT 8/25/2025 $440.00 Submitted …" at bounding box center [343, 341] width 588 height 401
click at [443, 483] on div "11841488 (317083074) N/A Pickup [DATE] 8:50 AM EDT 8/25/2025 $440.00 Submitted …" at bounding box center [343, 341] width 588 height 401
click at [452, 513] on div "11841488 (317083074) N/A Pickup [DATE] 8:50 AM EDT 8/25/2025 $440.00 Submitted …" at bounding box center [343, 341] width 588 height 401
